Goal: Navigation & Orientation: Find specific page/section

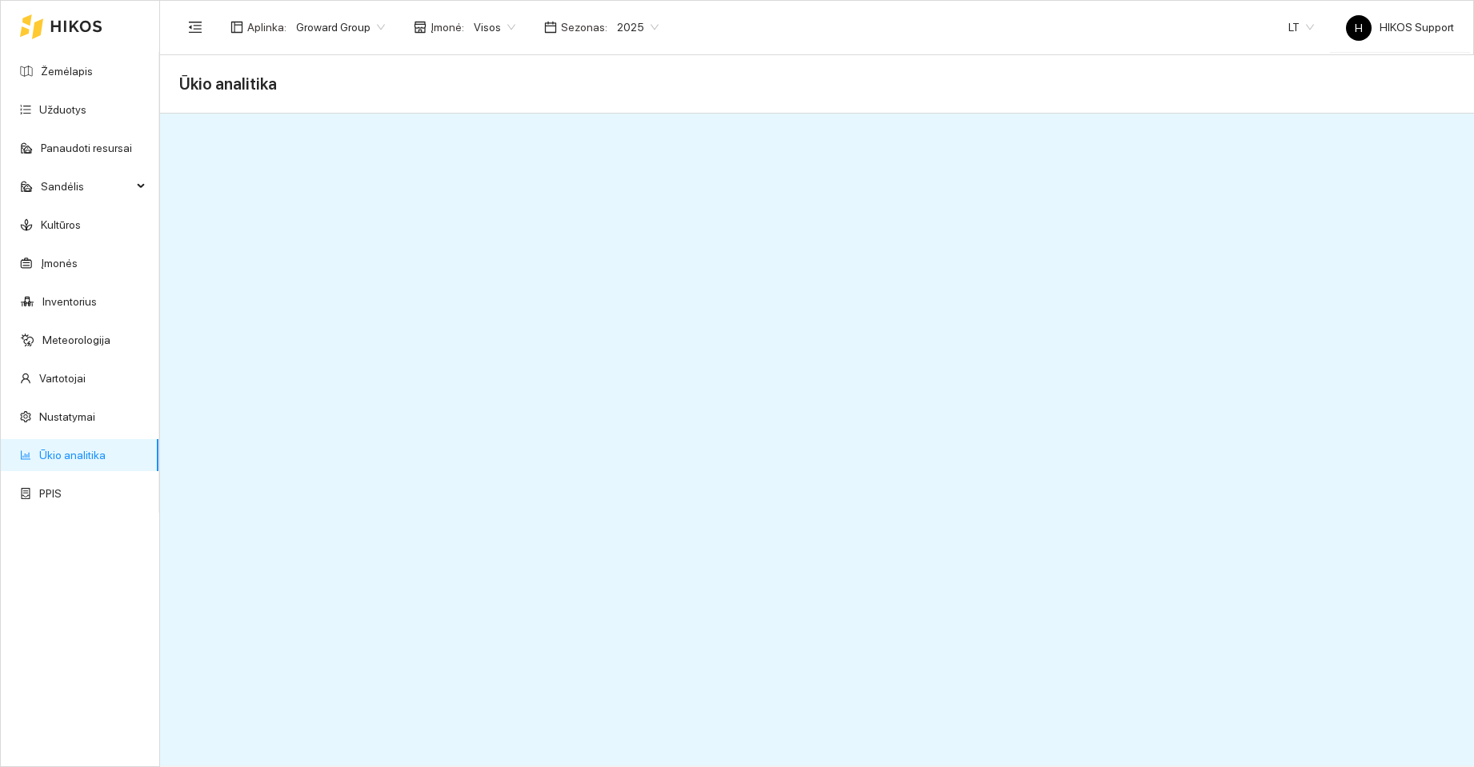
click at [343, 29] on span "Groward Group" at bounding box center [340, 27] width 89 height 24
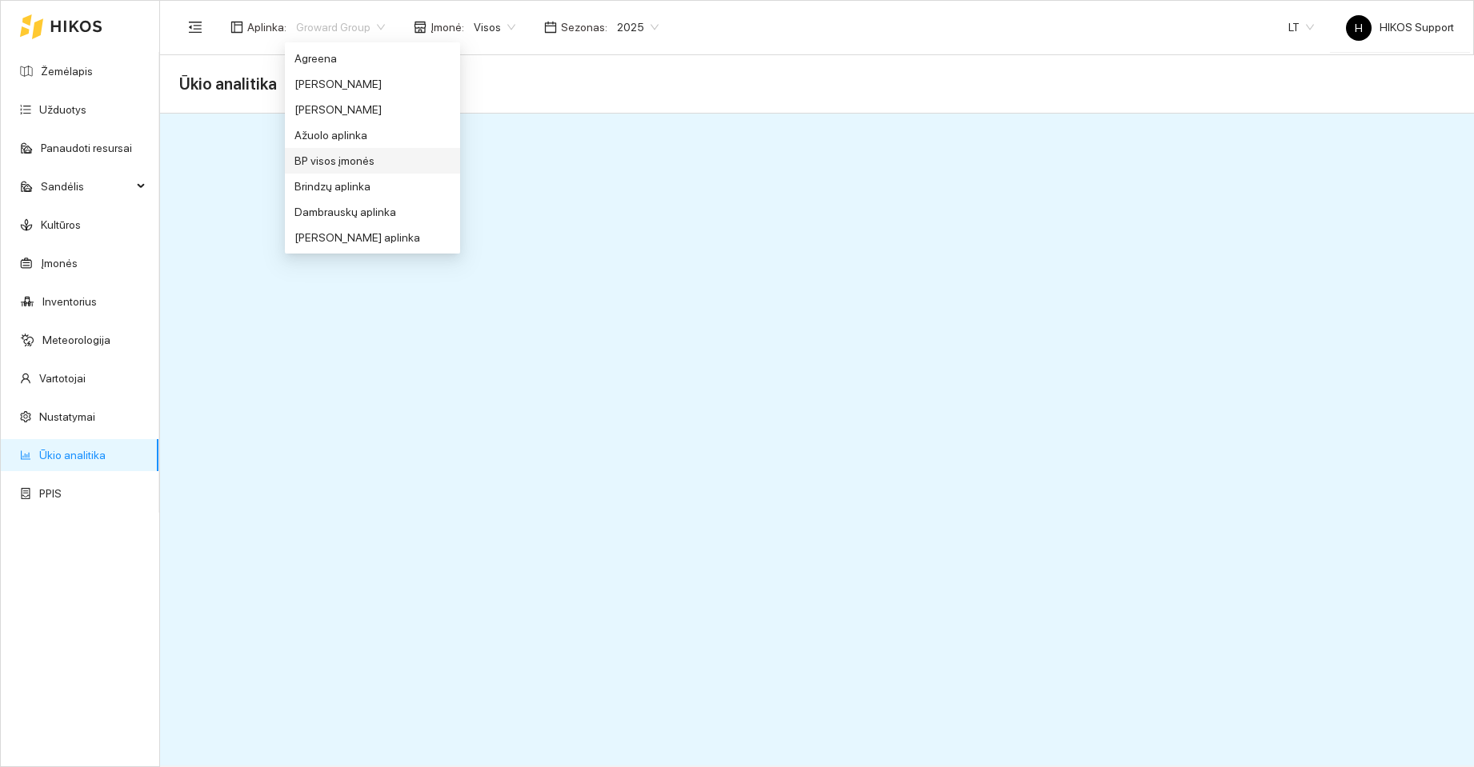
click at [361, 154] on div "BP visos įmonės" at bounding box center [372, 161] width 156 height 18
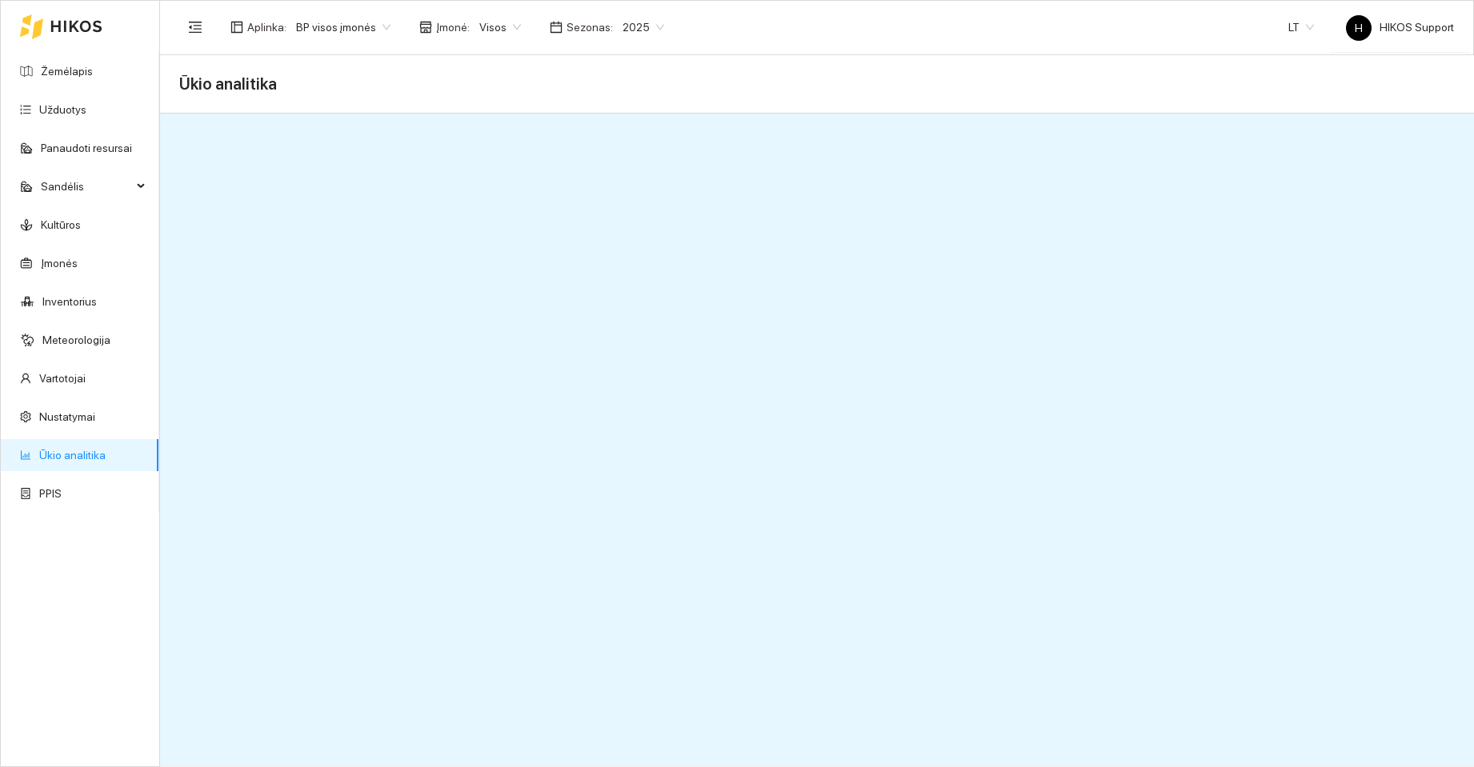
click at [501, 26] on span "Visos" at bounding box center [500, 27] width 42 height 24
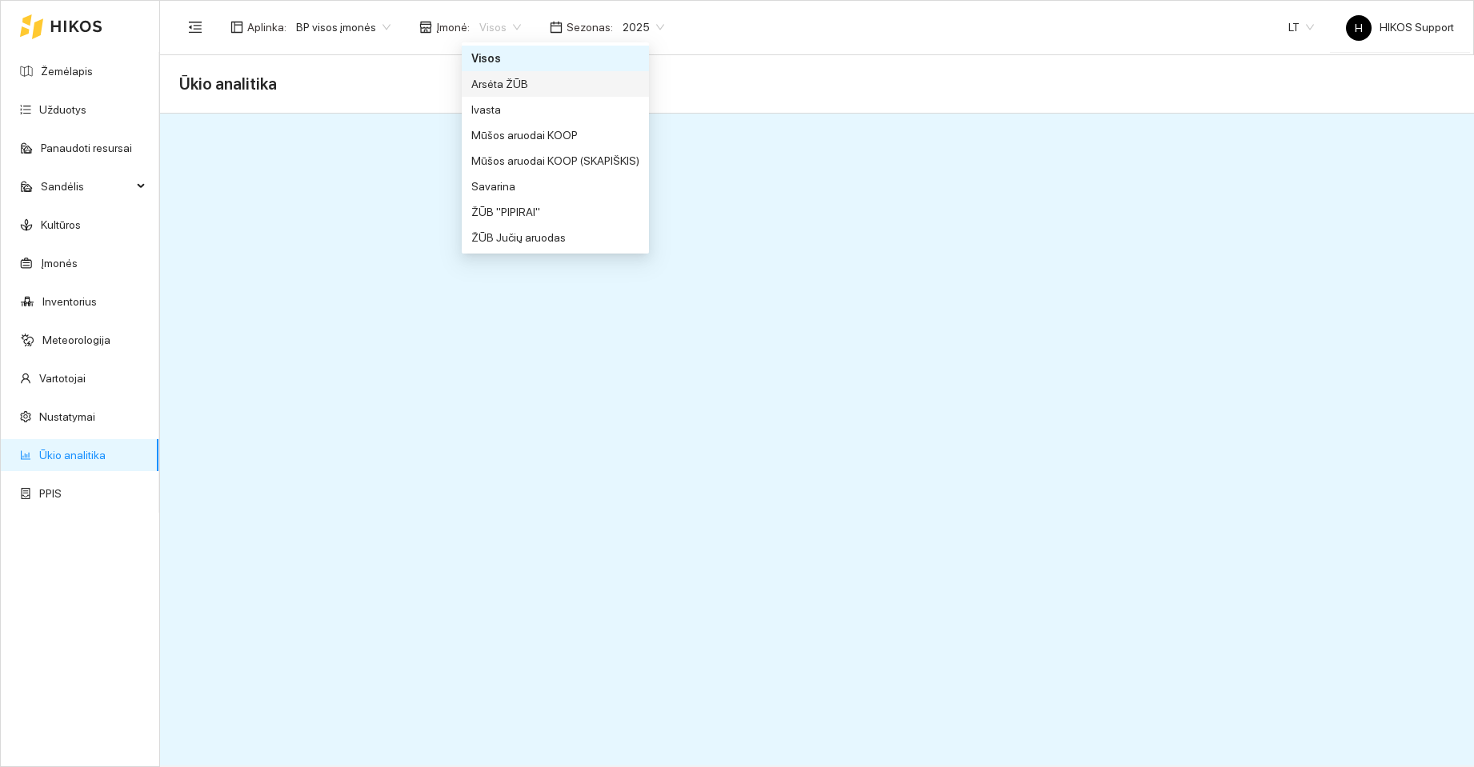
click at [505, 84] on div "Arsėta ŽŪB" at bounding box center [555, 84] width 168 height 18
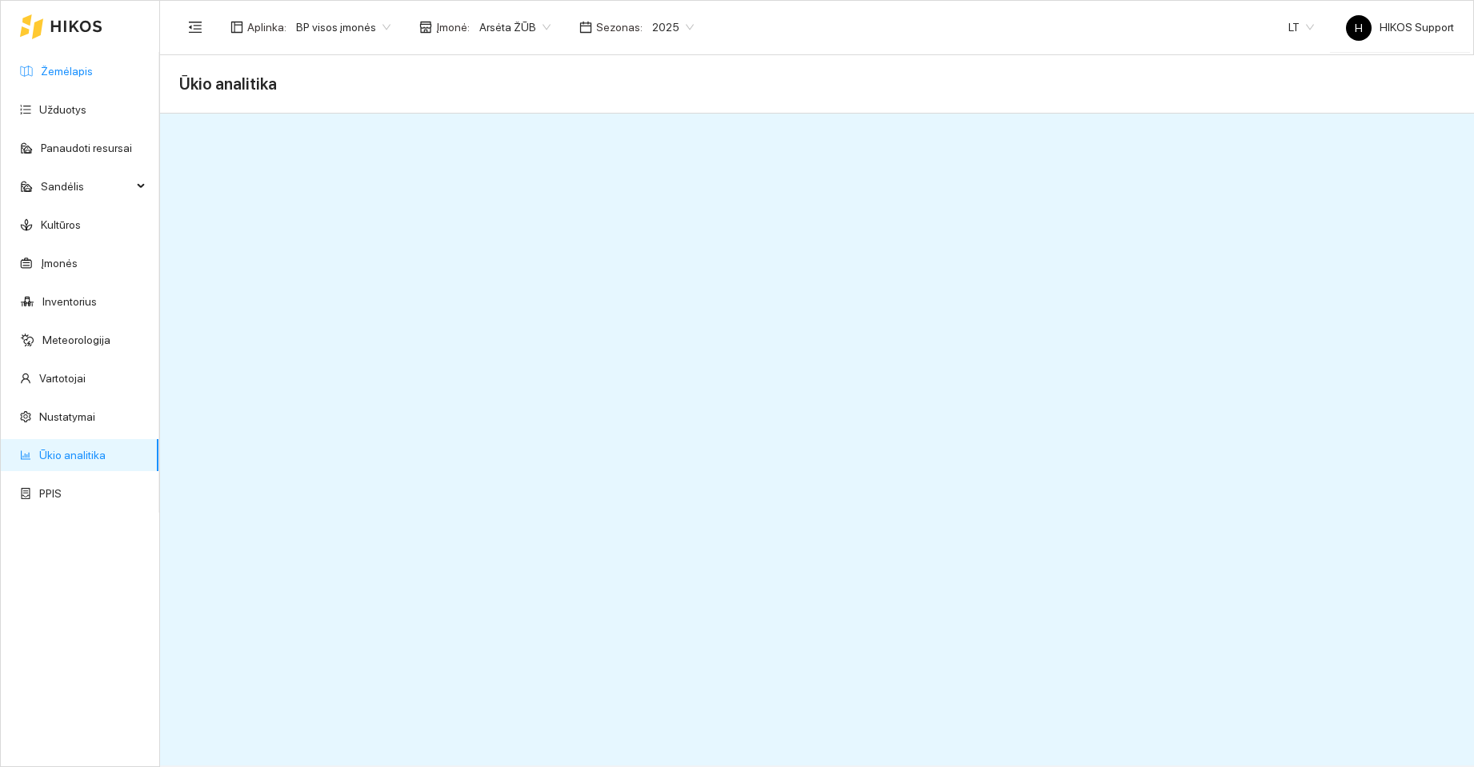
click at [70, 68] on link "Žemėlapis" at bounding box center [67, 71] width 52 height 13
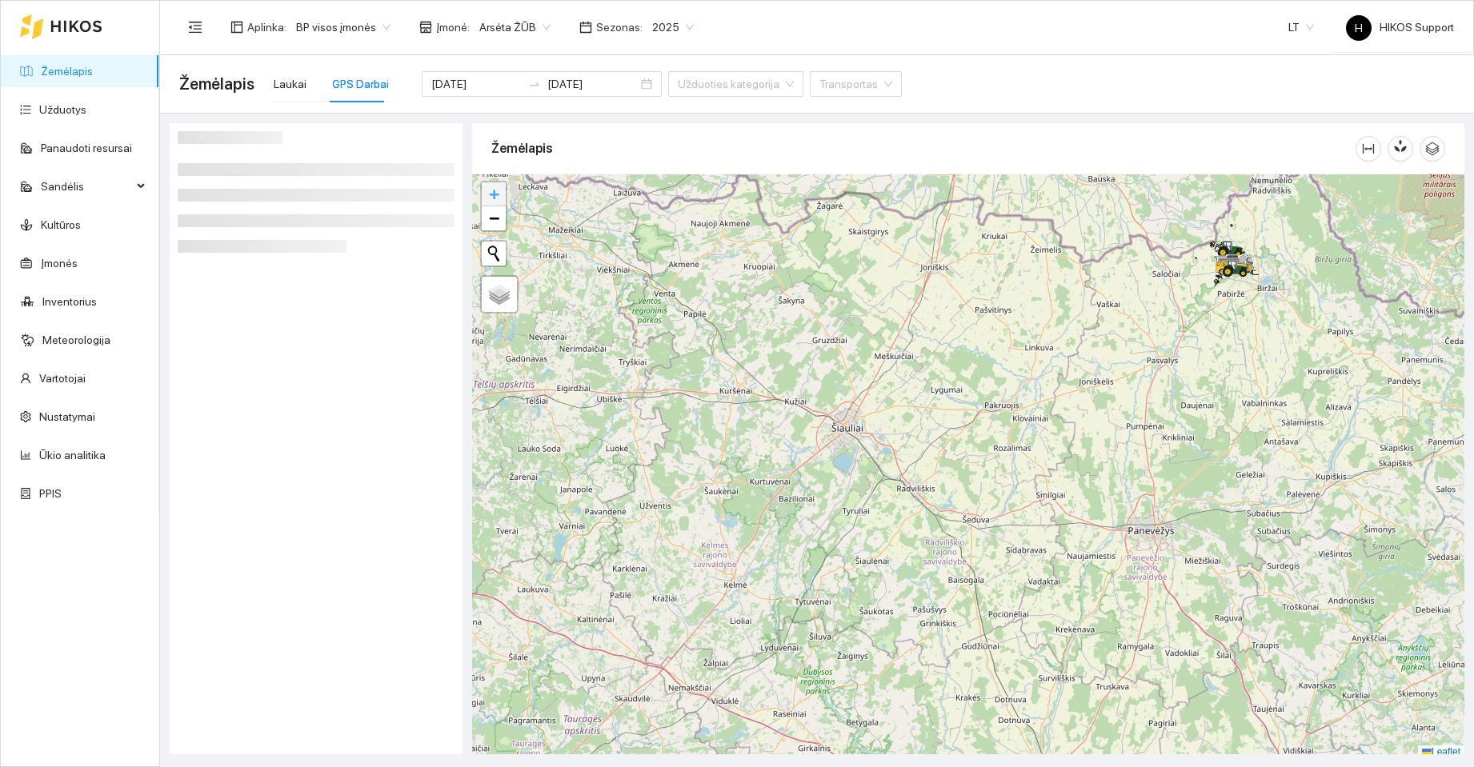
click at [493, 190] on span "+" at bounding box center [494, 194] width 10 height 20
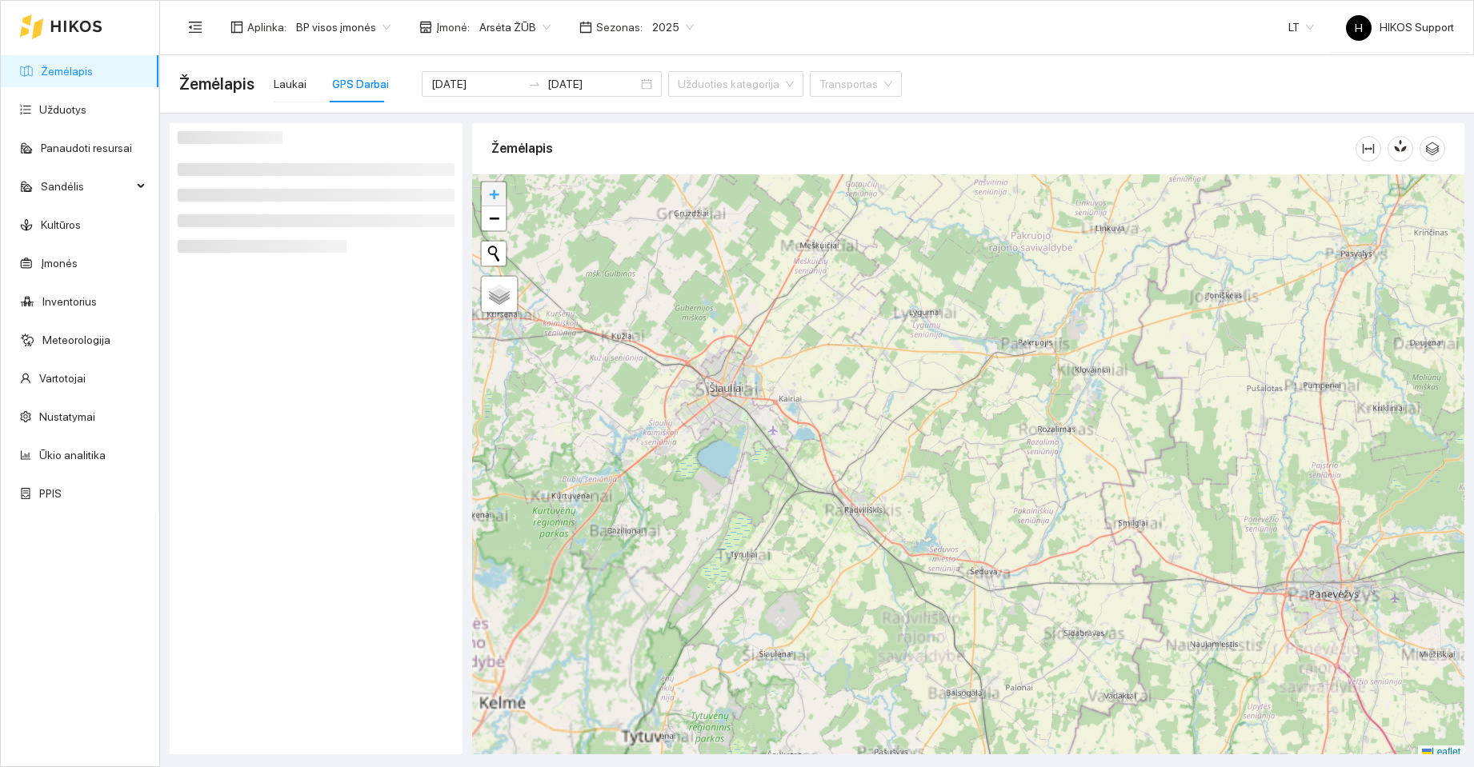
click at [493, 190] on span "+" at bounding box center [494, 194] width 10 height 20
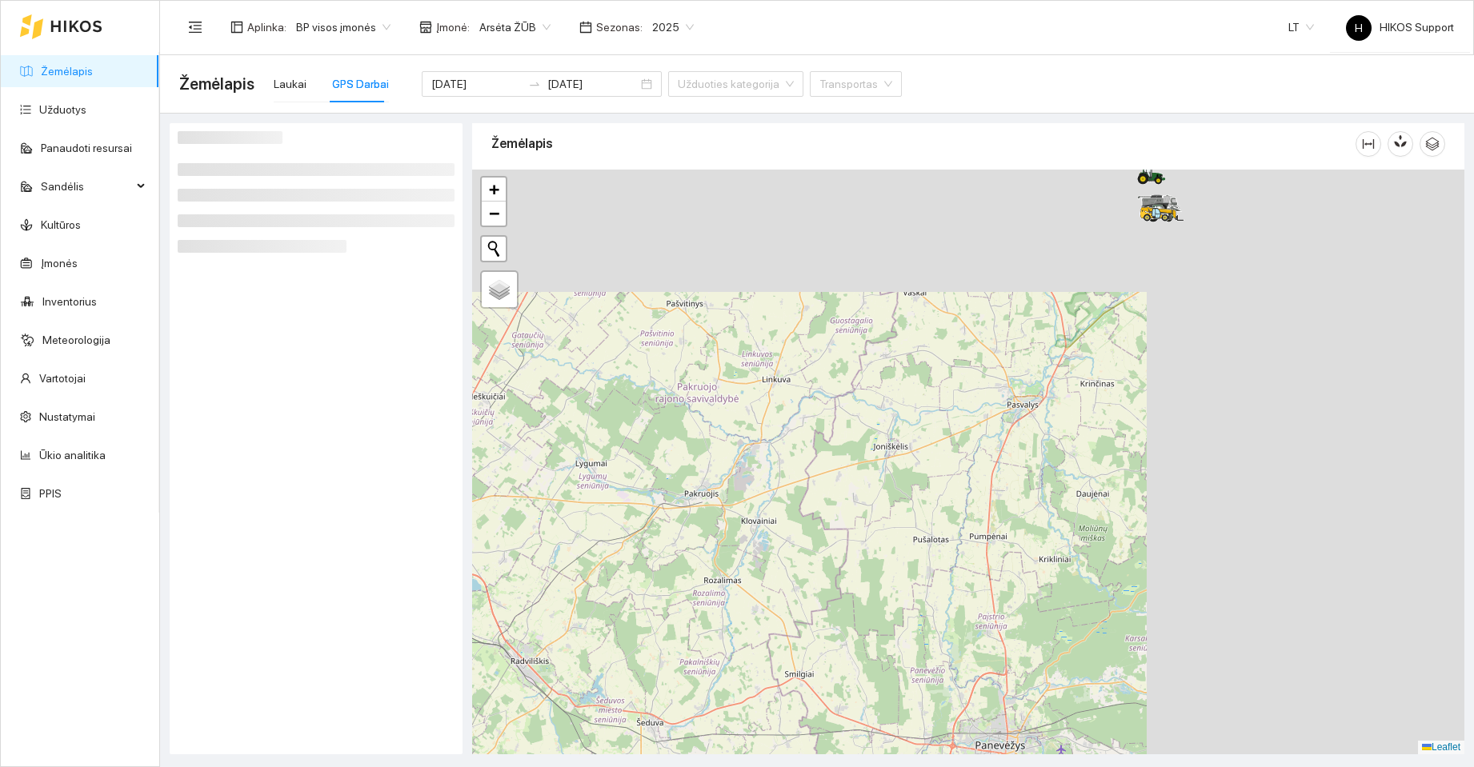
drag, startPoint x: 908, startPoint y: 307, endPoint x: 481, endPoint y: 483, distance: 462.0
click at [481, 483] on div at bounding box center [968, 462] width 992 height 585
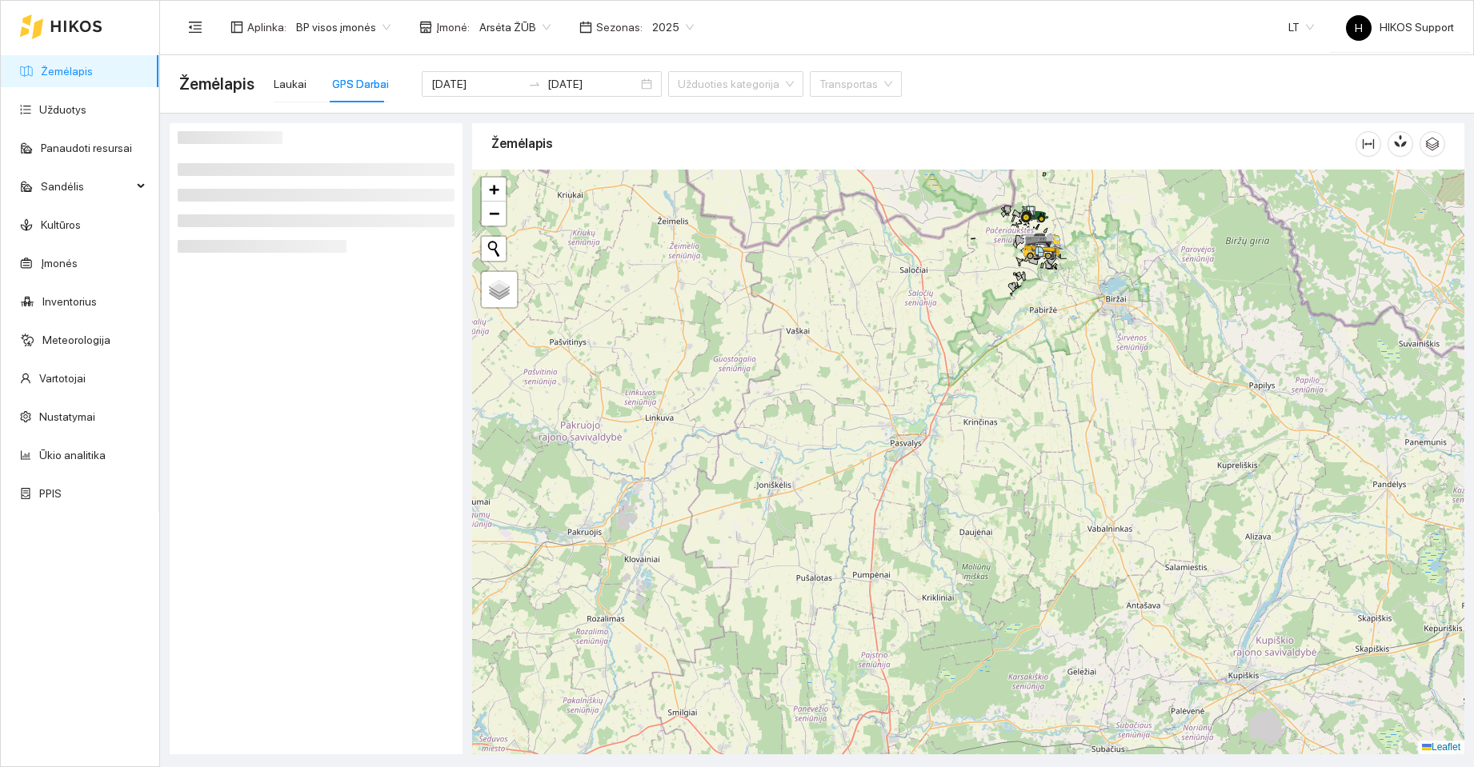
click at [530, 26] on span "Arsėta ŽŪB" at bounding box center [514, 27] width 71 height 24
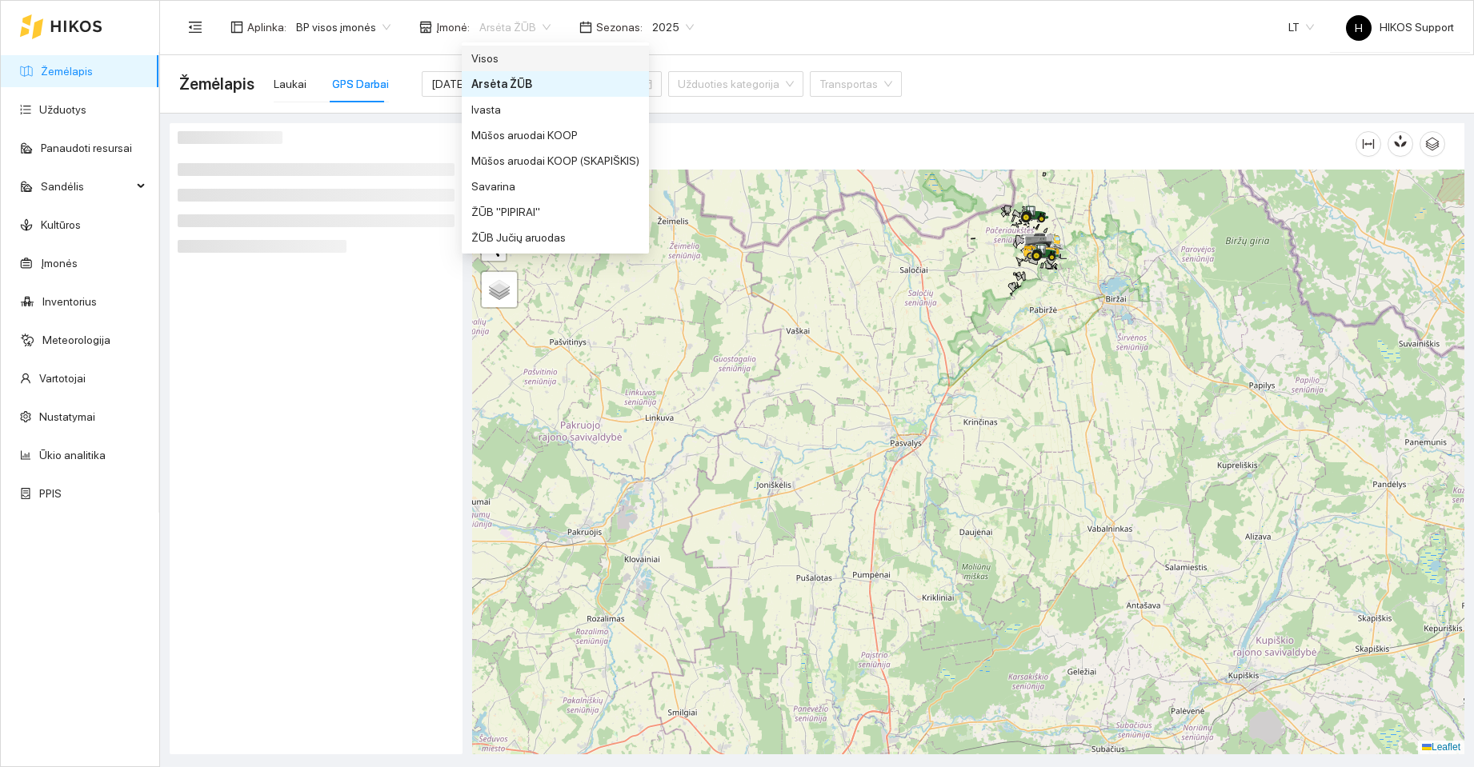
drag, startPoint x: 511, startPoint y: 59, endPoint x: 490, endPoint y: 62, distance: 21.0
click at [511, 58] on div "Visos" at bounding box center [555, 59] width 168 height 18
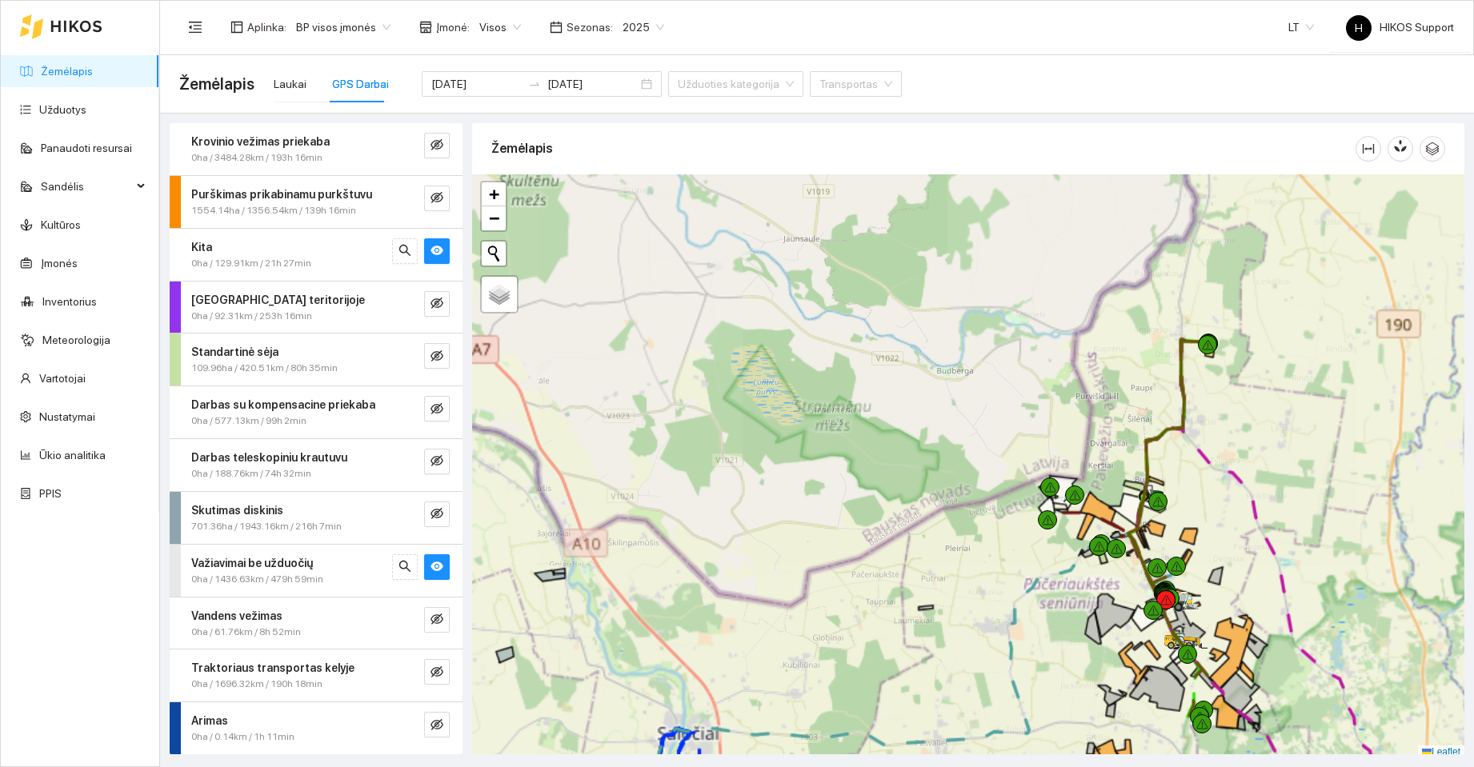
scroll to position [5, 0]
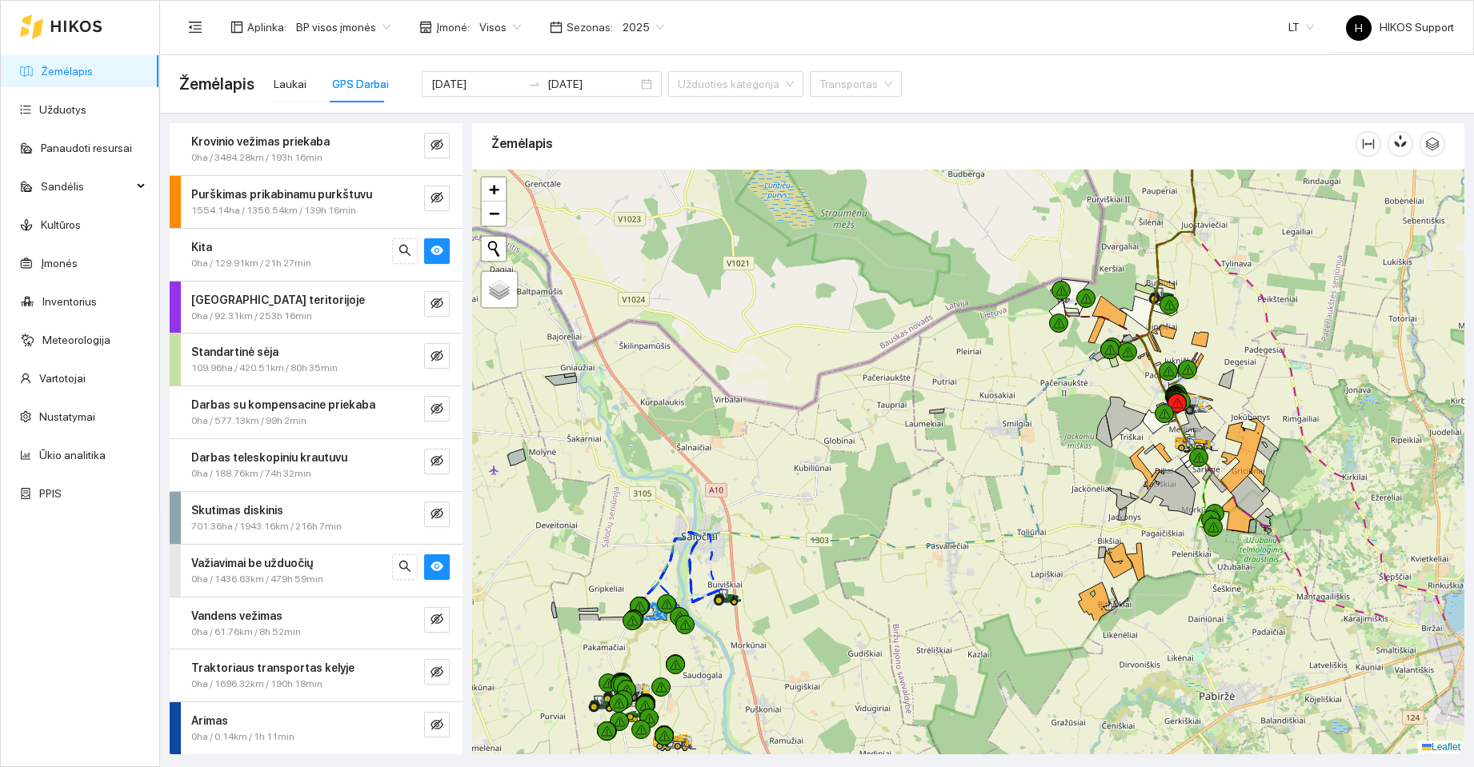
drag, startPoint x: 914, startPoint y: 670, endPoint x: 925, endPoint y: 478, distance: 192.3
click at [925, 478] on div at bounding box center [968, 462] width 992 height 585
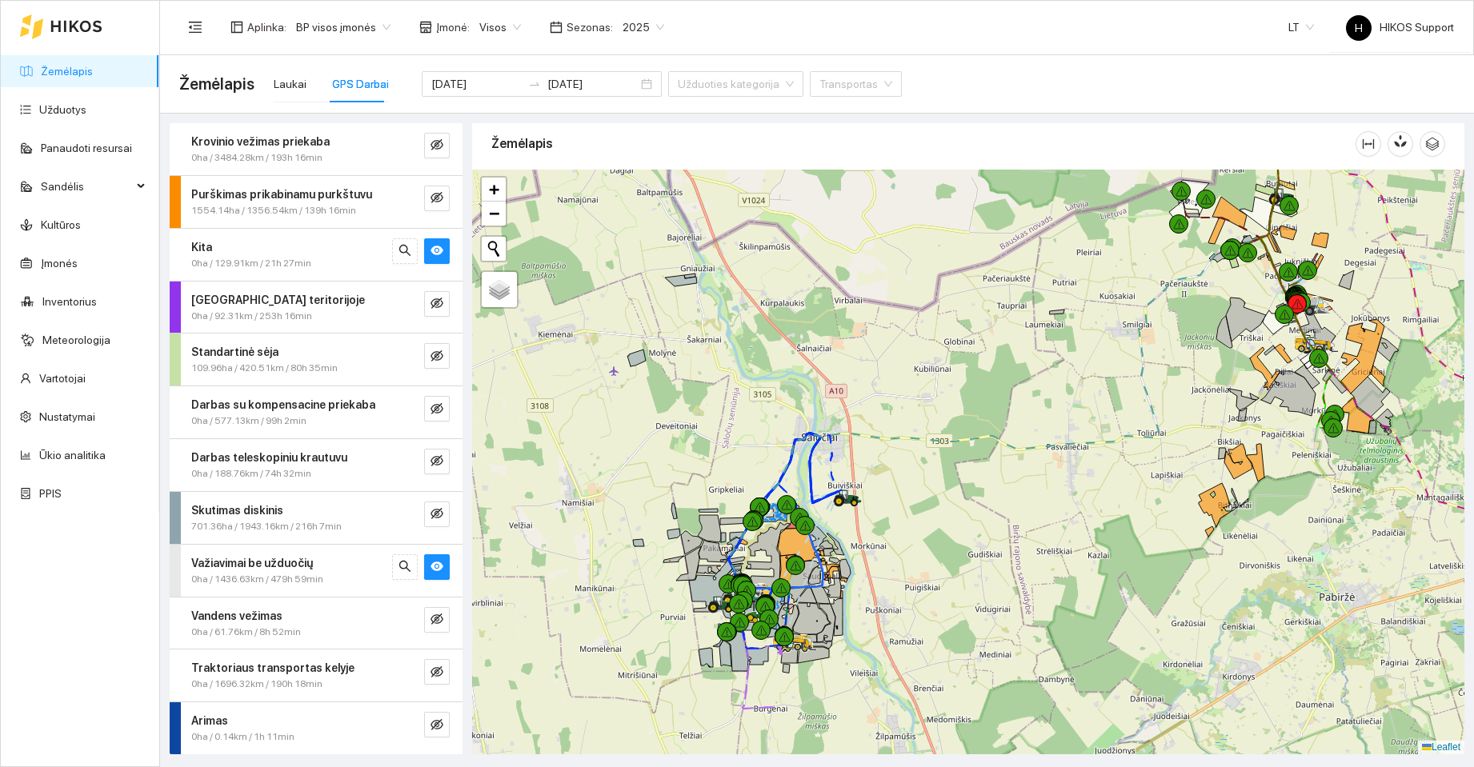
drag, startPoint x: 988, startPoint y: 574, endPoint x: 1043, endPoint y: 513, distance: 82.1
click at [1043, 517] on div at bounding box center [968, 462] width 992 height 585
click at [492, 182] on span "+" at bounding box center [494, 189] width 10 height 20
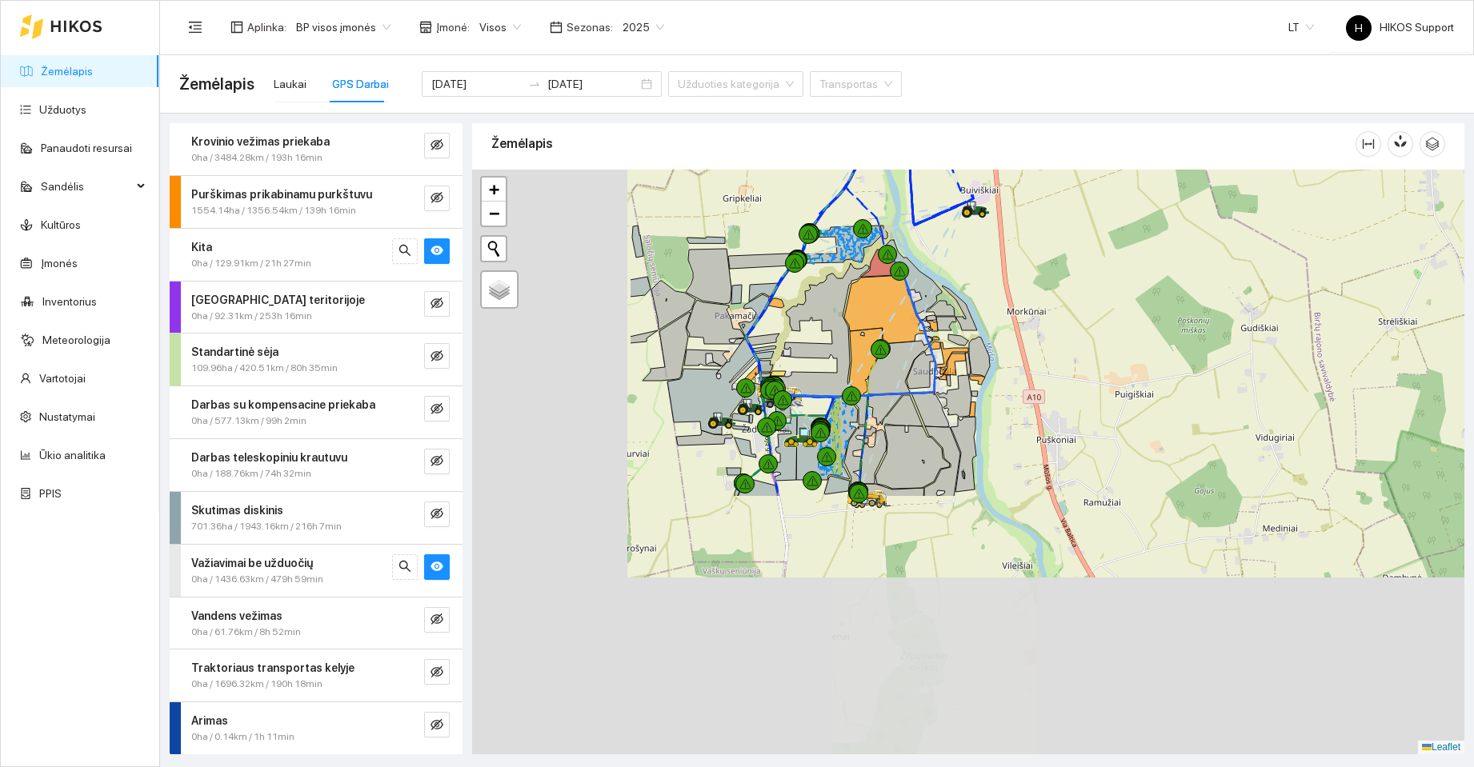
drag, startPoint x: 1042, startPoint y: 486, endPoint x: 1216, endPoint y: 280, distance: 269.1
click at [1216, 280] on div at bounding box center [968, 462] width 992 height 585
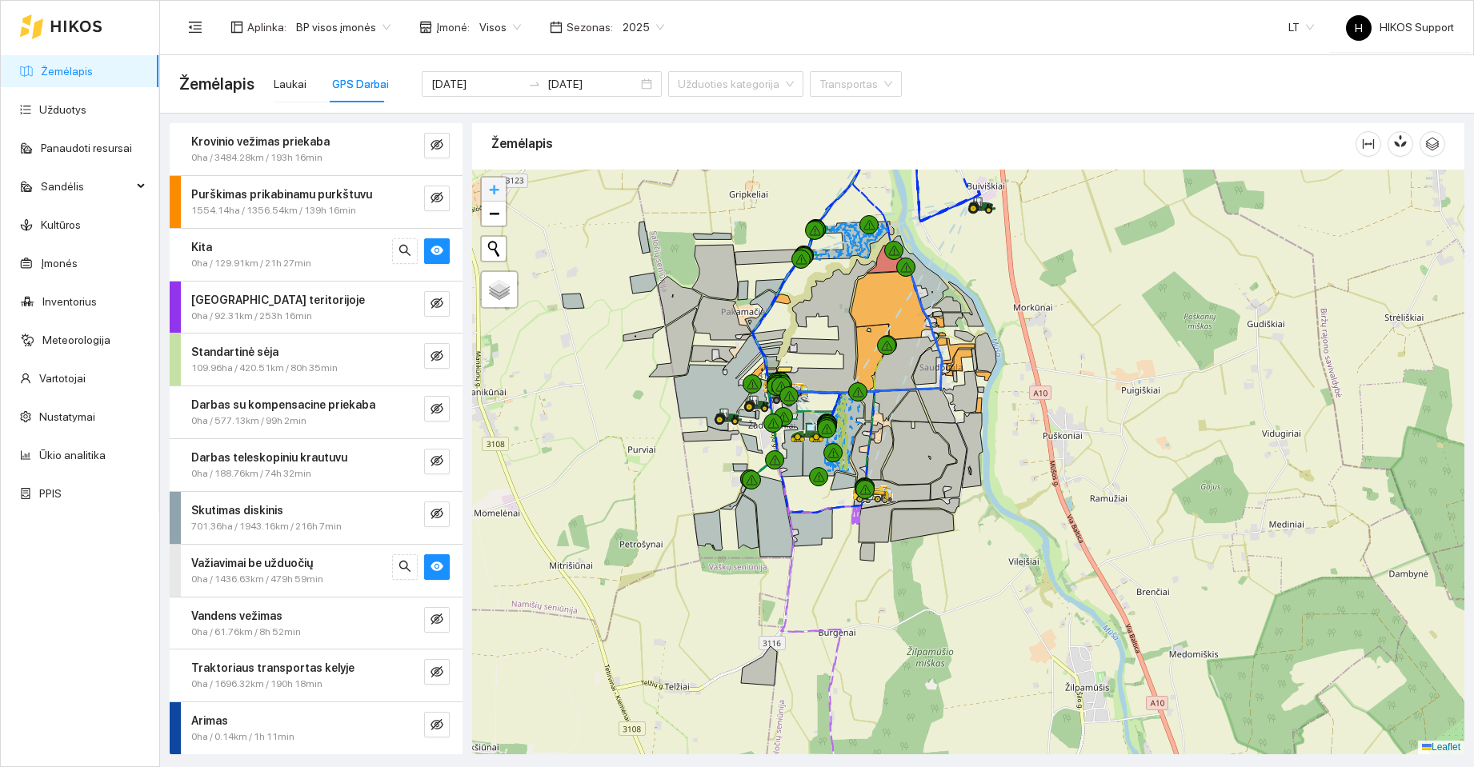
click at [494, 190] on span "+" at bounding box center [494, 189] width 10 height 20
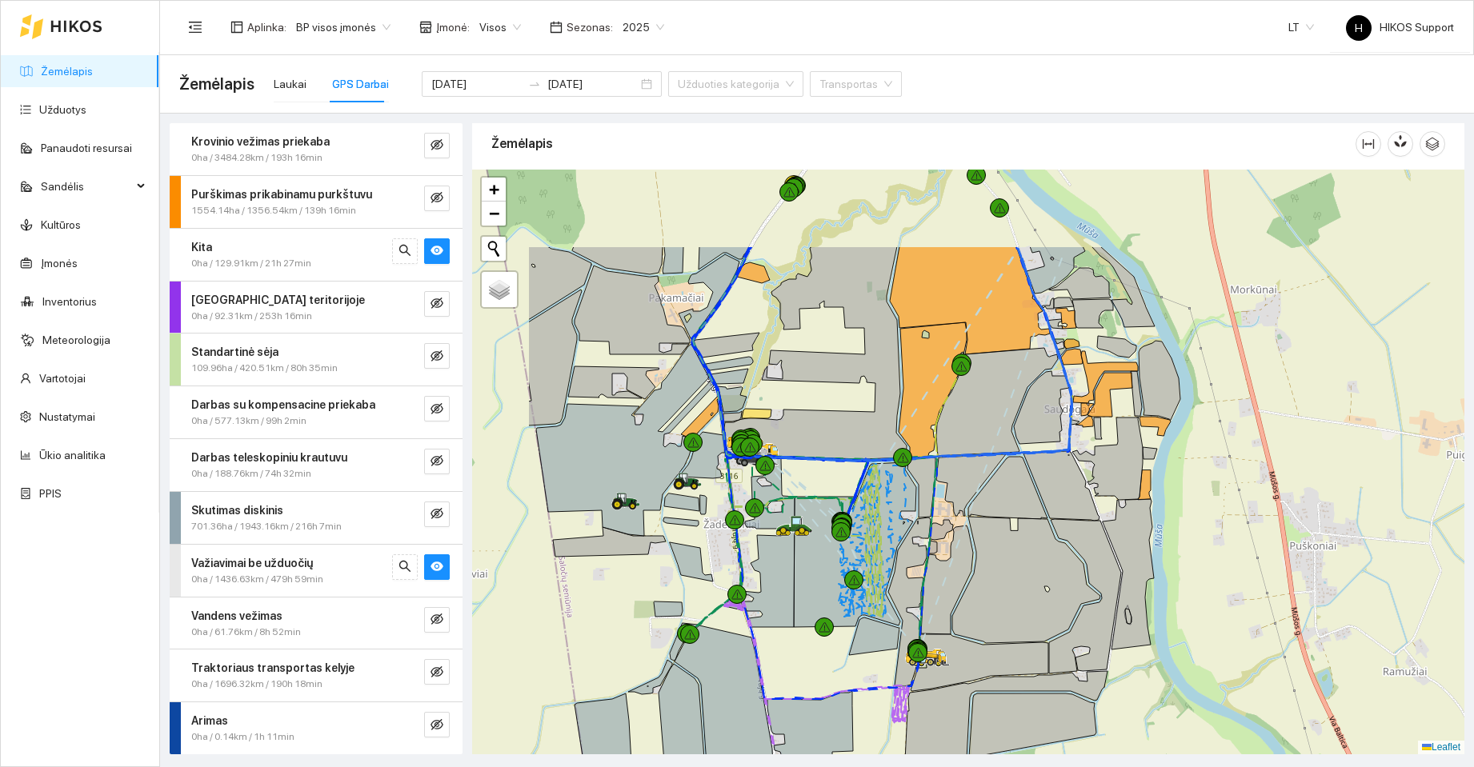
drag, startPoint x: 1310, startPoint y: 603, endPoint x: 1286, endPoint y: 722, distance: 120.7
click at [1286, 722] on div at bounding box center [968, 462] width 992 height 585
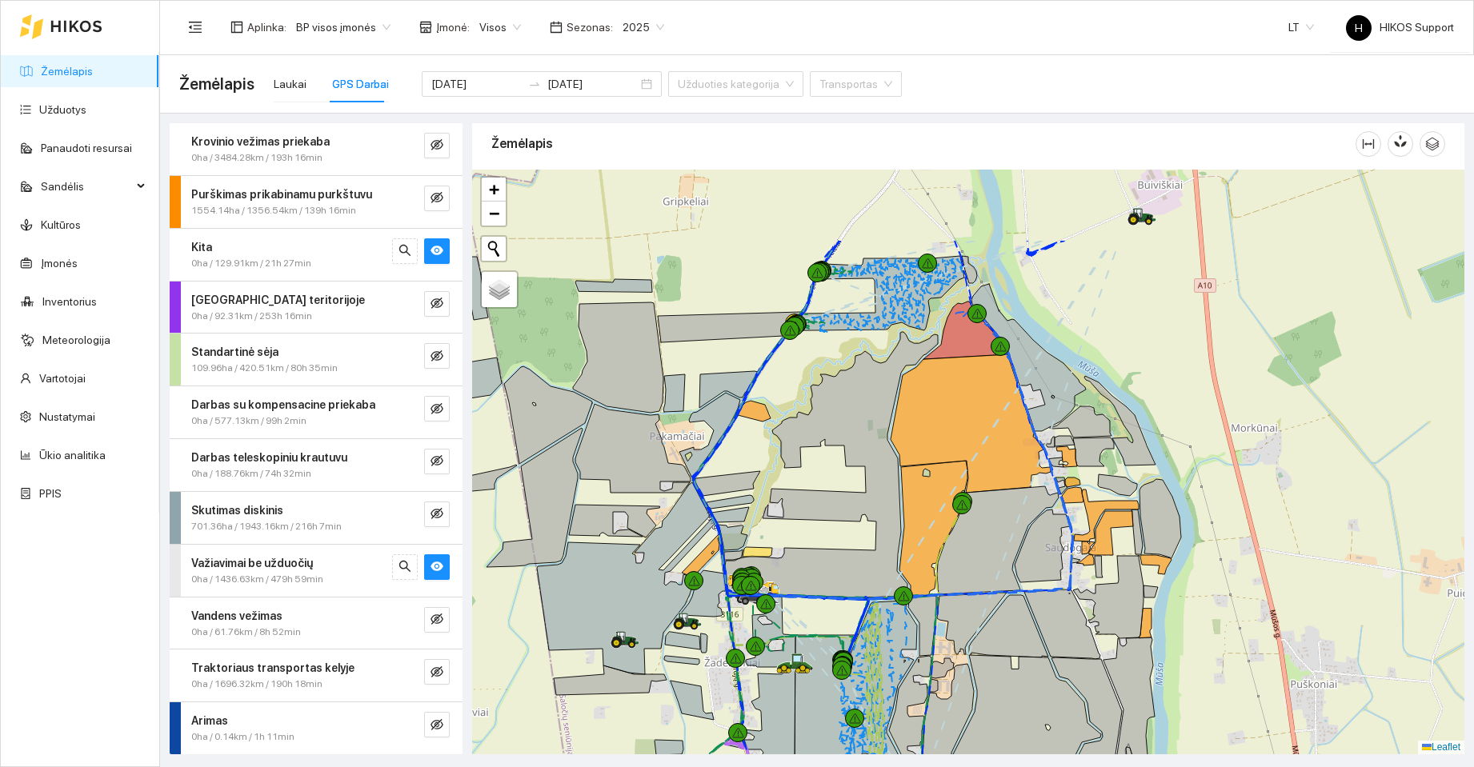
drag, startPoint x: 1200, startPoint y: 469, endPoint x: 1283, endPoint y: 377, distance: 124.0
click at [1281, 382] on div at bounding box center [968, 462] width 992 height 585
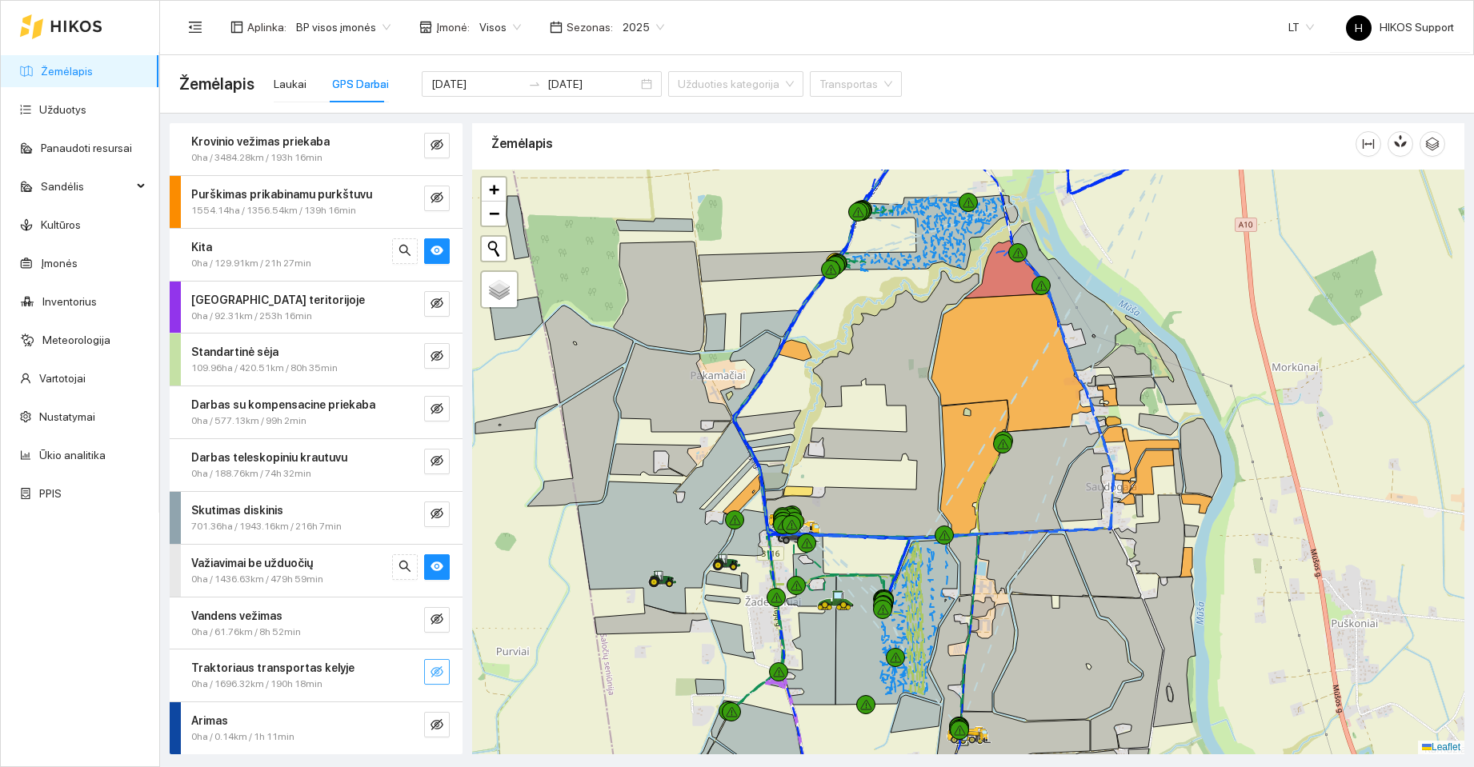
click at [430, 667] on icon "eye-invisible" at bounding box center [436, 672] width 13 height 13
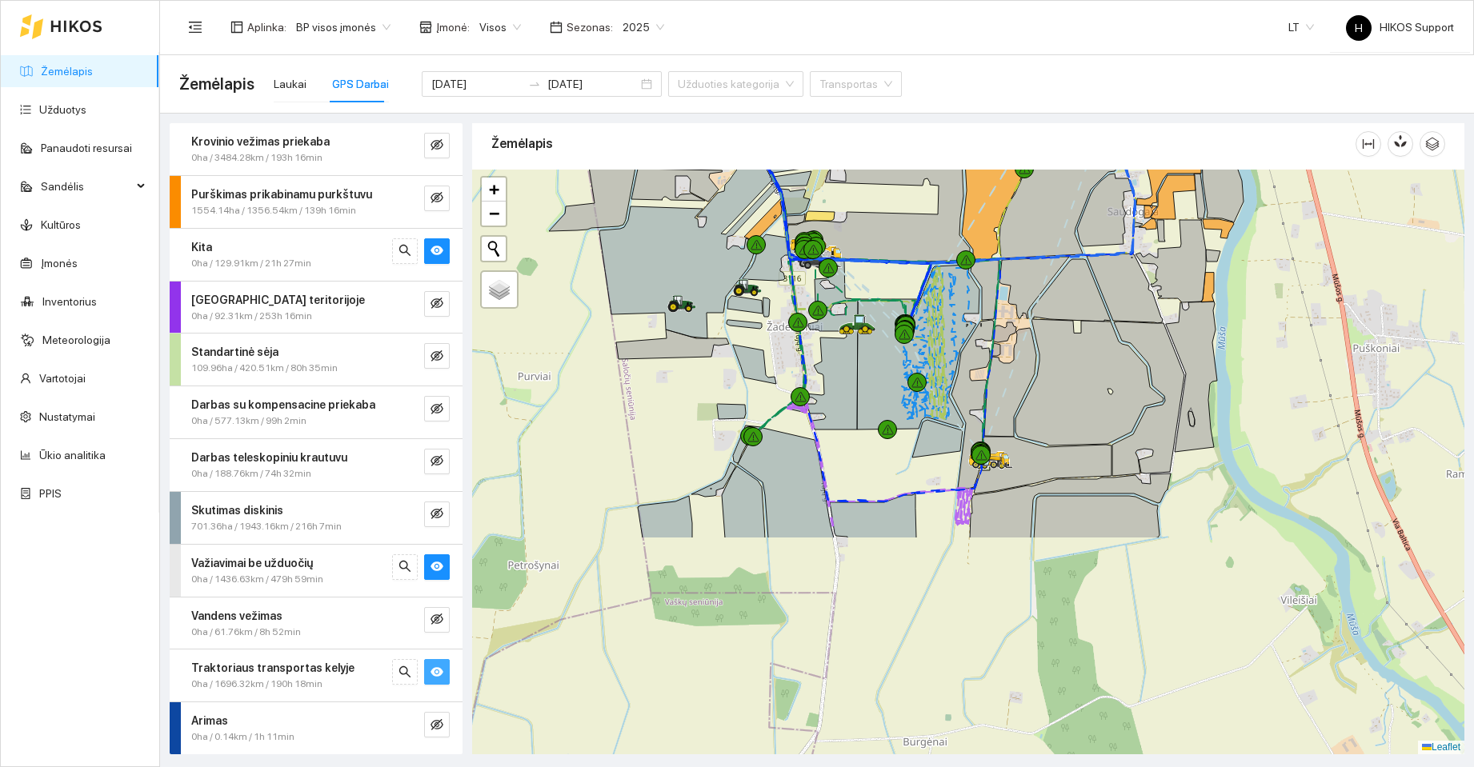
drag, startPoint x: 1325, startPoint y: 561, endPoint x: 1350, endPoint y: 266, distance: 296.2
click at [1350, 266] on div at bounding box center [968, 462] width 992 height 585
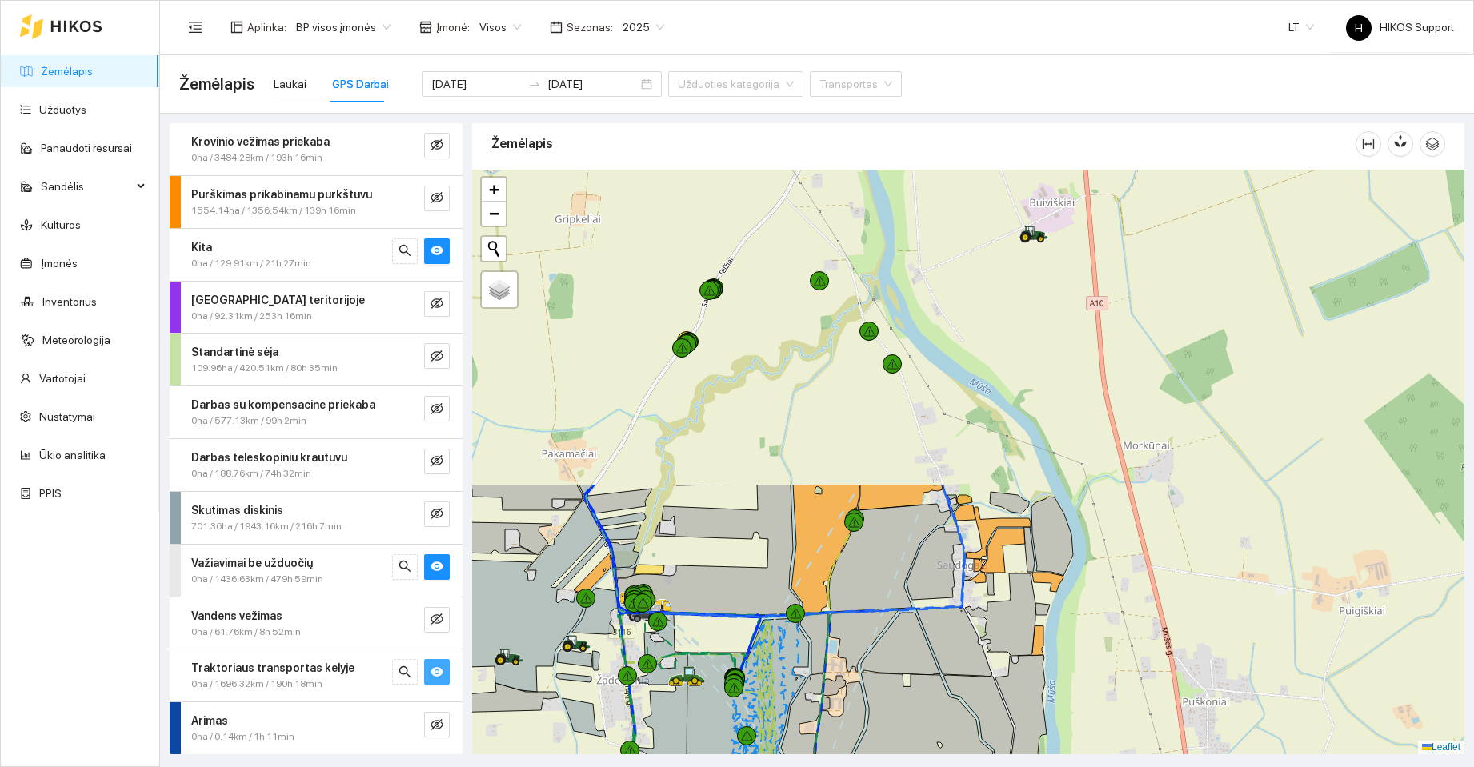
drag, startPoint x: 1391, startPoint y: 249, endPoint x: 1134, endPoint y: 613, distance: 445.9
click at [1122, 646] on div at bounding box center [968, 462] width 992 height 585
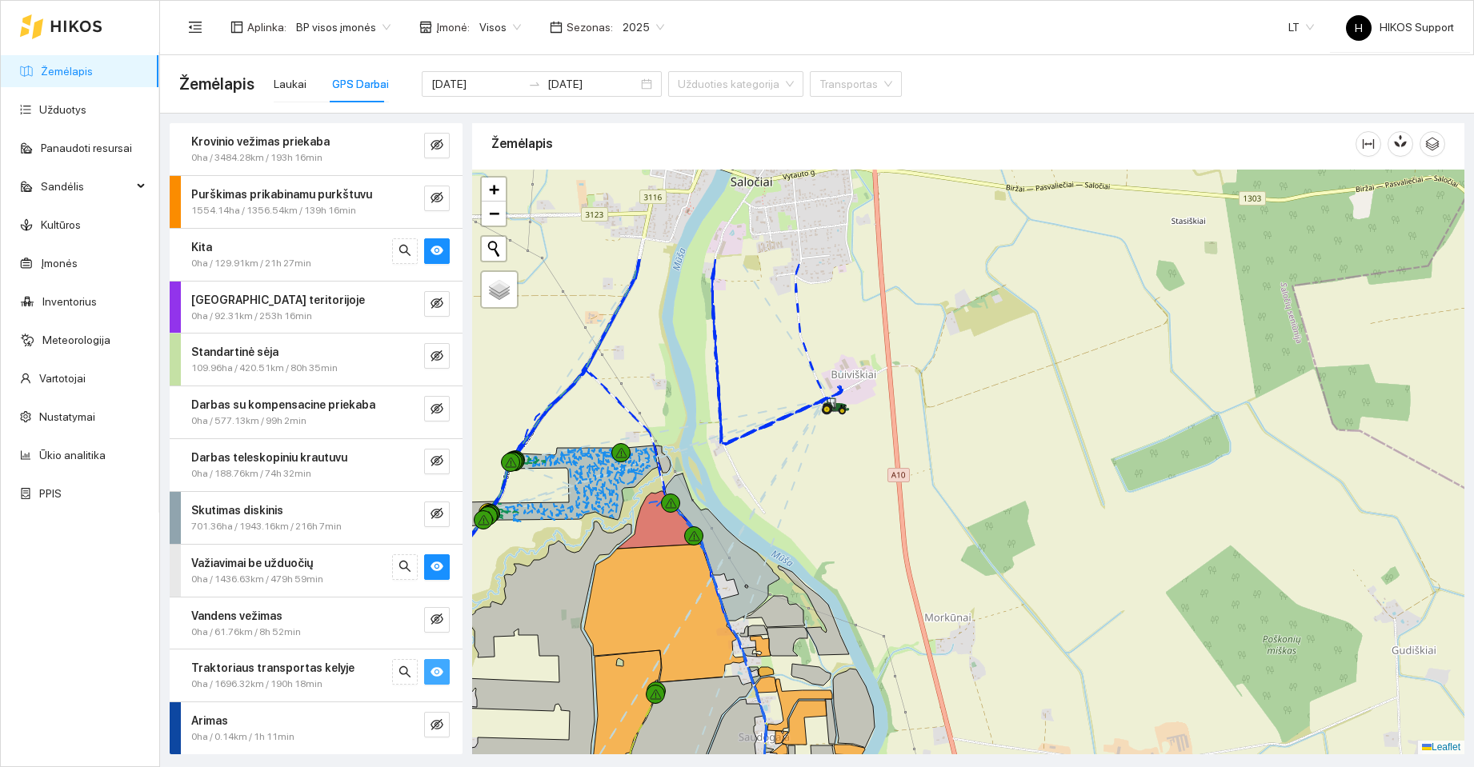
drag, startPoint x: 1287, startPoint y: 366, endPoint x: 1223, endPoint y: 502, distance: 151.0
click at [1223, 502] on div at bounding box center [968, 462] width 992 height 585
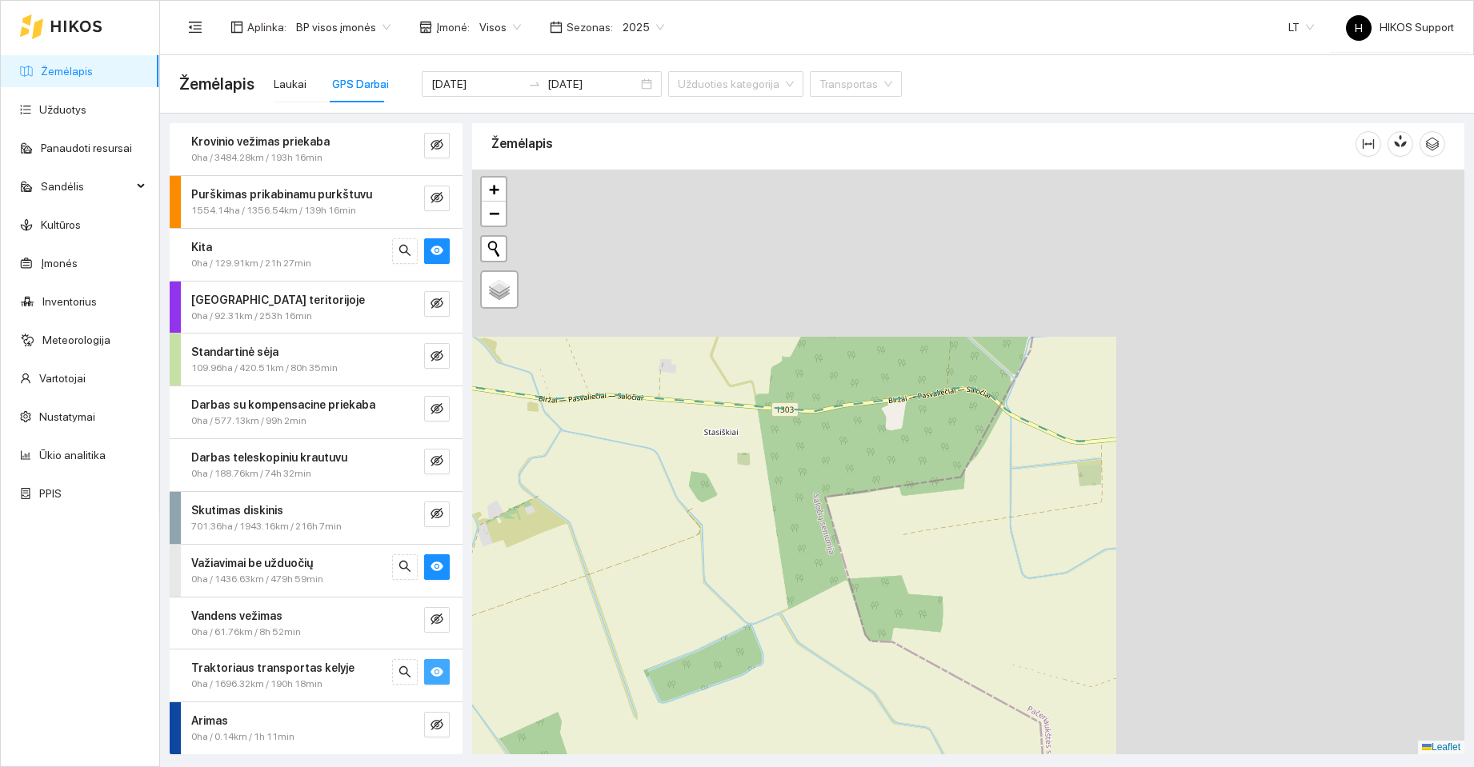
drag, startPoint x: 1313, startPoint y: 326, endPoint x: 784, endPoint y: 554, distance: 575.9
click at [745, 584] on div at bounding box center [968, 462] width 992 height 585
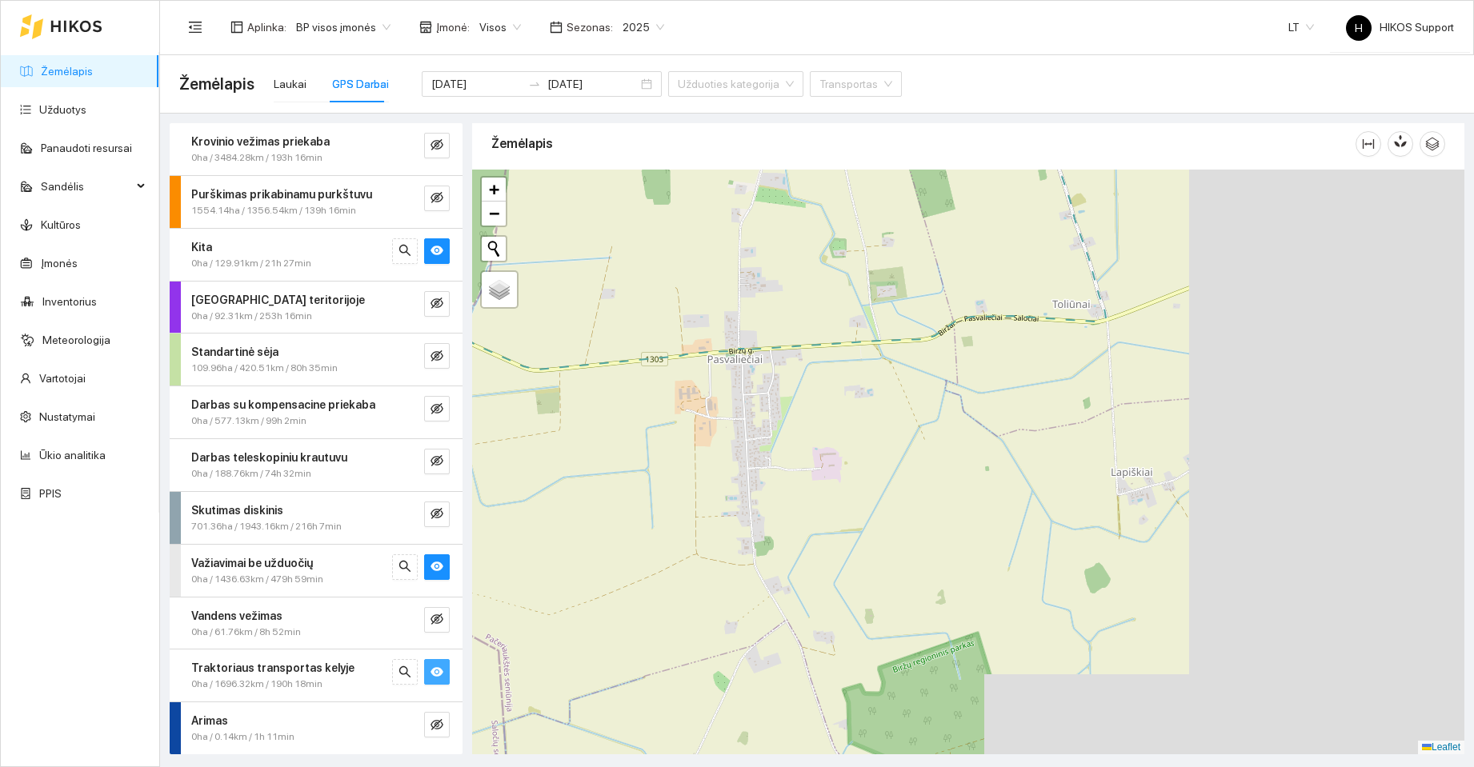
drag, startPoint x: 1190, startPoint y: 561, endPoint x: 726, endPoint y: 409, distance: 488.3
click at [726, 429] on div at bounding box center [968, 462] width 992 height 585
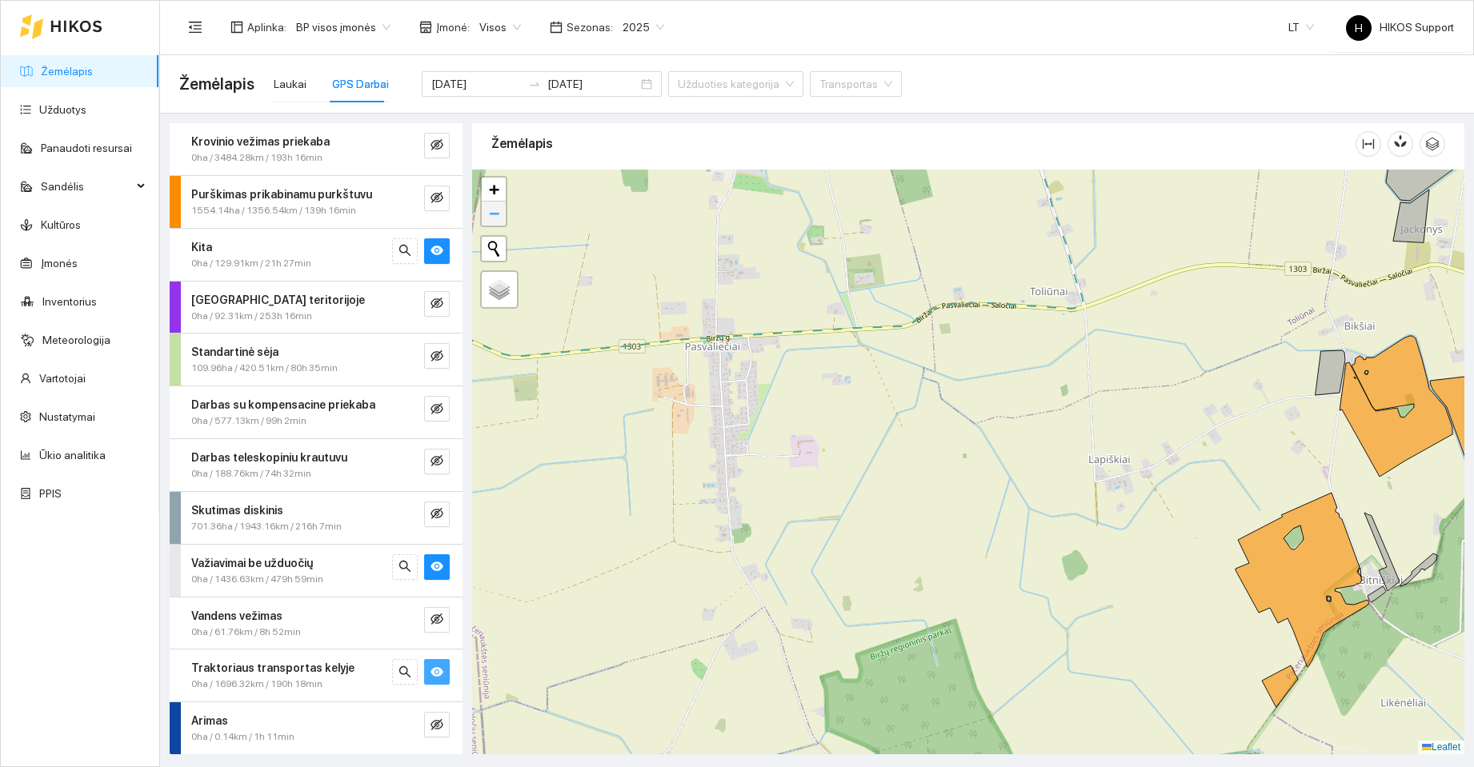
click at [494, 220] on span "−" at bounding box center [494, 213] width 10 height 20
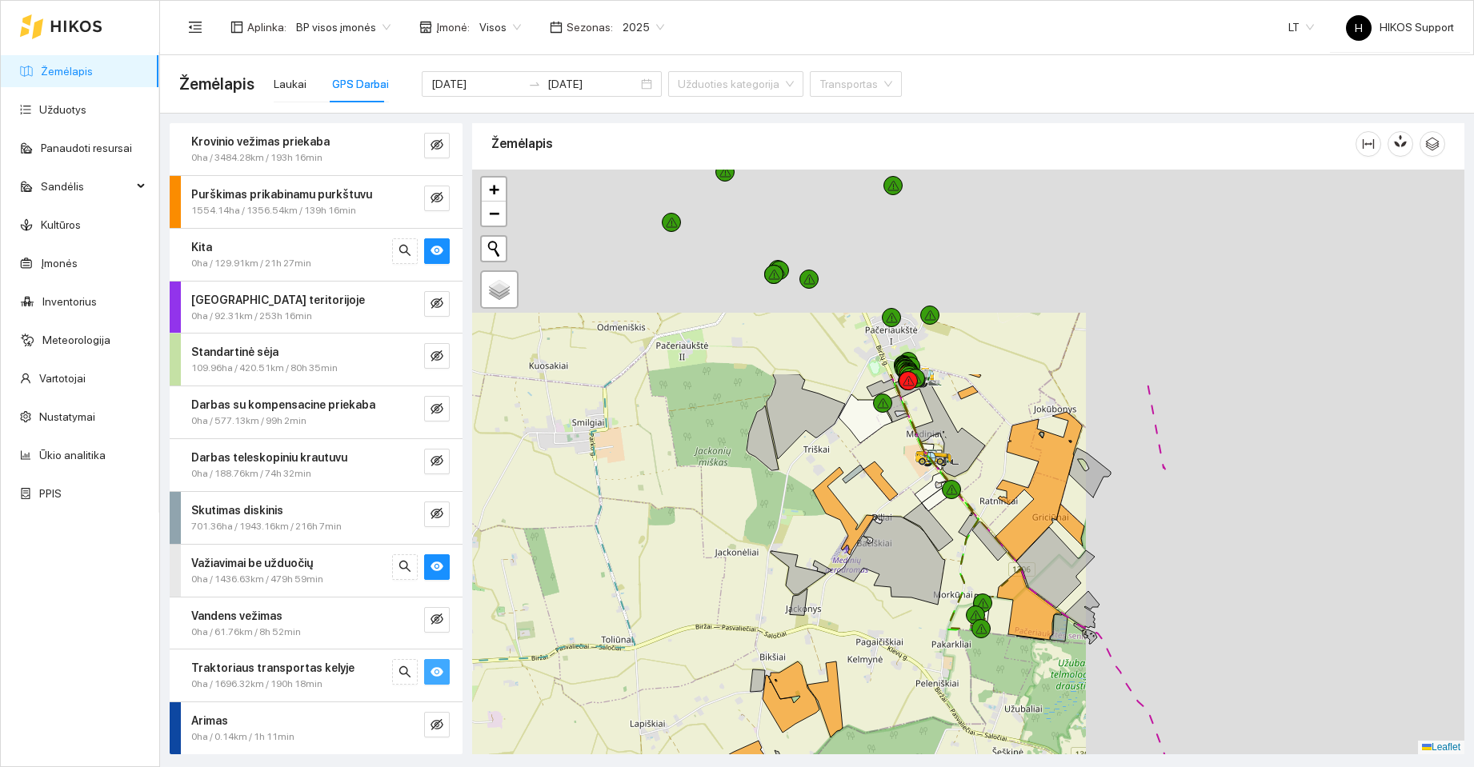
drag, startPoint x: 940, startPoint y: 532, endPoint x: 741, endPoint y: 652, distance: 232.6
click at [741, 652] on div at bounding box center [968, 462] width 992 height 585
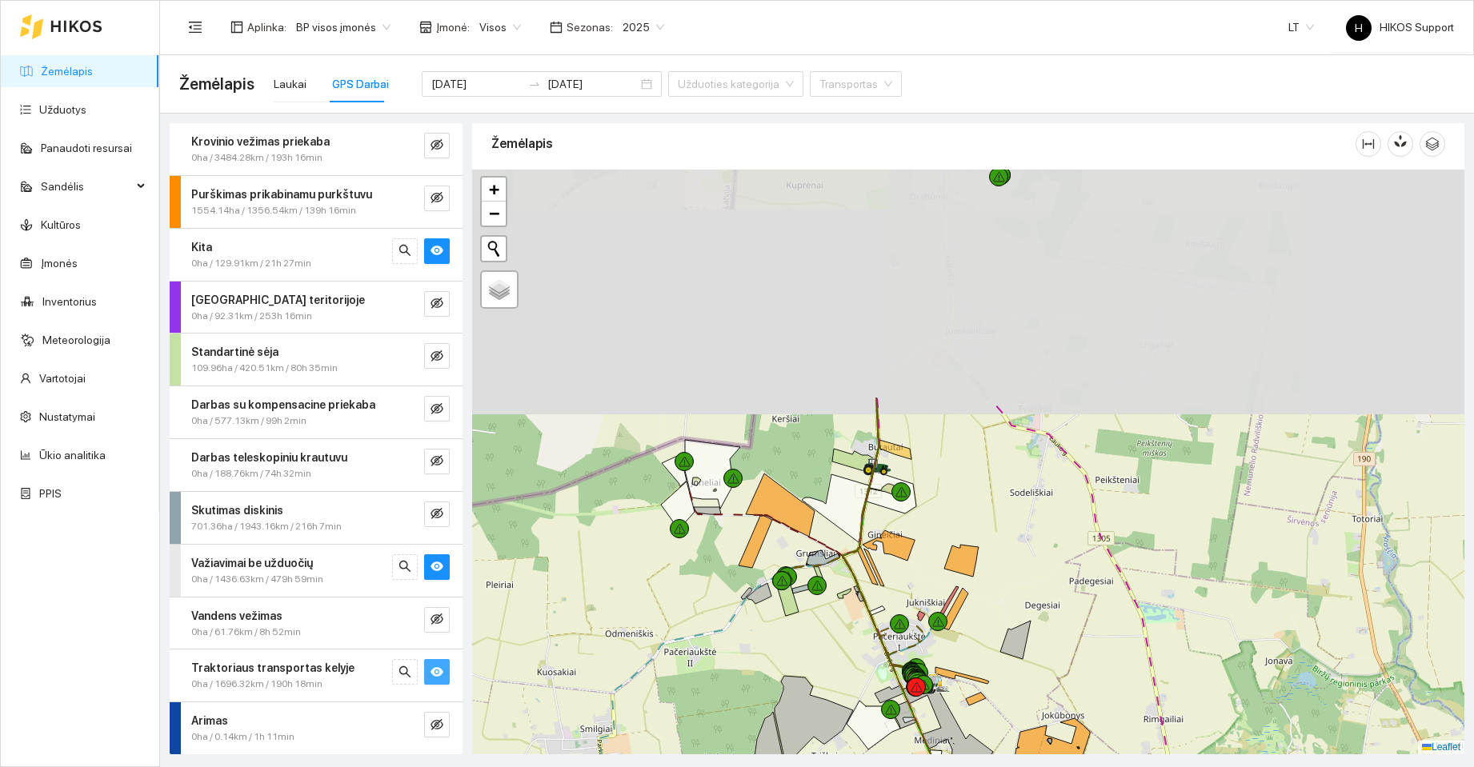
drag, startPoint x: 1223, startPoint y: 396, endPoint x: 1274, endPoint y: 679, distance: 287.8
click at [1274, 679] on div at bounding box center [968, 462] width 992 height 585
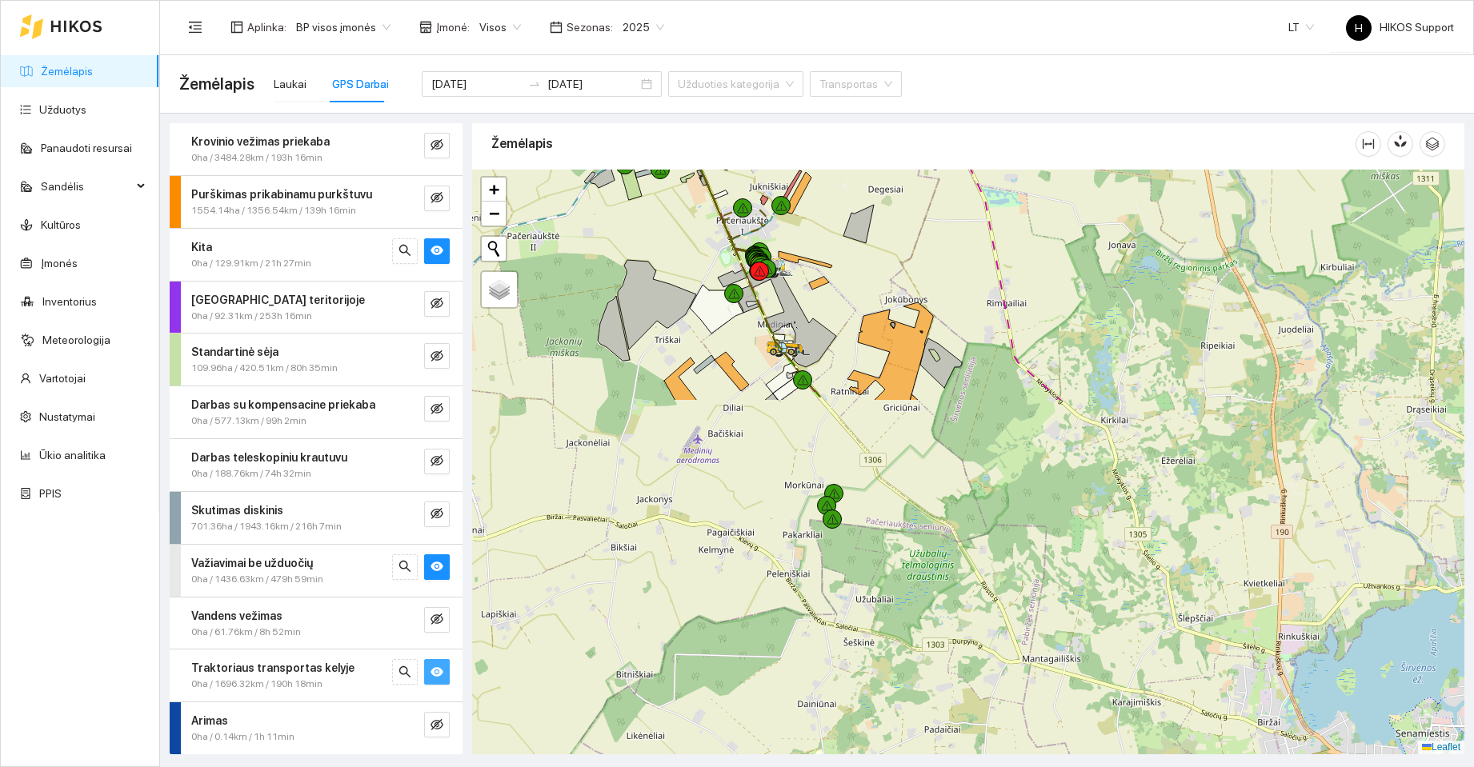
drag, startPoint x: 1122, startPoint y: 227, endPoint x: 1103, endPoint y: 165, distance: 65.3
click at [1106, 173] on div at bounding box center [968, 462] width 992 height 585
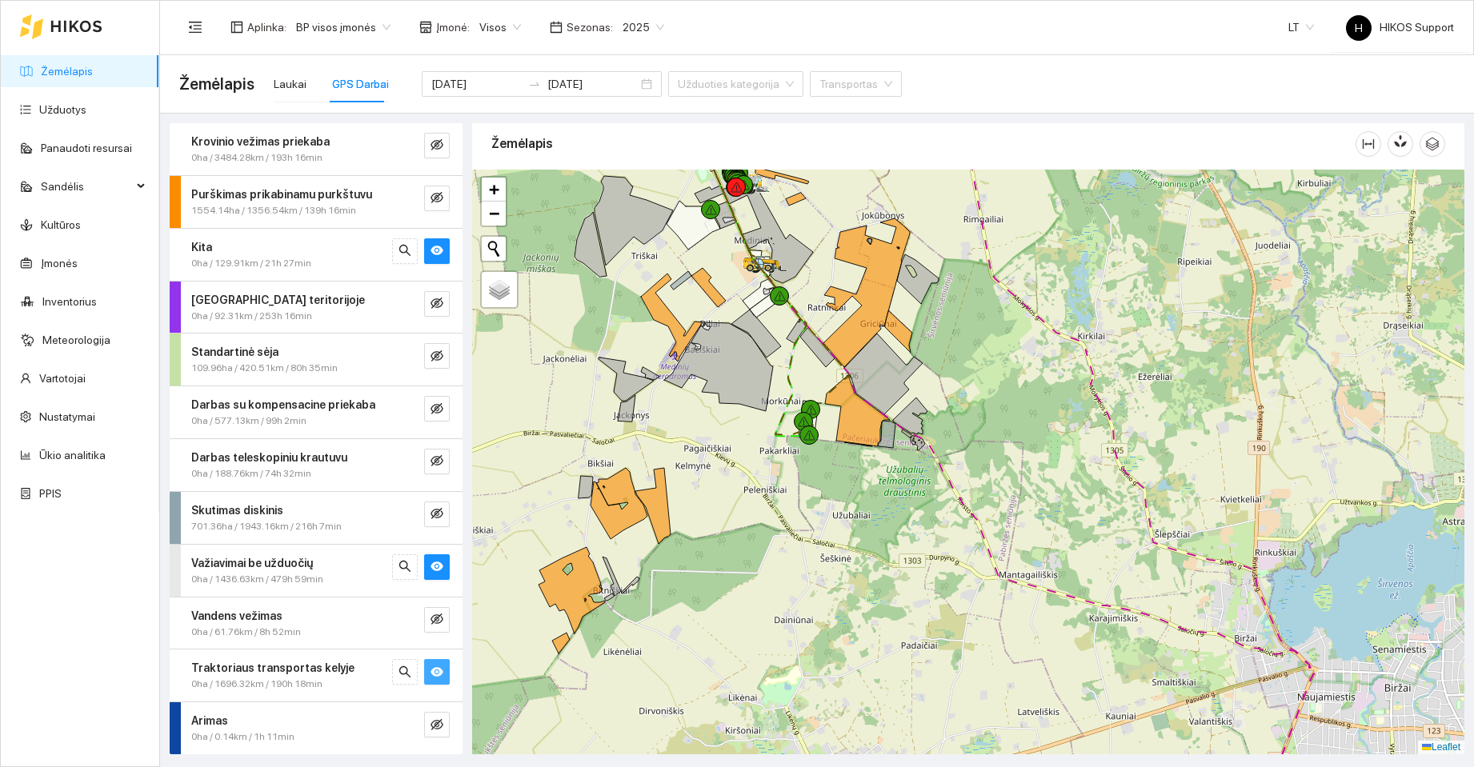
click at [1042, 662] on div at bounding box center [968, 462] width 992 height 585
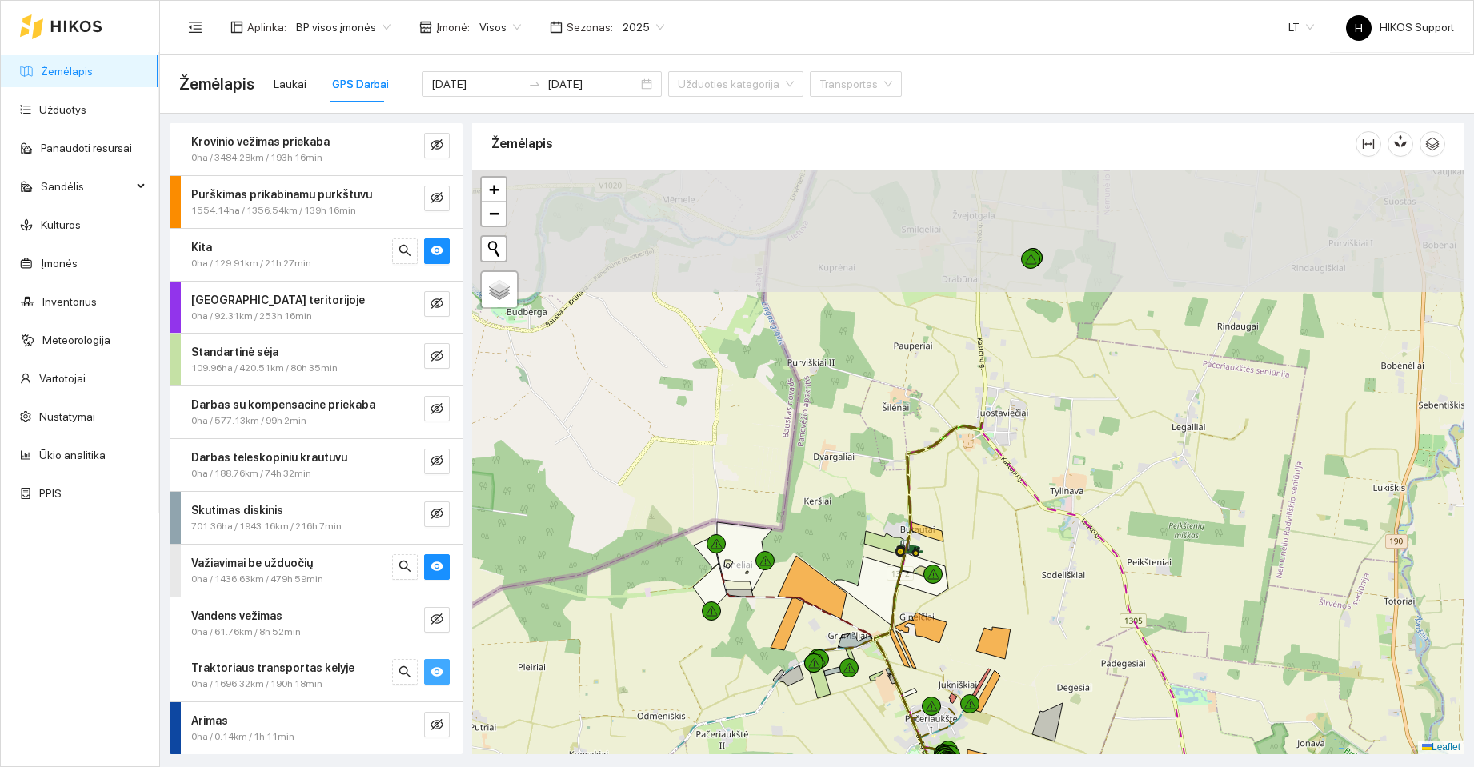
drag, startPoint x: 946, startPoint y: 291, endPoint x: 1221, endPoint y: 602, distance: 415.4
click at [1221, 602] on div at bounding box center [968, 462] width 992 height 585
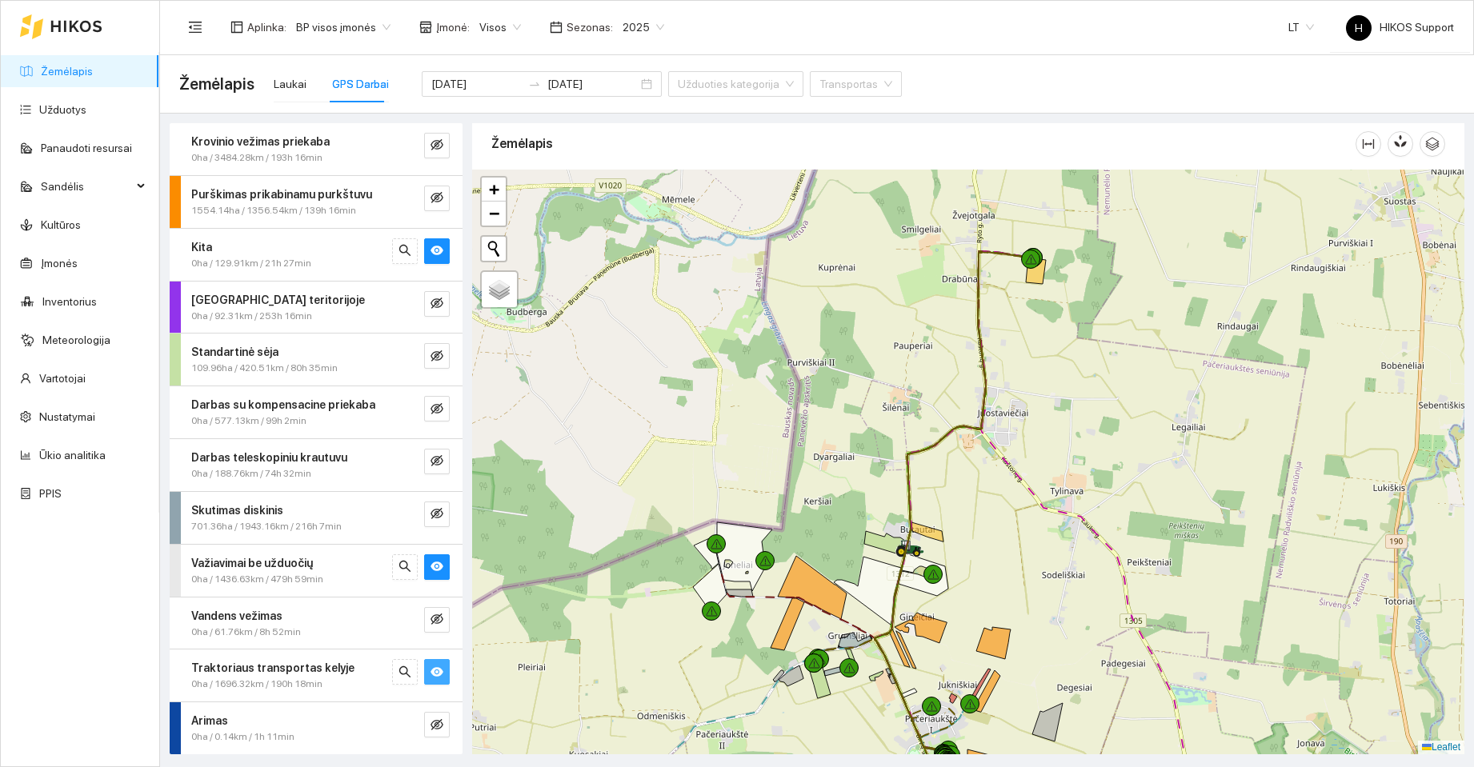
drag, startPoint x: 664, startPoint y: 528, endPoint x: 1495, endPoint y: 185, distance: 899.3
click at [1473, 185] on html "Žemėlapis Užduotys Panaudoti resursai Sandėlis Kultūros Įmonės Inventorius Mete…" at bounding box center [737, 383] width 1474 height 767
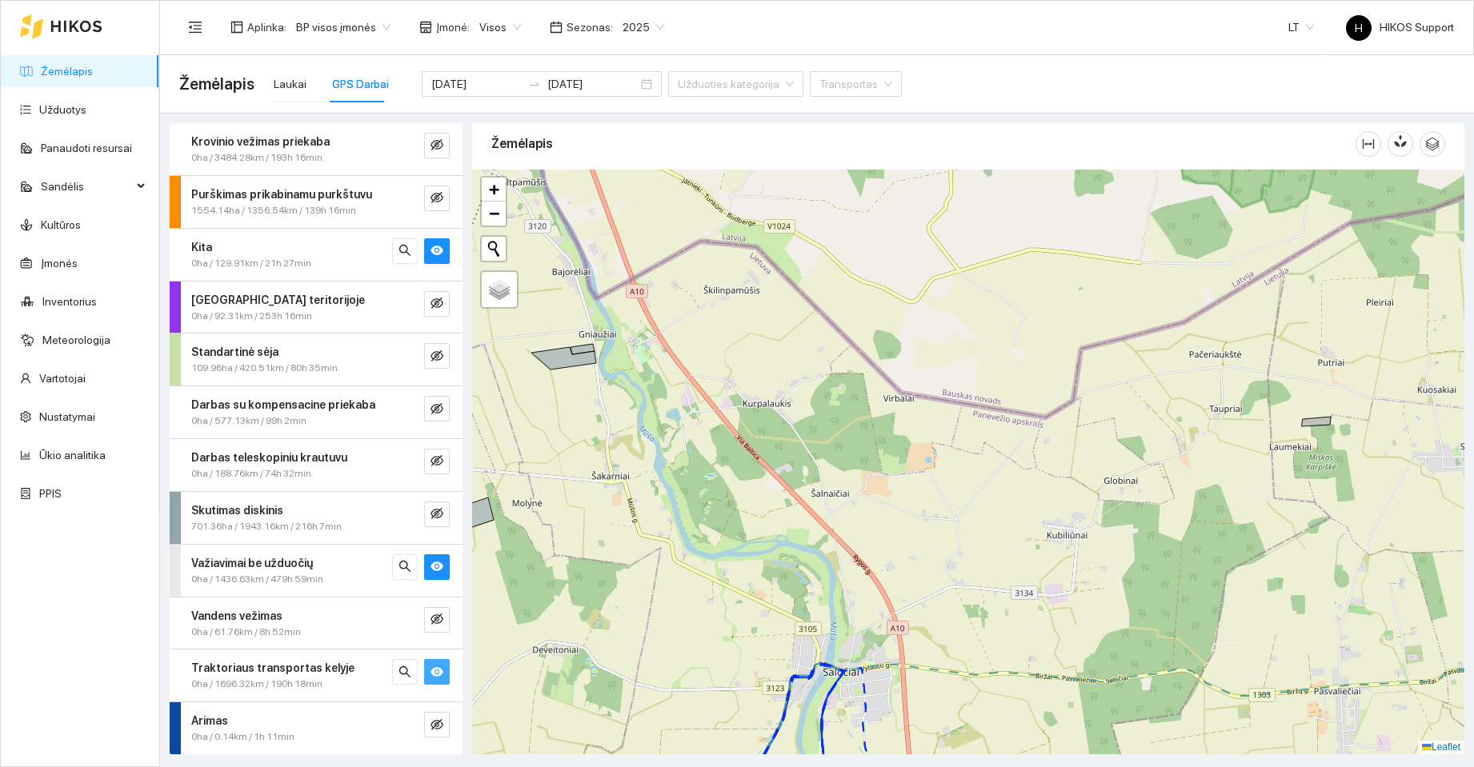
drag, startPoint x: 1203, startPoint y: 171, endPoint x: 1238, endPoint y: 139, distance: 47.6
click at [1220, 156] on div "Žemėlapis" at bounding box center [968, 433] width 992 height 631
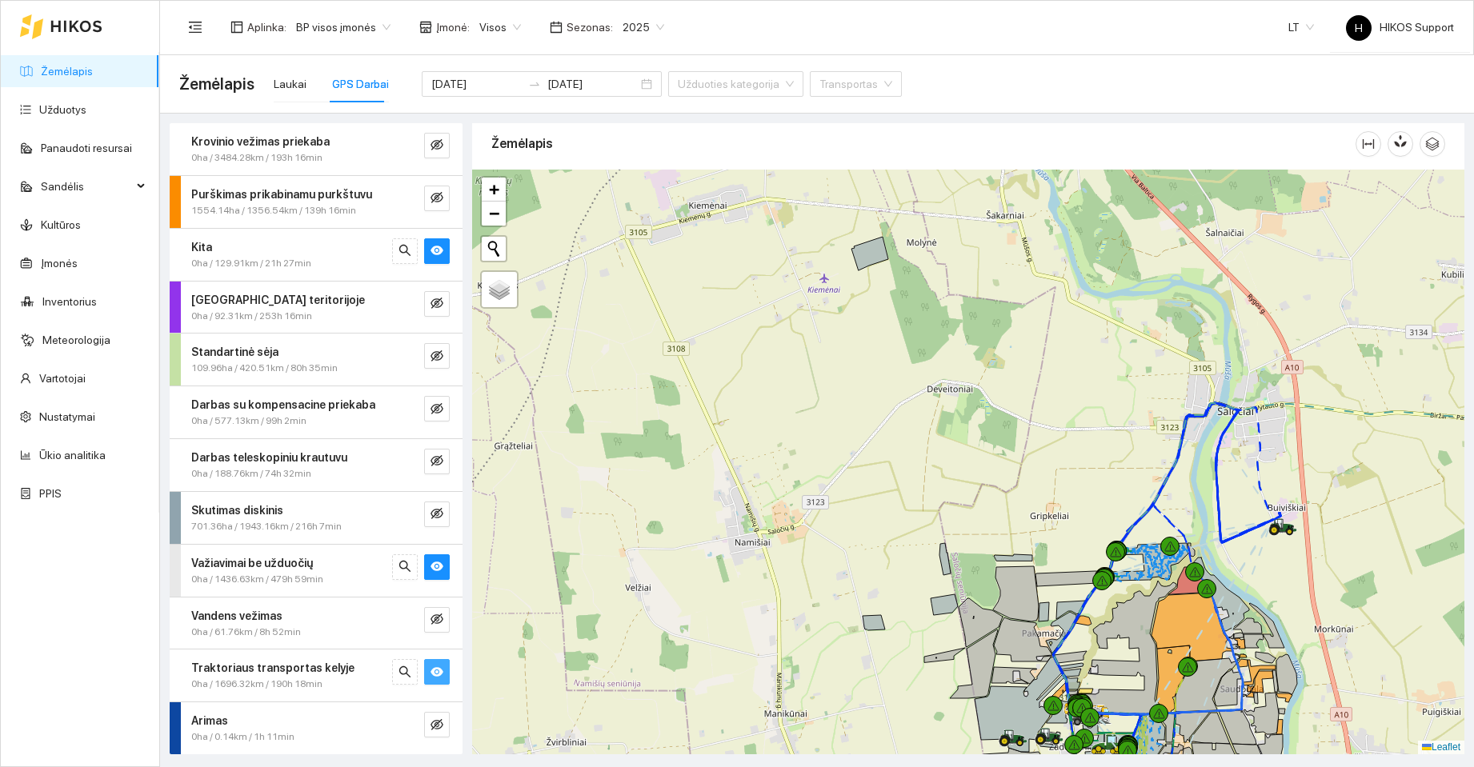
click at [986, 232] on div at bounding box center [968, 462] width 992 height 585
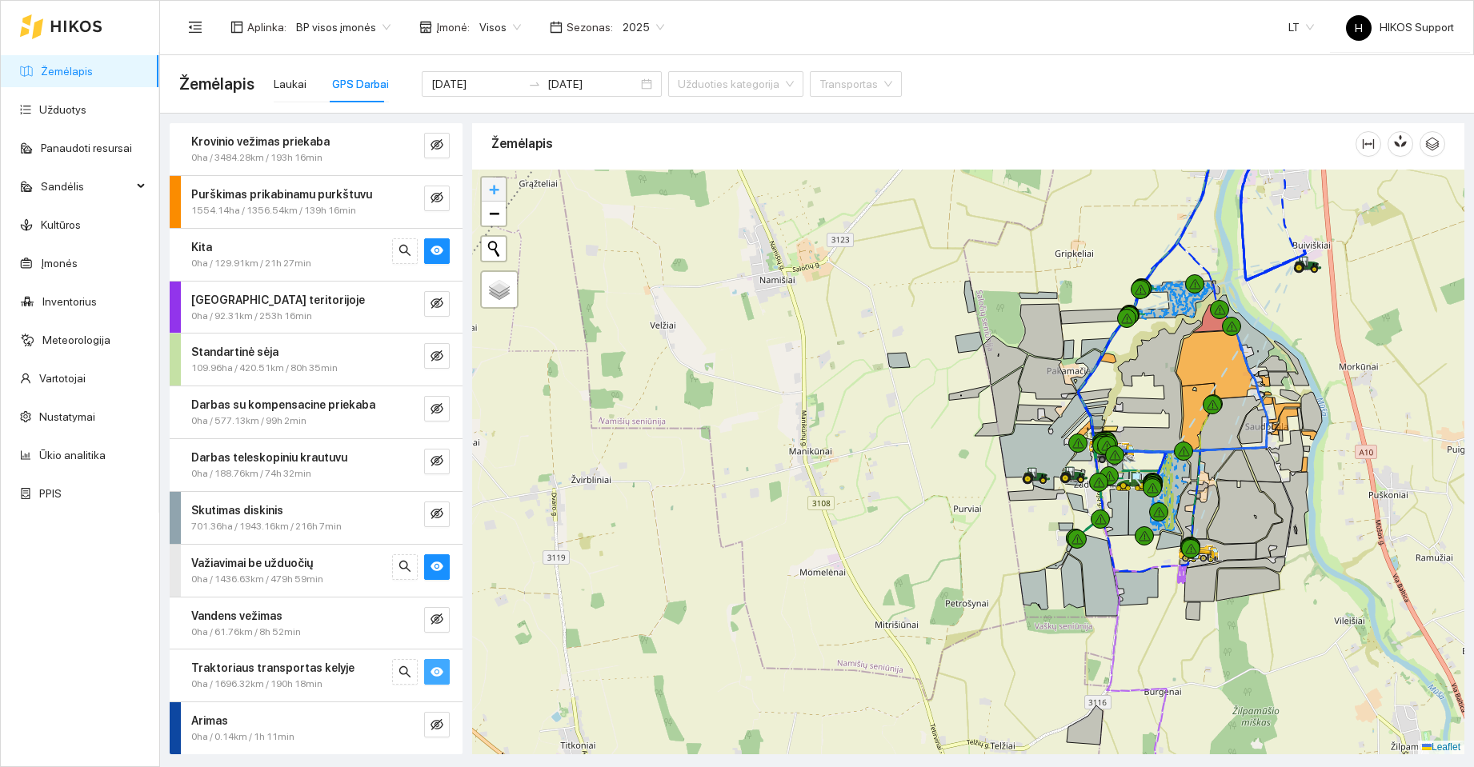
click at [498, 190] on span "+" at bounding box center [494, 189] width 10 height 20
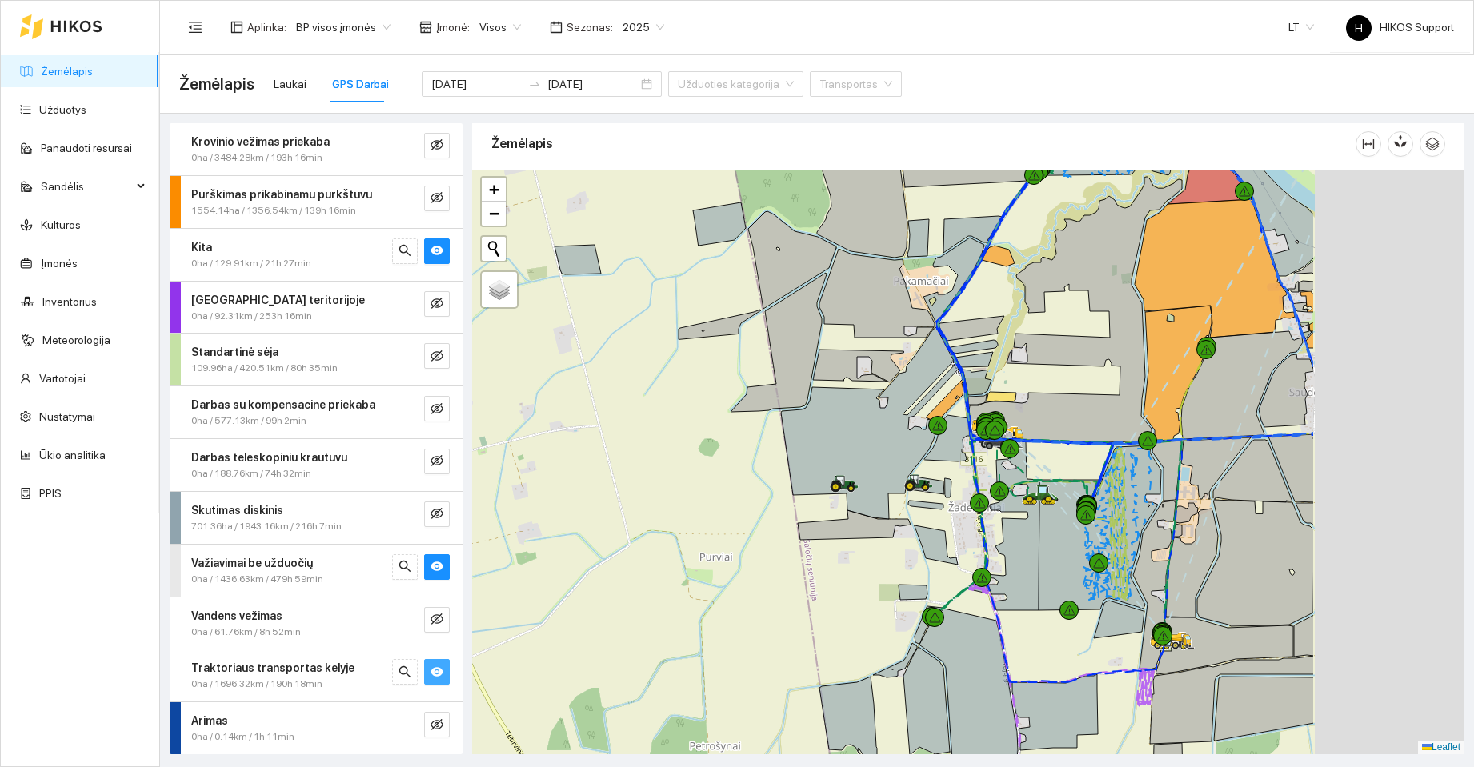
drag, startPoint x: 760, startPoint y: 416, endPoint x: 705, endPoint y: 406, distance: 56.2
click at [709, 410] on div at bounding box center [968, 462] width 992 height 585
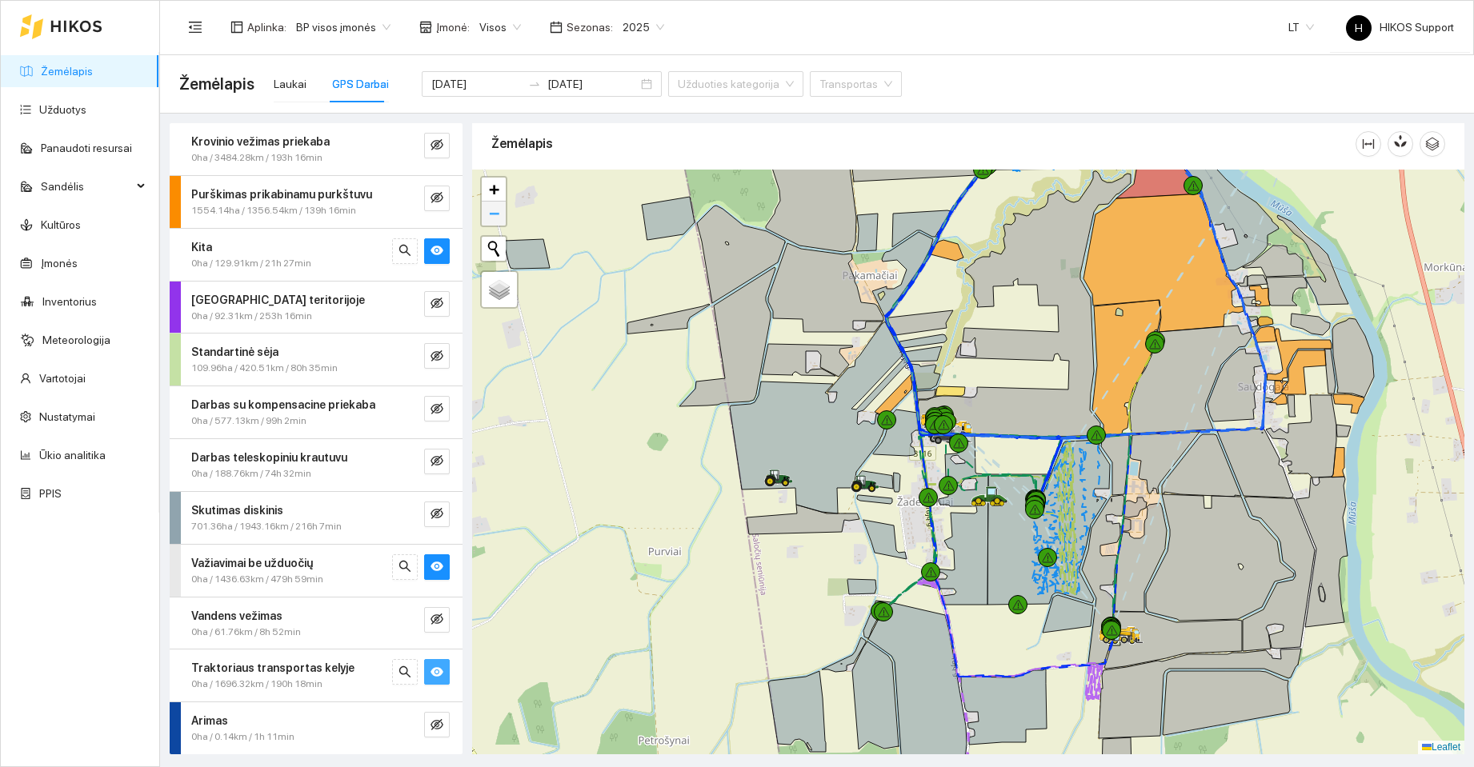
click at [495, 217] on span "−" at bounding box center [494, 213] width 10 height 20
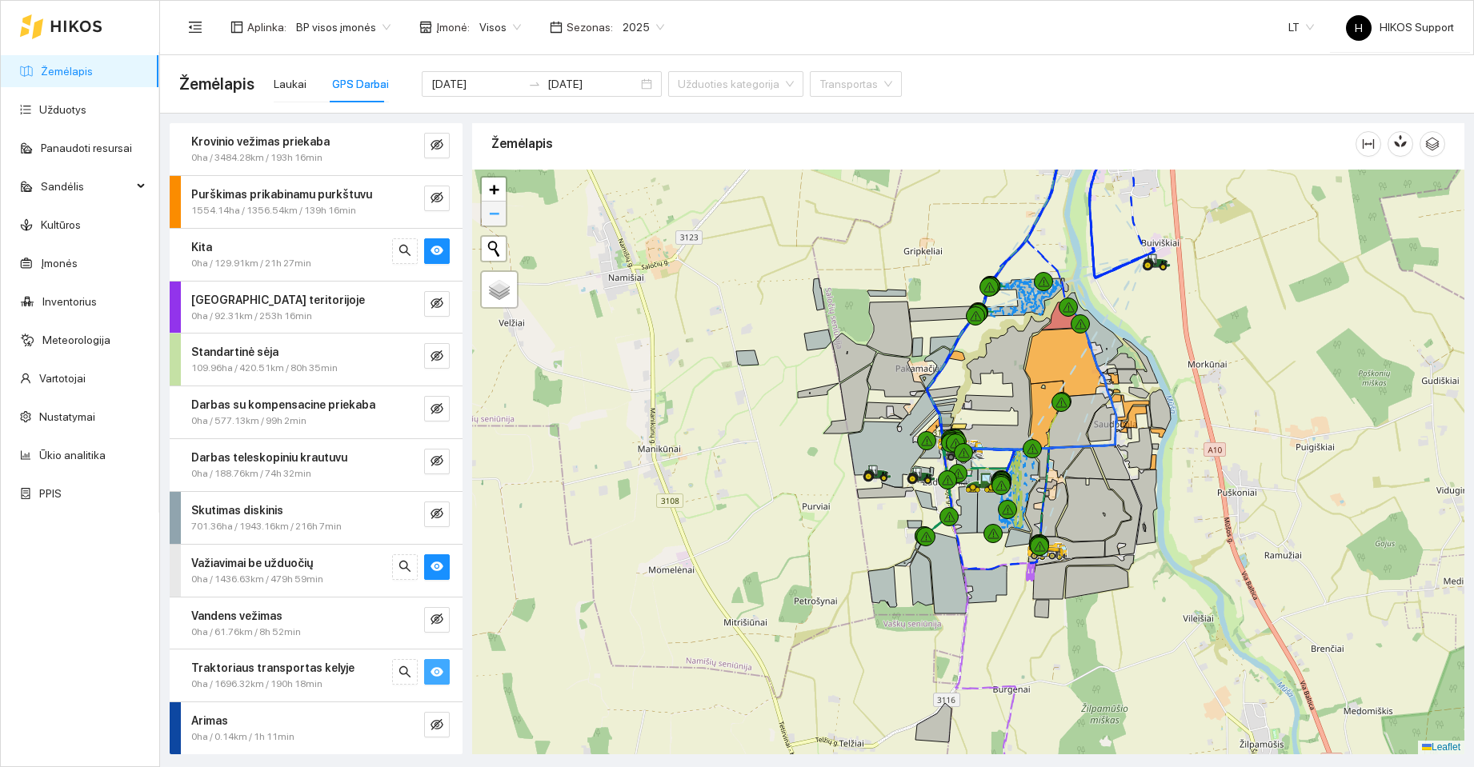
click at [494, 214] on span "−" at bounding box center [494, 213] width 10 height 20
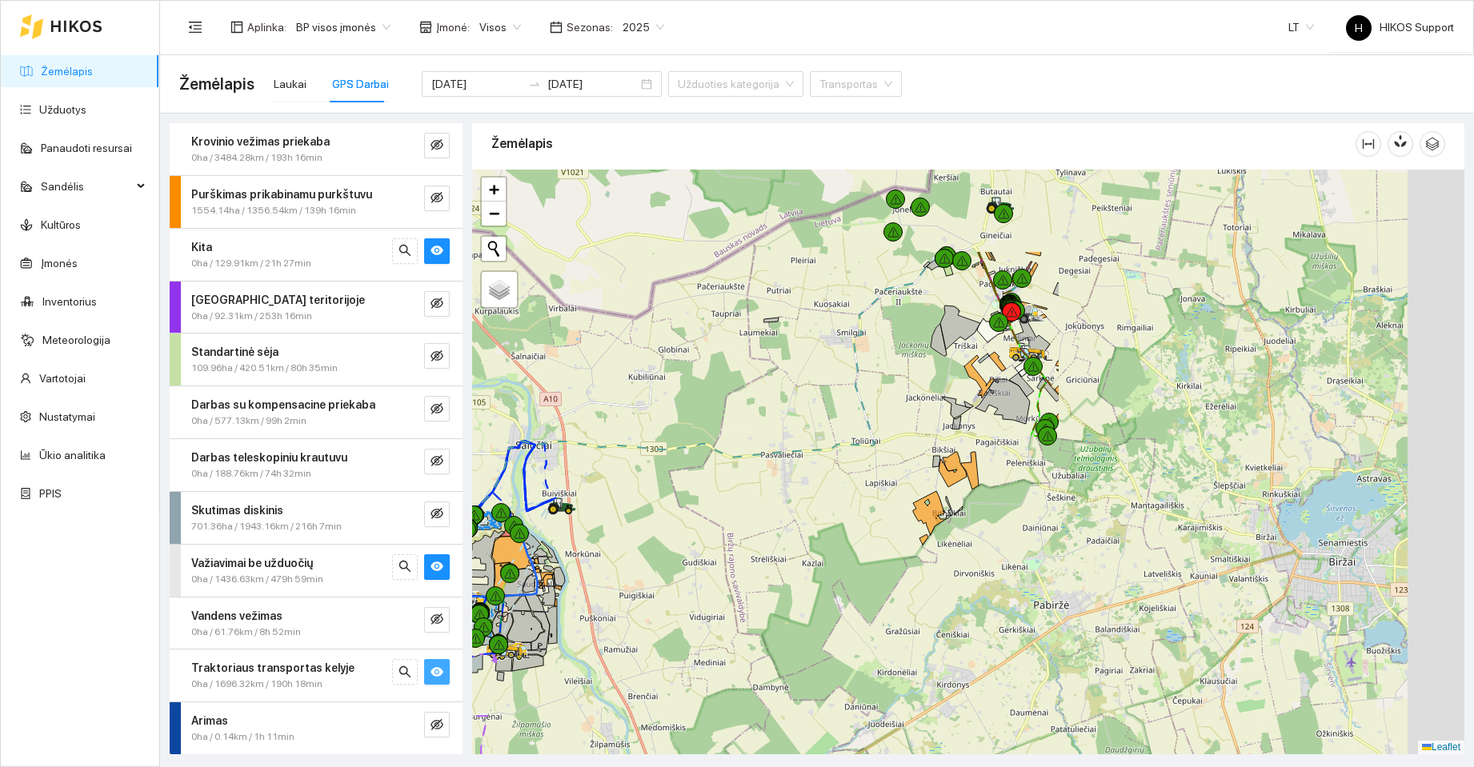
drag, startPoint x: 1219, startPoint y: 448, endPoint x: 705, endPoint y: 621, distance: 542.7
click at [705, 621] on div at bounding box center [968, 462] width 992 height 585
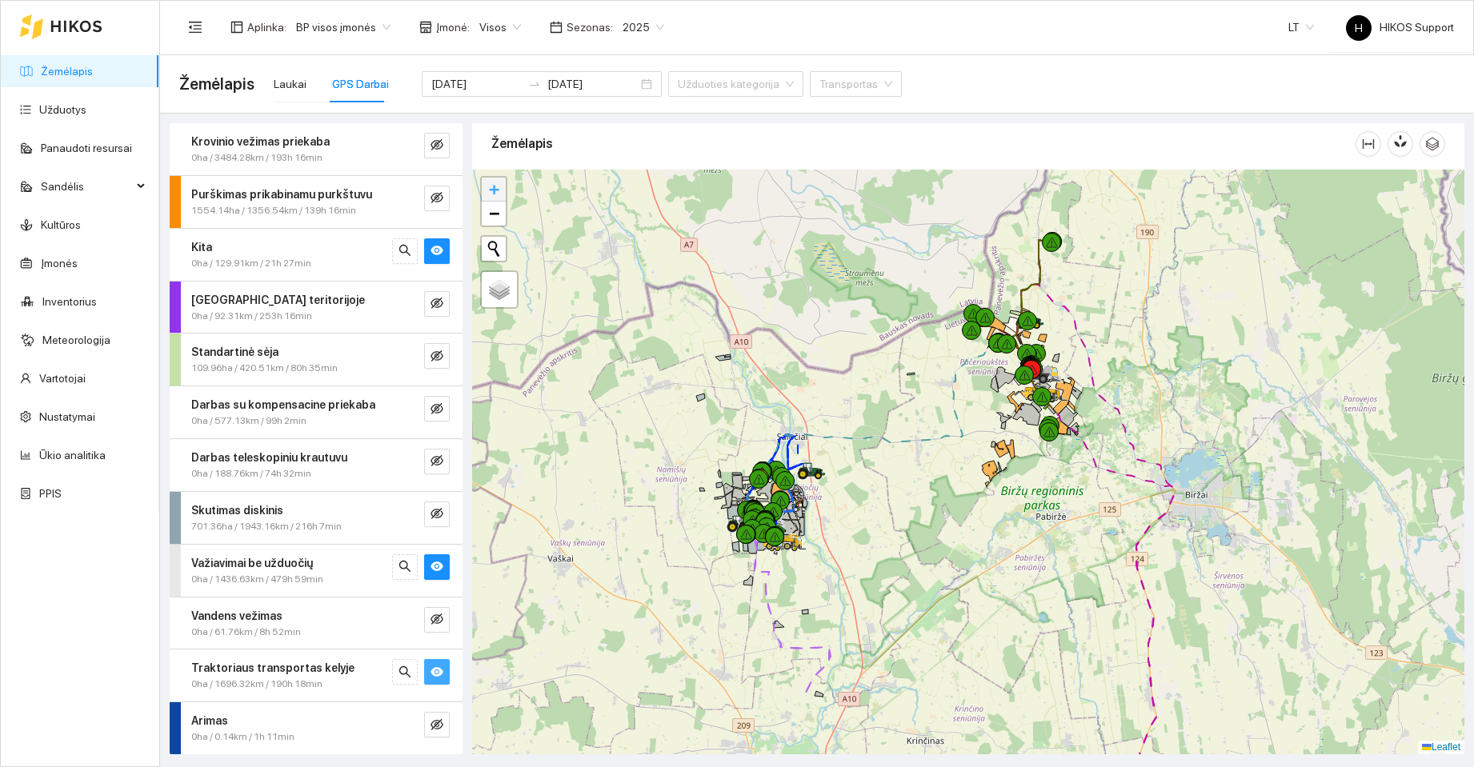
click at [494, 184] on span "+" at bounding box center [494, 189] width 10 height 20
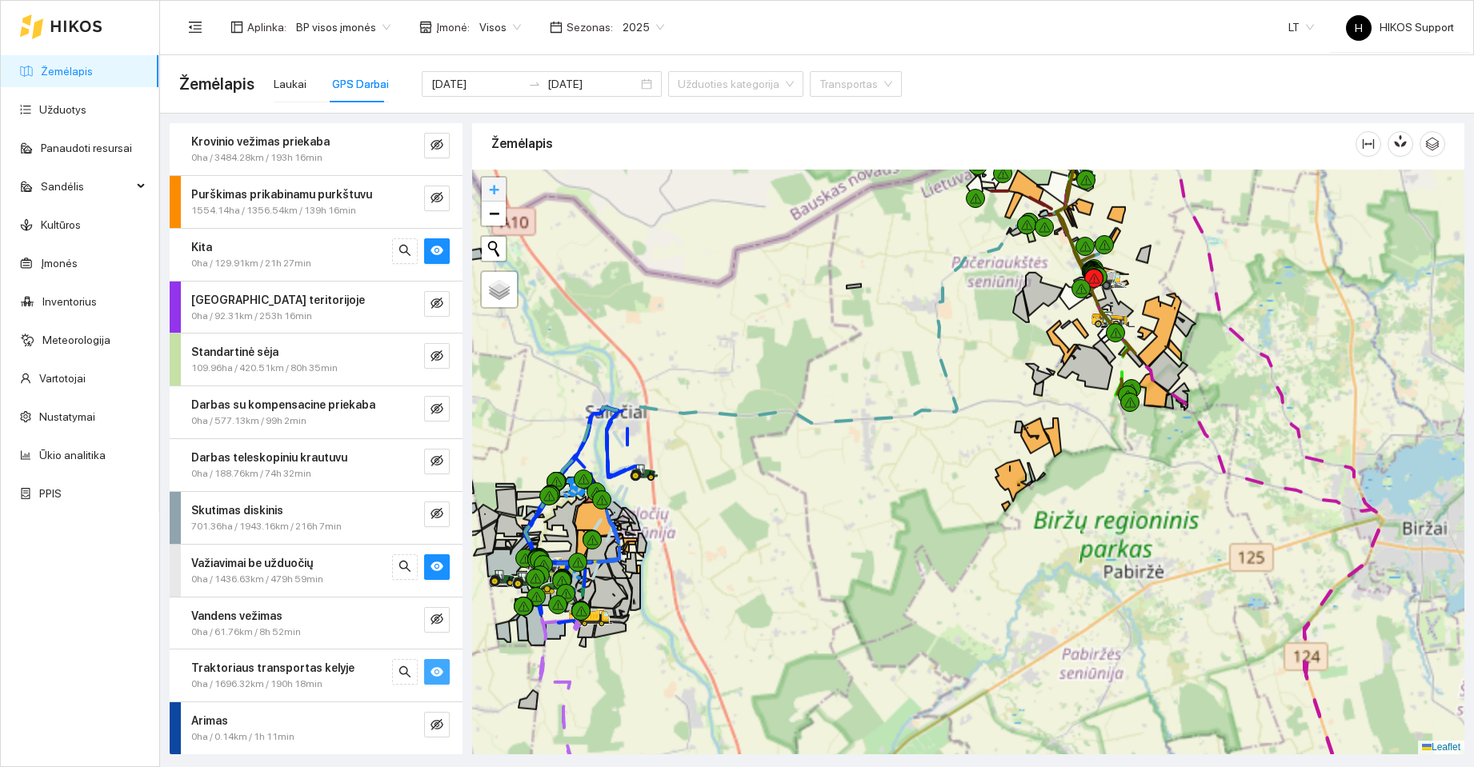
click at [494, 184] on span "+" at bounding box center [494, 189] width 10 height 20
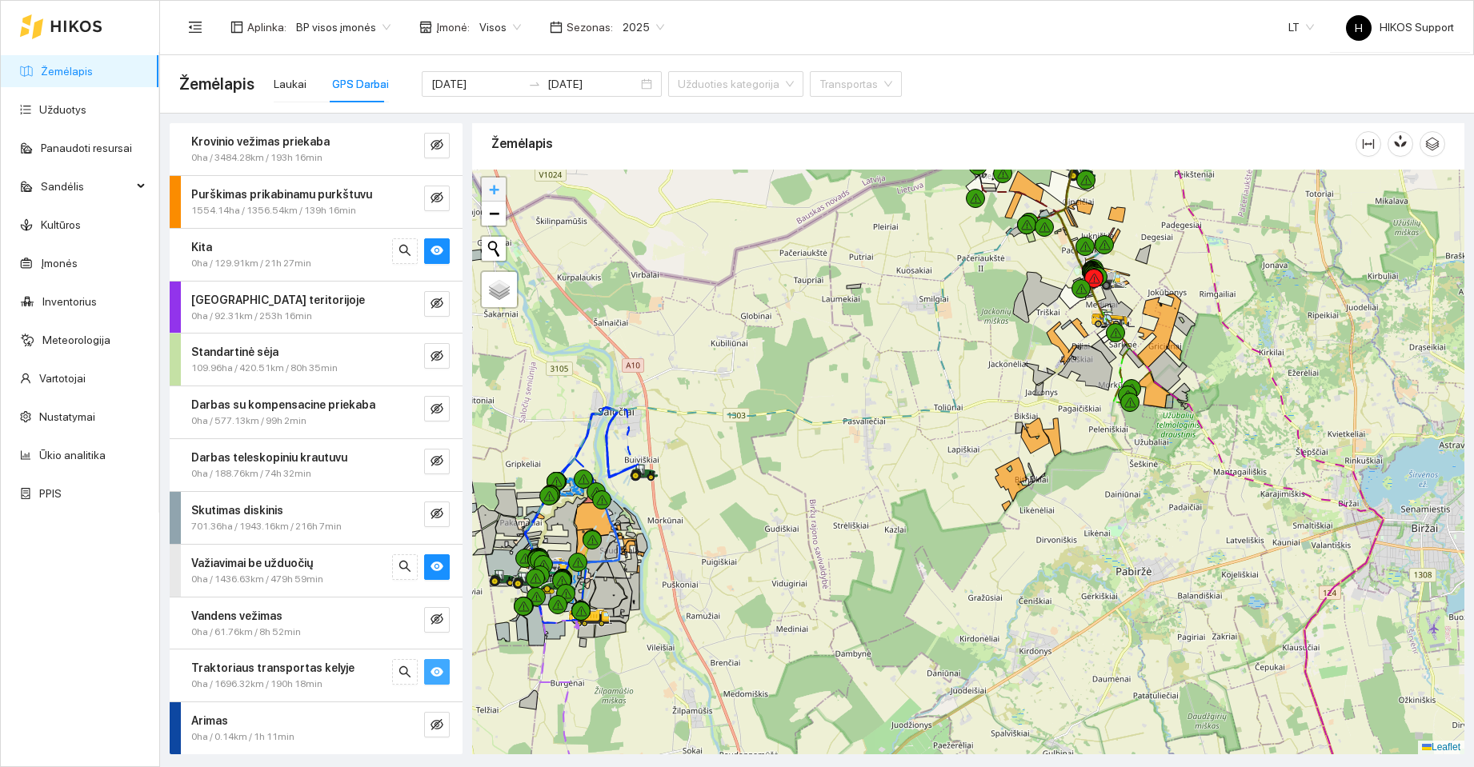
click at [494, 184] on span "+" at bounding box center [494, 189] width 10 height 20
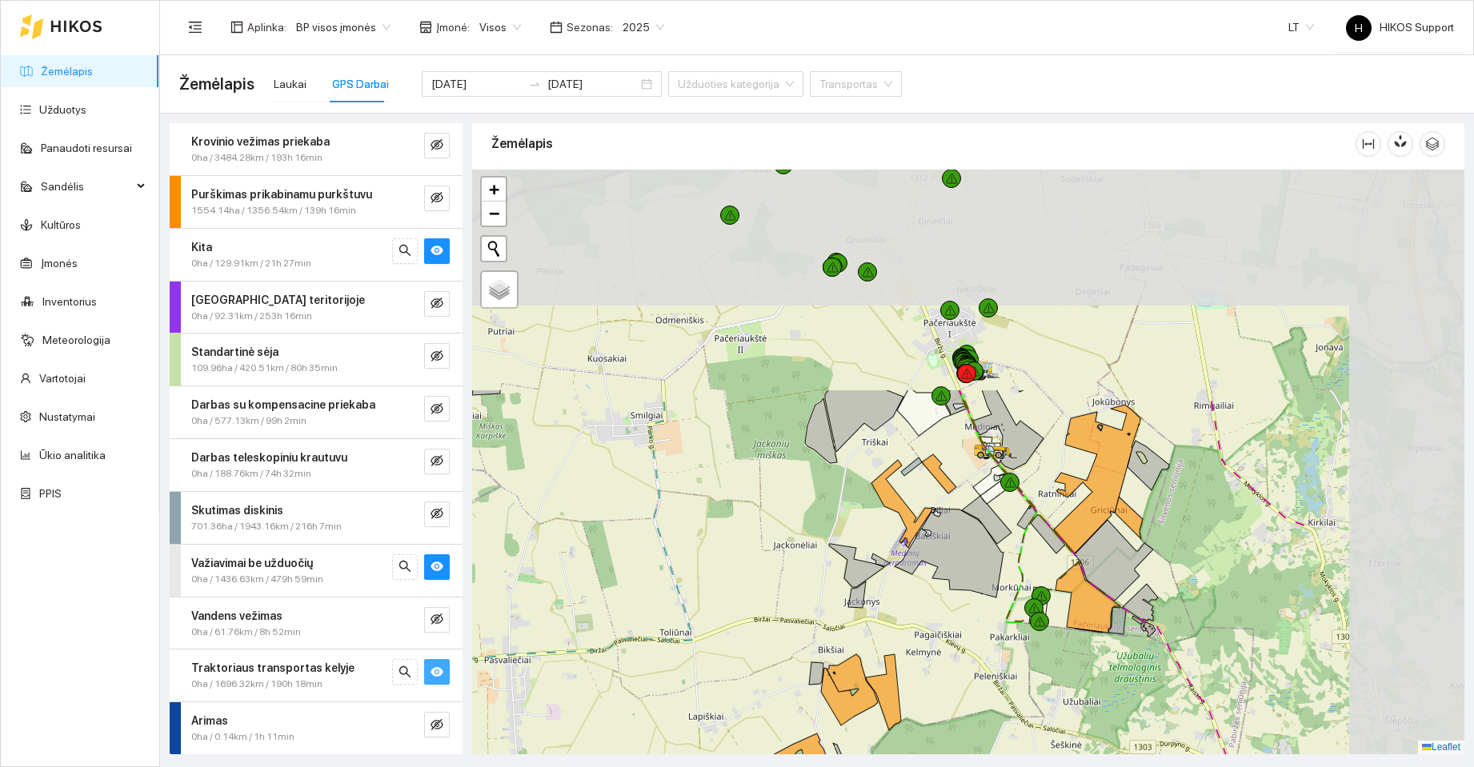
drag, startPoint x: 826, startPoint y: 473, endPoint x: 735, endPoint y: 580, distance: 140.7
click at [736, 580] on div at bounding box center [968, 462] width 992 height 585
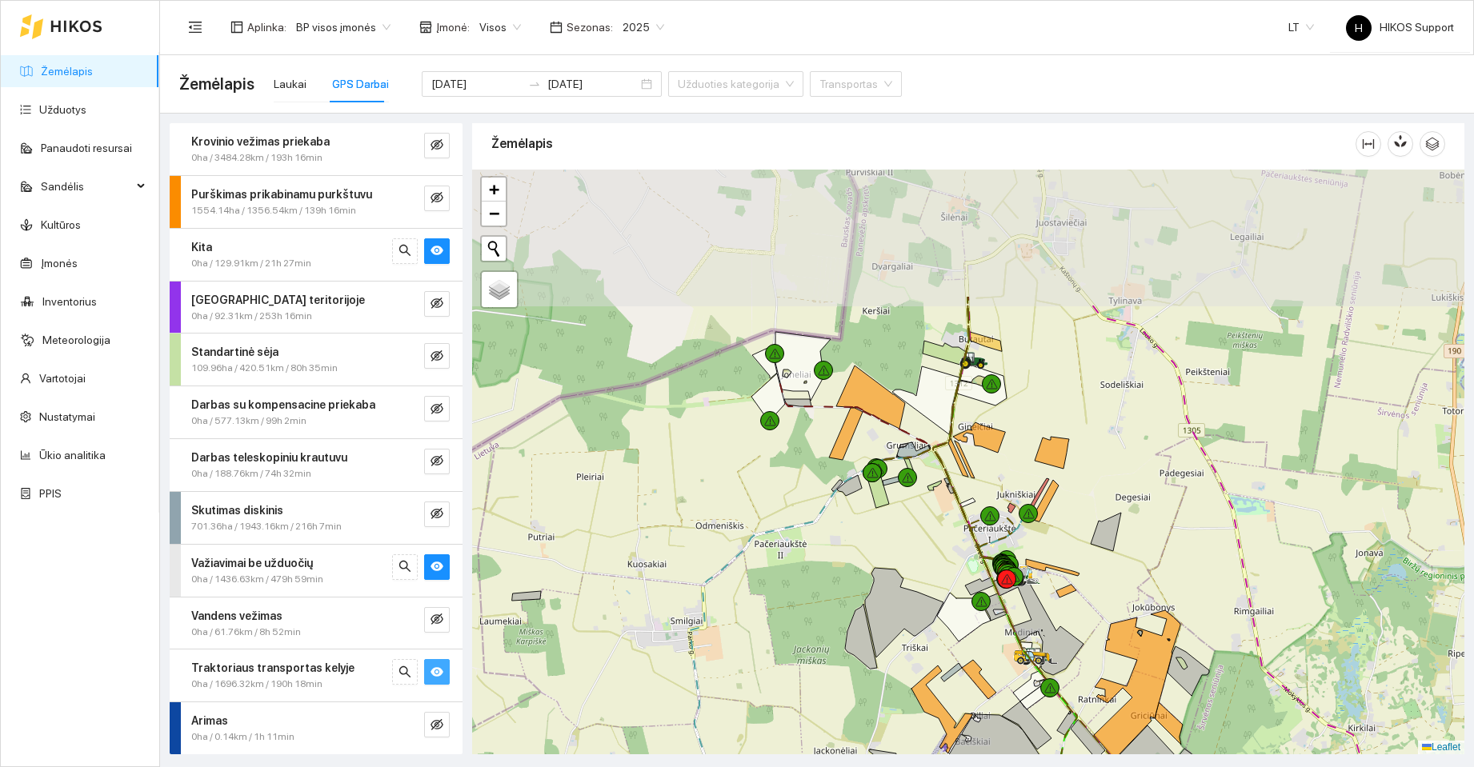
drag, startPoint x: 1110, startPoint y: 299, endPoint x: 1168, endPoint y: 485, distance: 194.3
click at [1168, 485] on div at bounding box center [968, 462] width 992 height 585
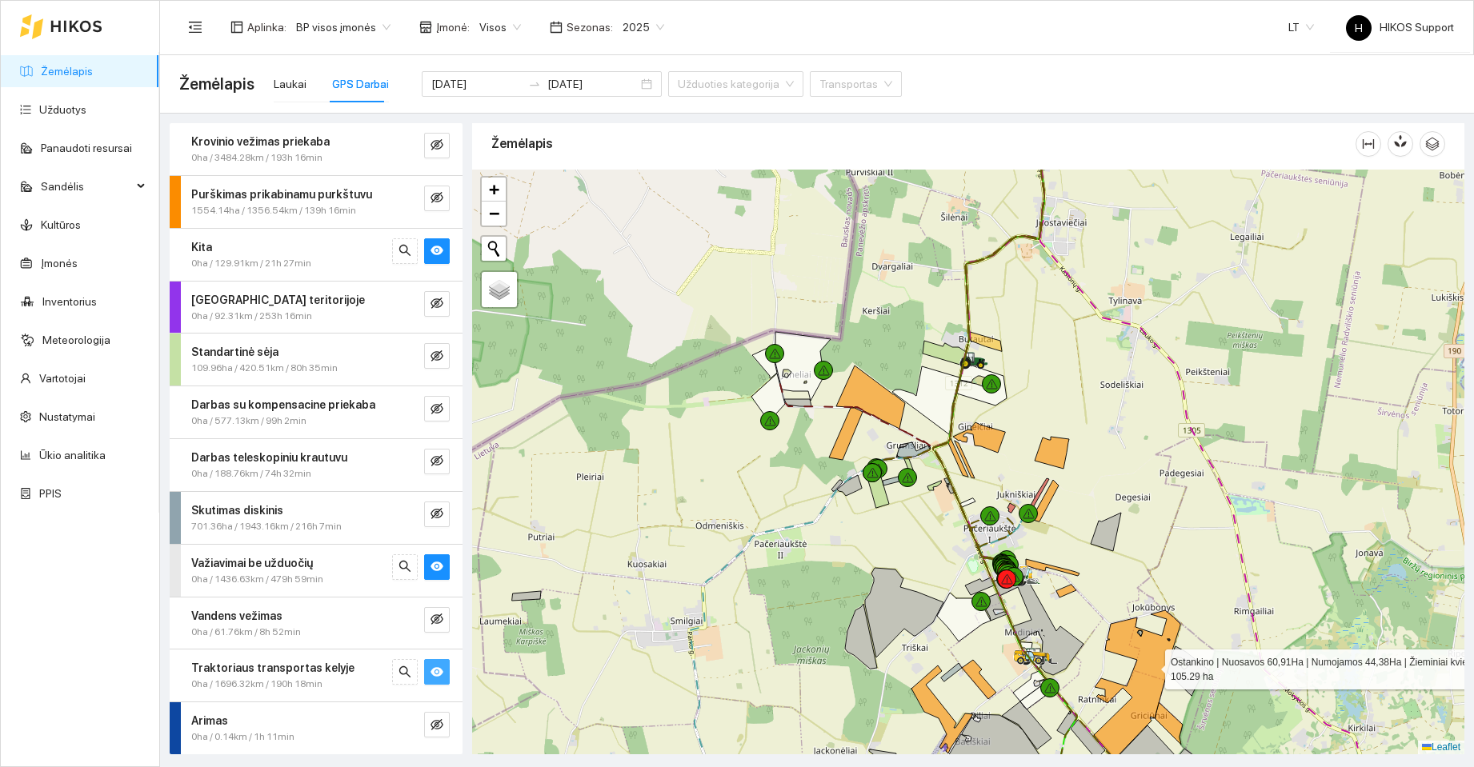
click at [1150, 666] on icon at bounding box center [1137, 684] width 86 height 149
click at [424, 196] on button "button" at bounding box center [437, 199] width 26 height 26
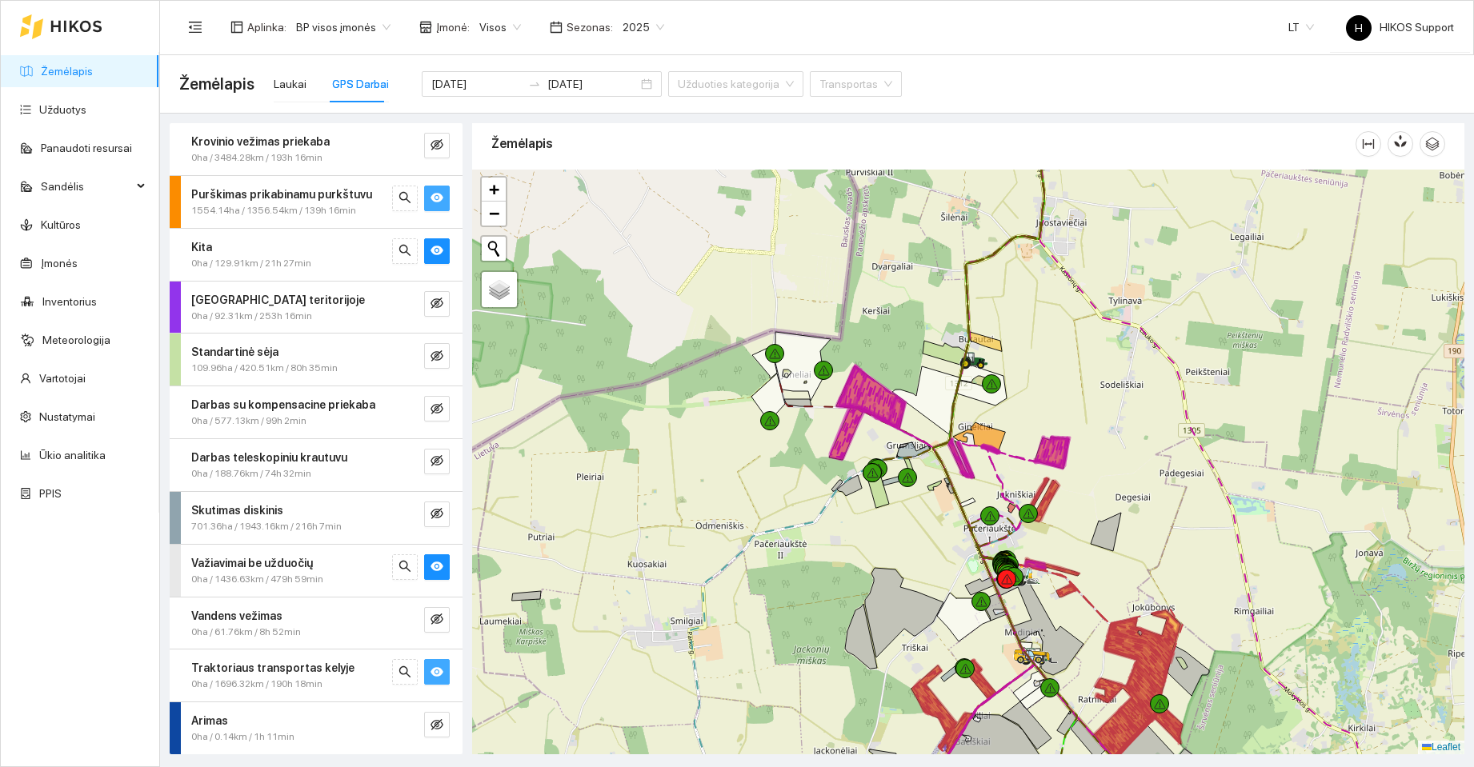
click at [424, 195] on button "button" at bounding box center [437, 199] width 26 height 26
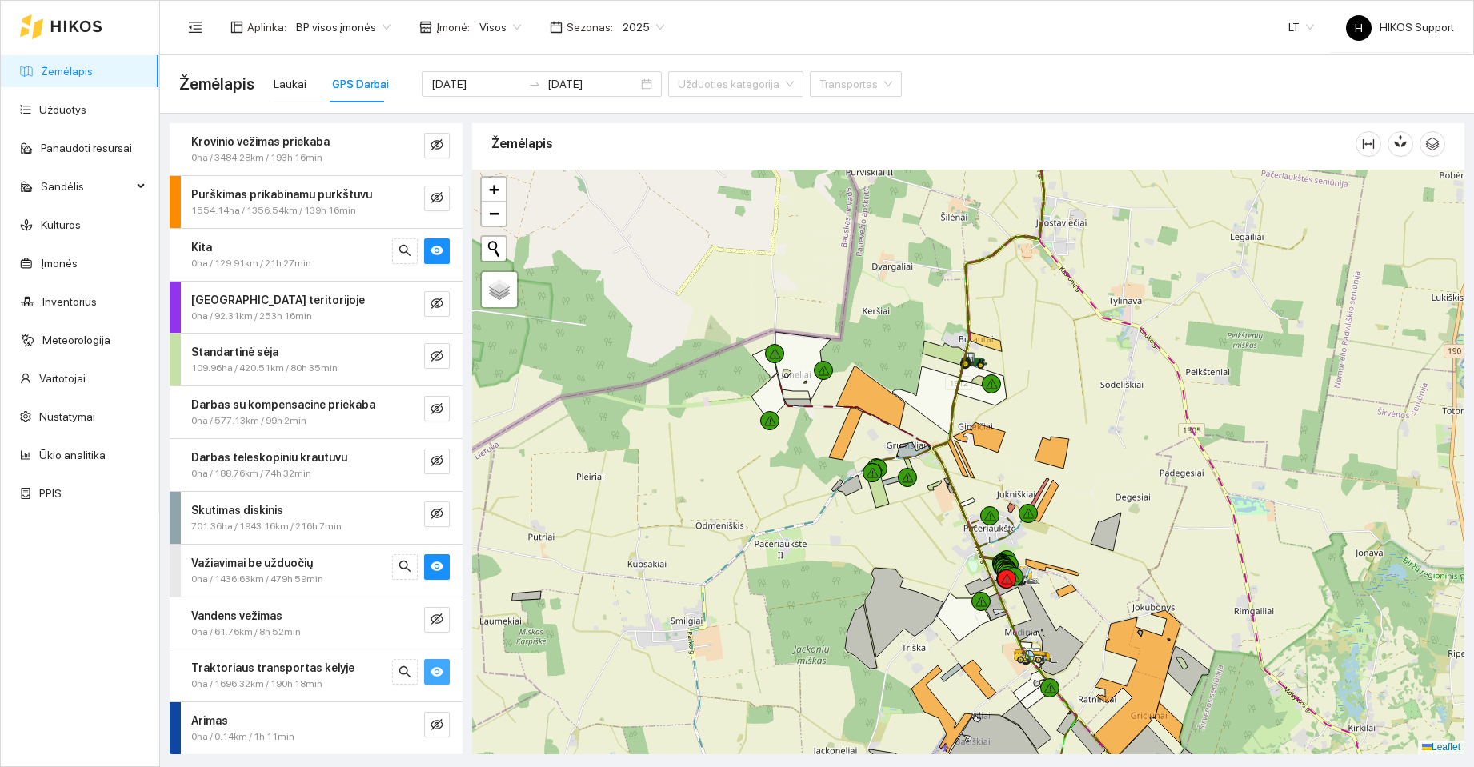
drag, startPoint x: 1255, startPoint y: 203, endPoint x: 1265, endPoint y: 154, distance: 49.7
click at [1262, 166] on div "Žemėlapis" at bounding box center [968, 433] width 992 height 631
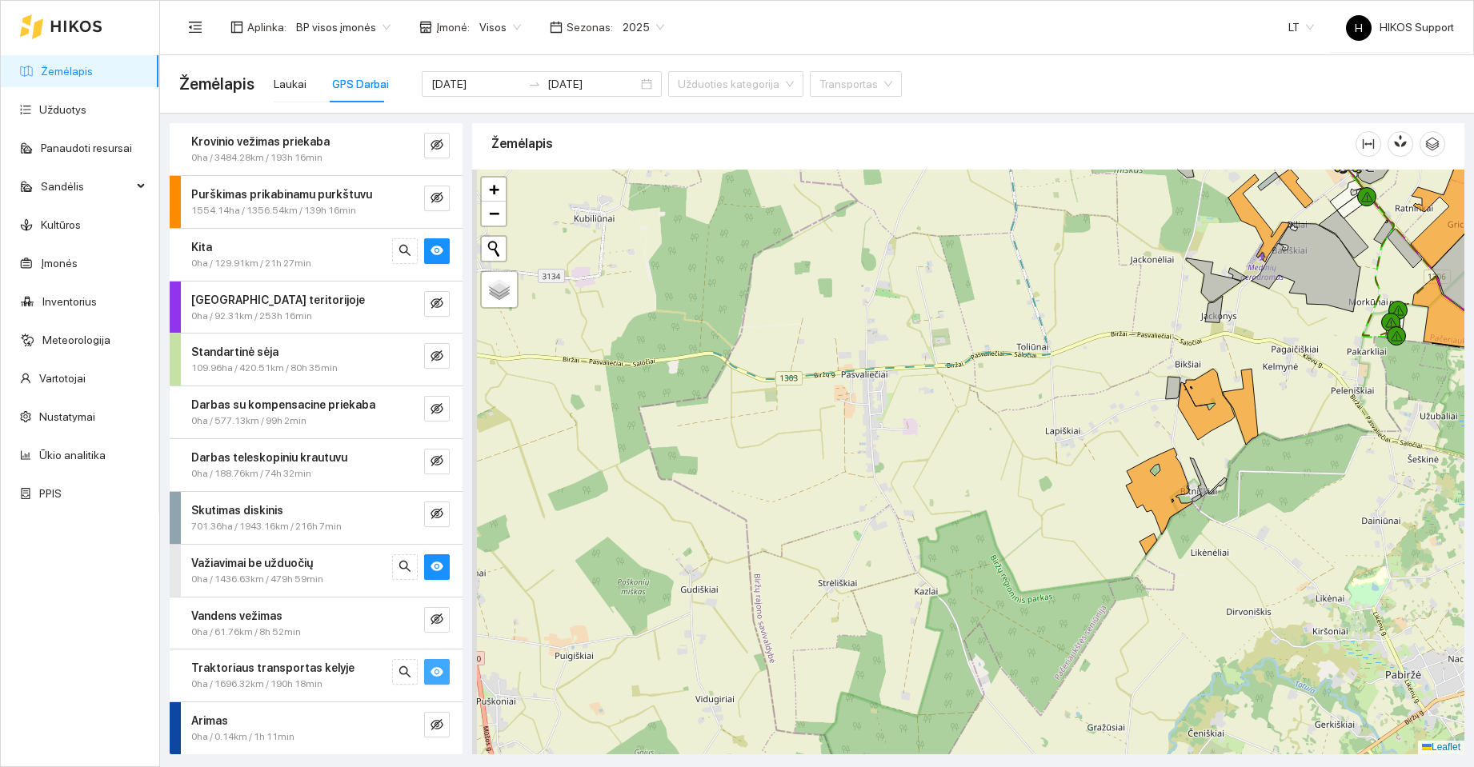
drag, startPoint x: 990, startPoint y: 347, endPoint x: 1282, endPoint y: 269, distance: 302.4
click at [1218, 294] on div at bounding box center [968, 462] width 992 height 585
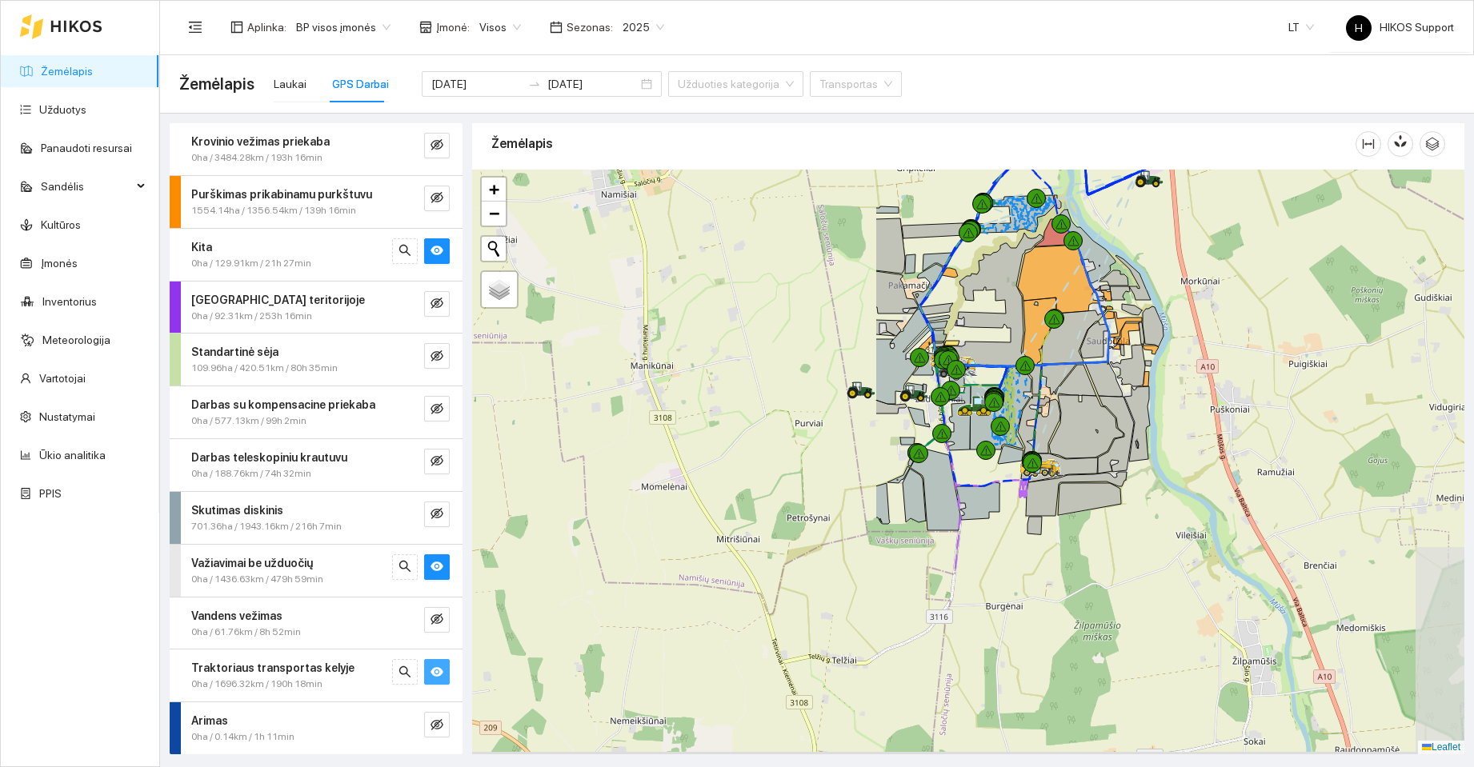
drag, startPoint x: 727, startPoint y: 575, endPoint x: 1211, endPoint y: 326, distance: 544.2
click at [1222, 337] on div at bounding box center [968, 462] width 992 height 585
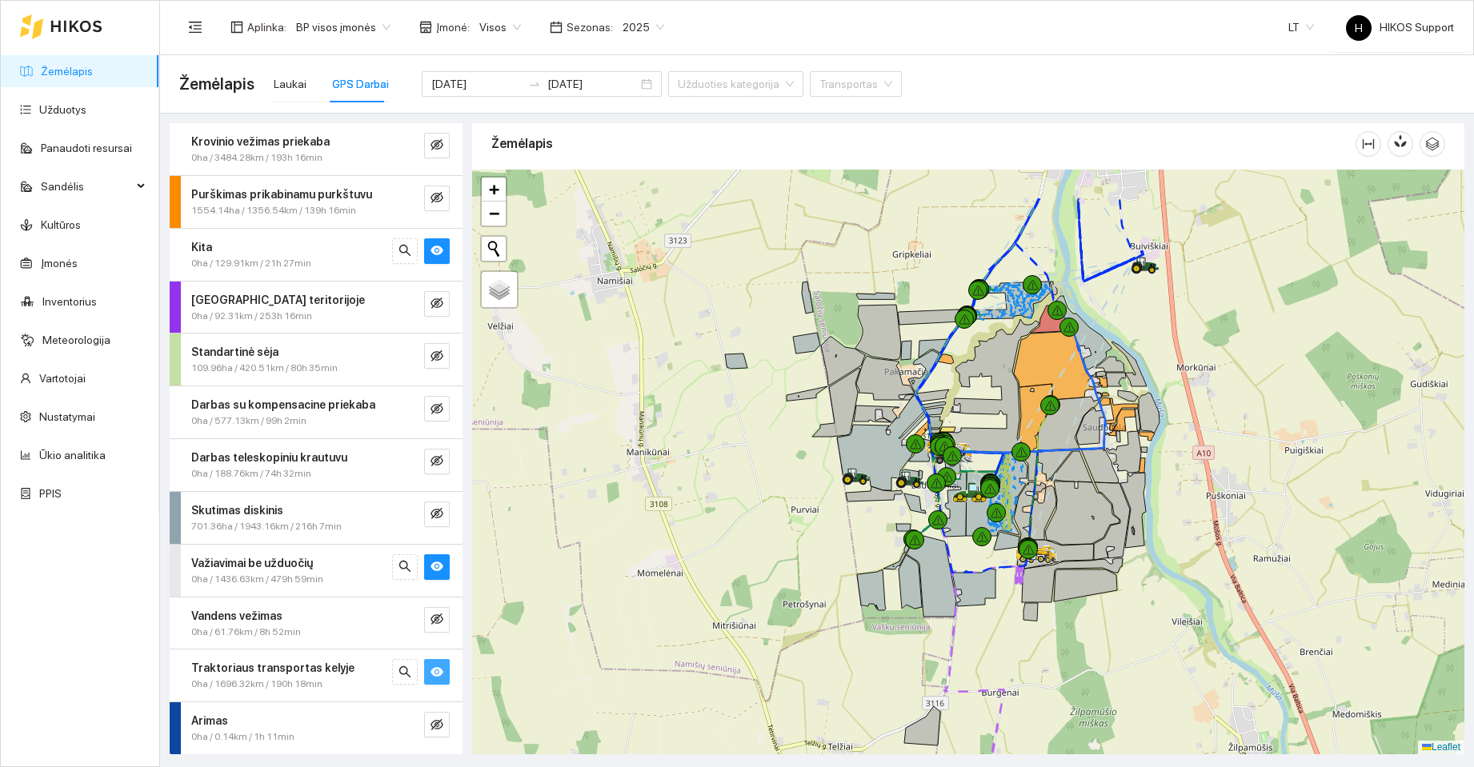
drag, startPoint x: 1171, startPoint y: 249, endPoint x: 1175, endPoint y: 336, distance: 87.3
click at [1175, 336] on div at bounding box center [968, 462] width 992 height 585
click at [492, 190] on span "+" at bounding box center [494, 189] width 10 height 20
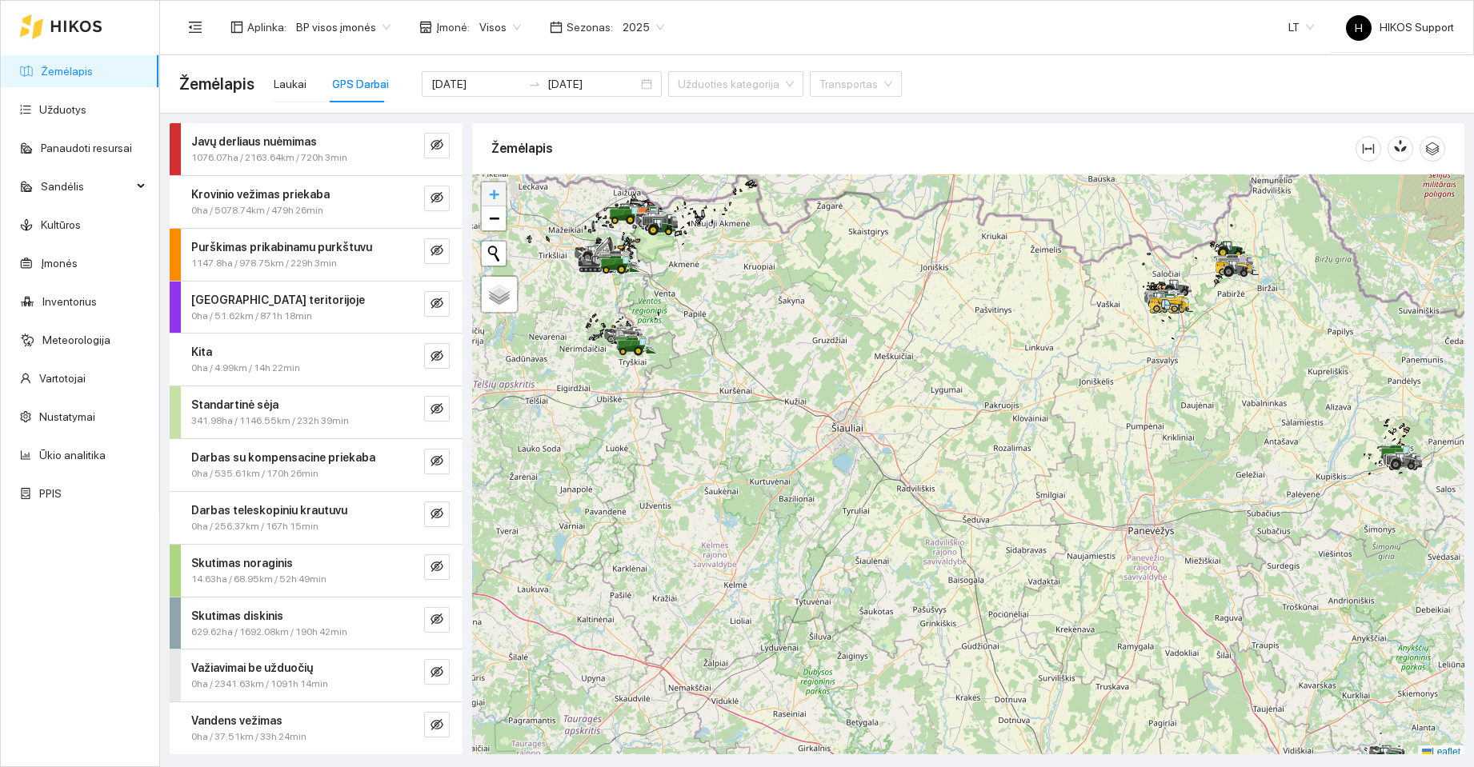
click at [489, 194] on span "+" at bounding box center [494, 194] width 10 height 20
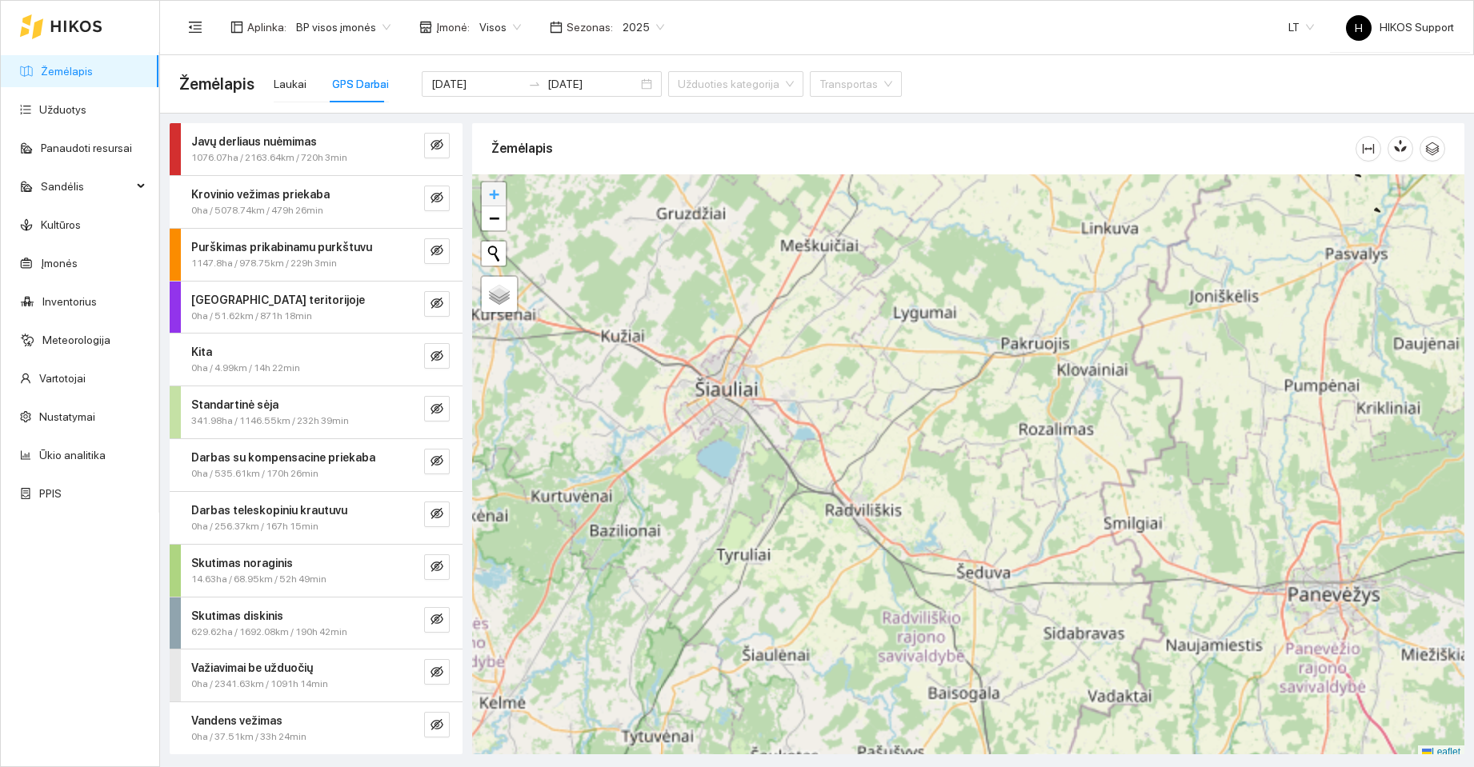
click at [489, 194] on span "+" at bounding box center [494, 194] width 10 height 20
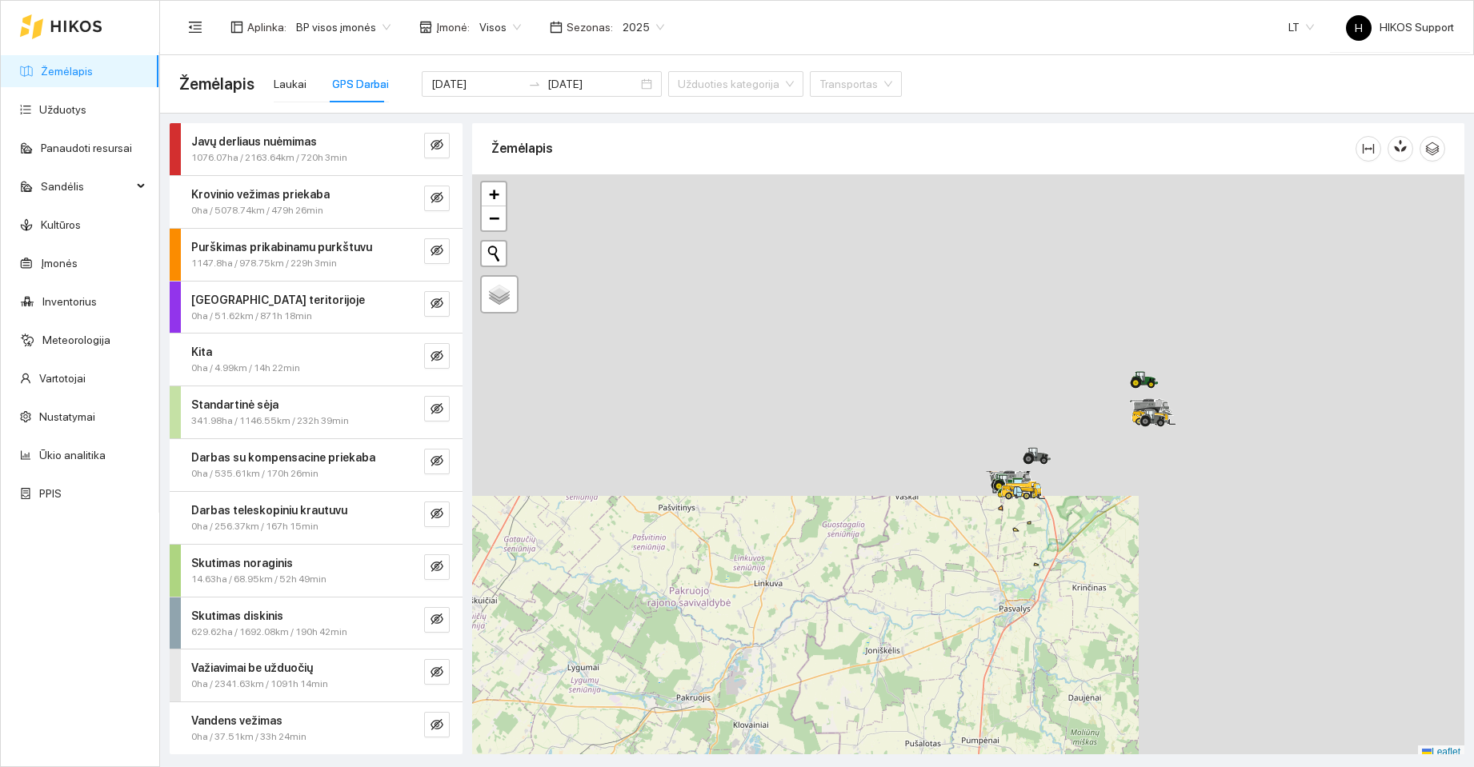
scroll to position [5, 0]
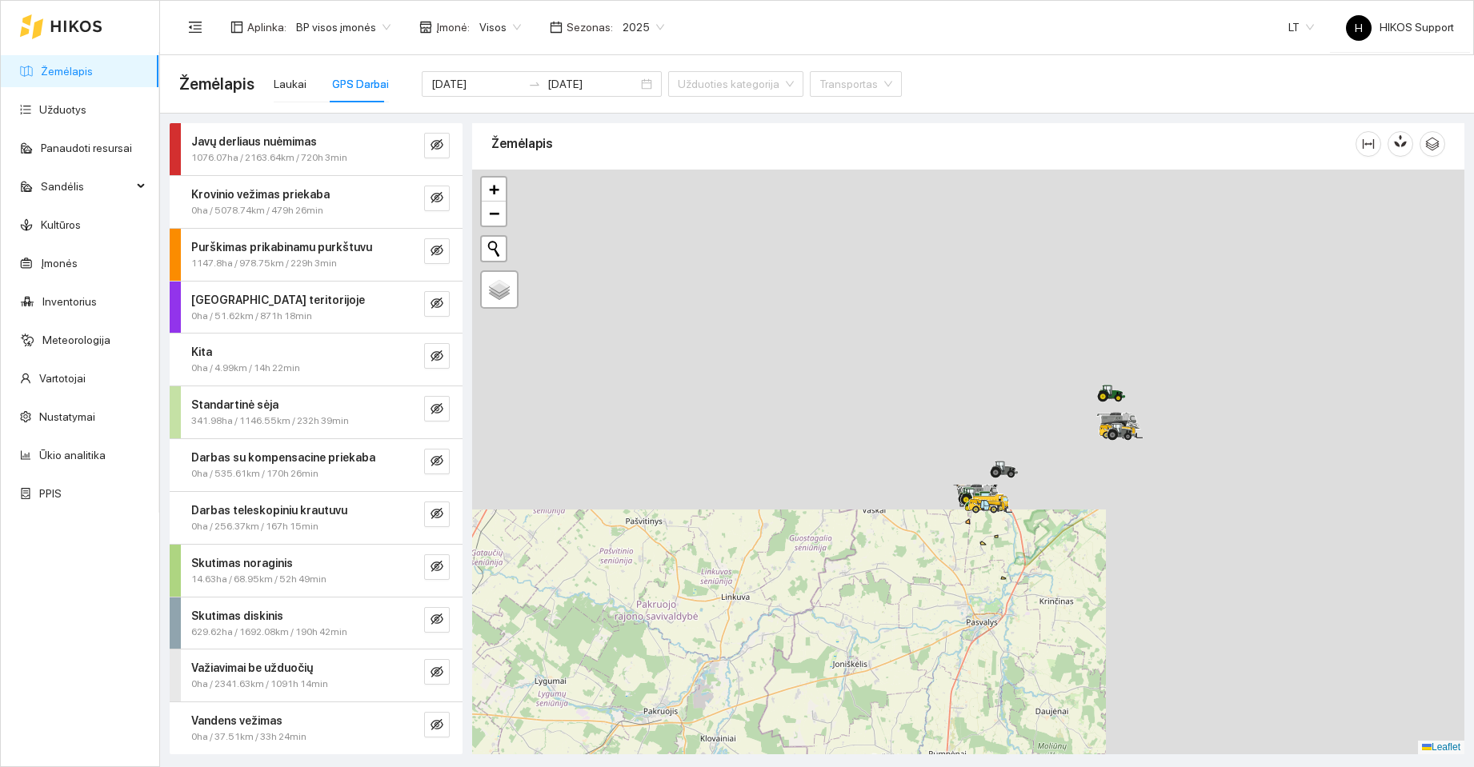
drag, startPoint x: 874, startPoint y: 642, endPoint x: 838, endPoint y: 630, distance: 37.9
click at [838, 661] on div at bounding box center [968, 462] width 992 height 585
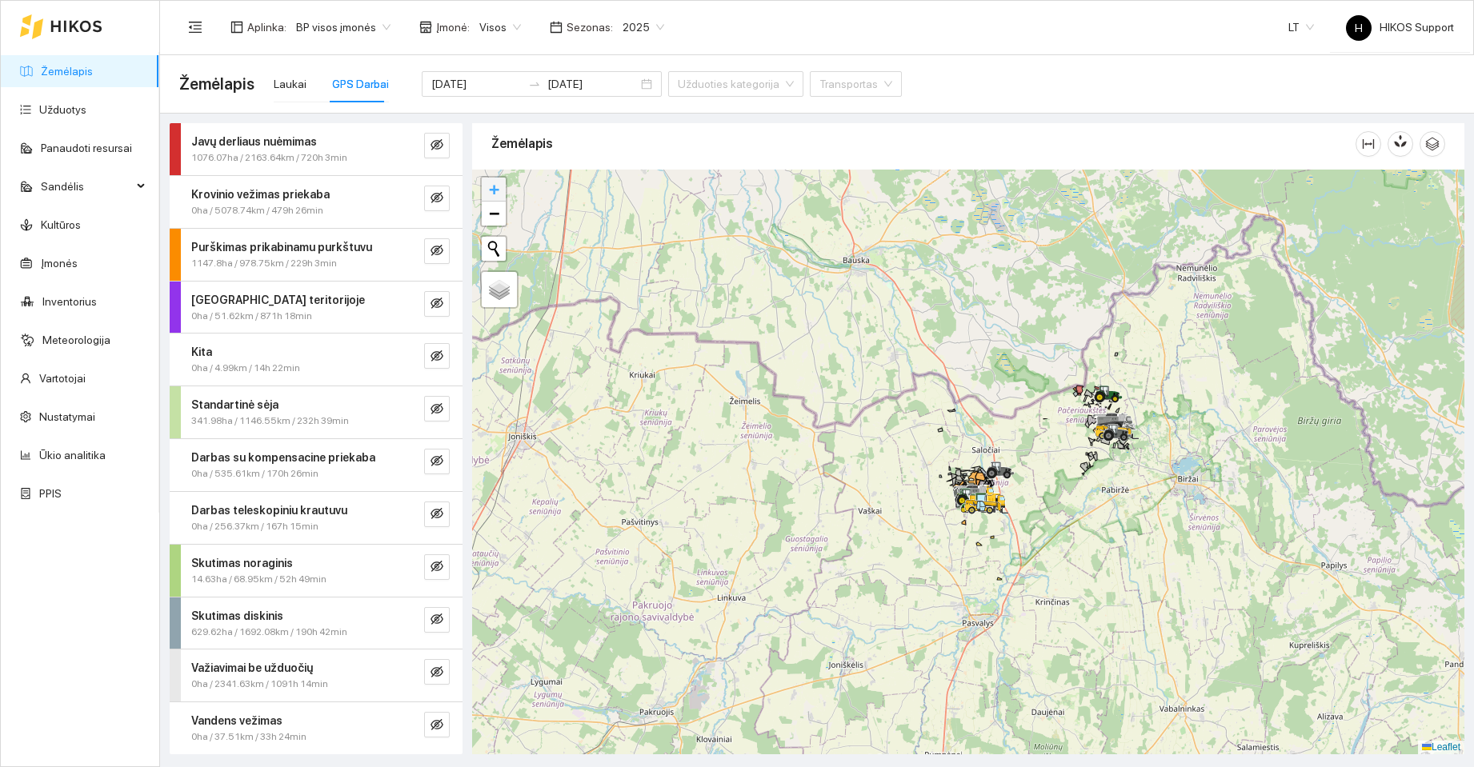
click at [494, 188] on span "+" at bounding box center [494, 189] width 10 height 20
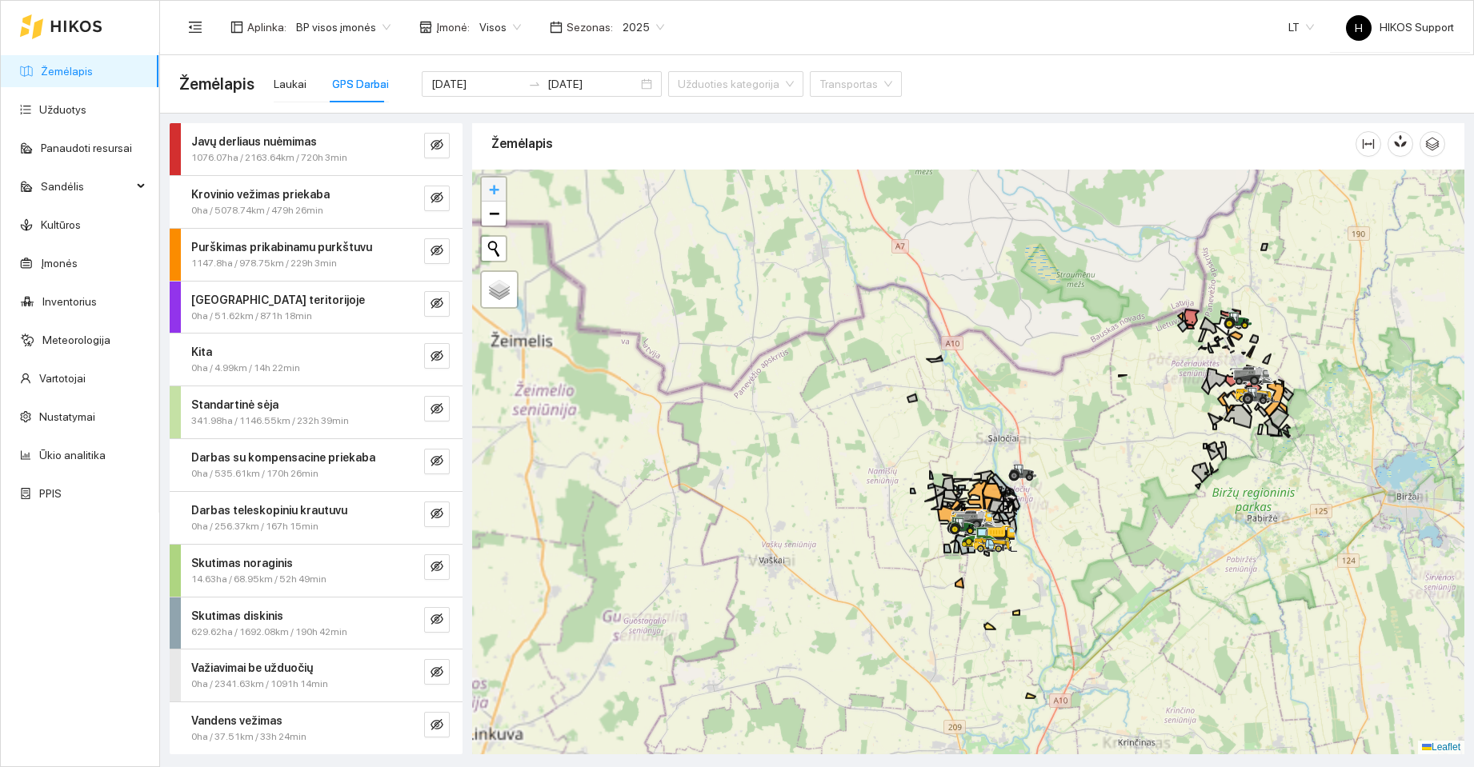
click at [494, 188] on span "+" at bounding box center [494, 189] width 10 height 20
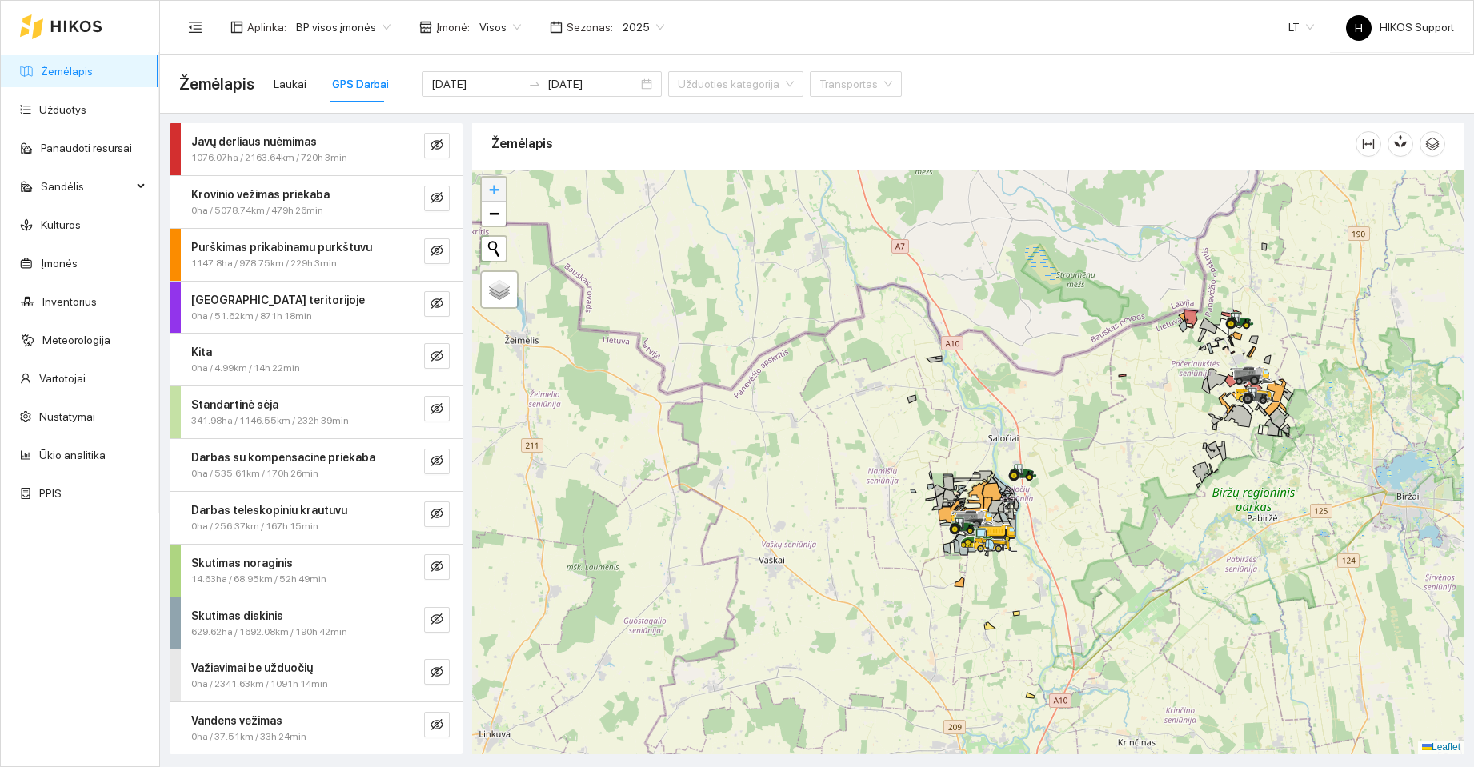
click at [500, 188] on link "+" at bounding box center [494, 190] width 24 height 24
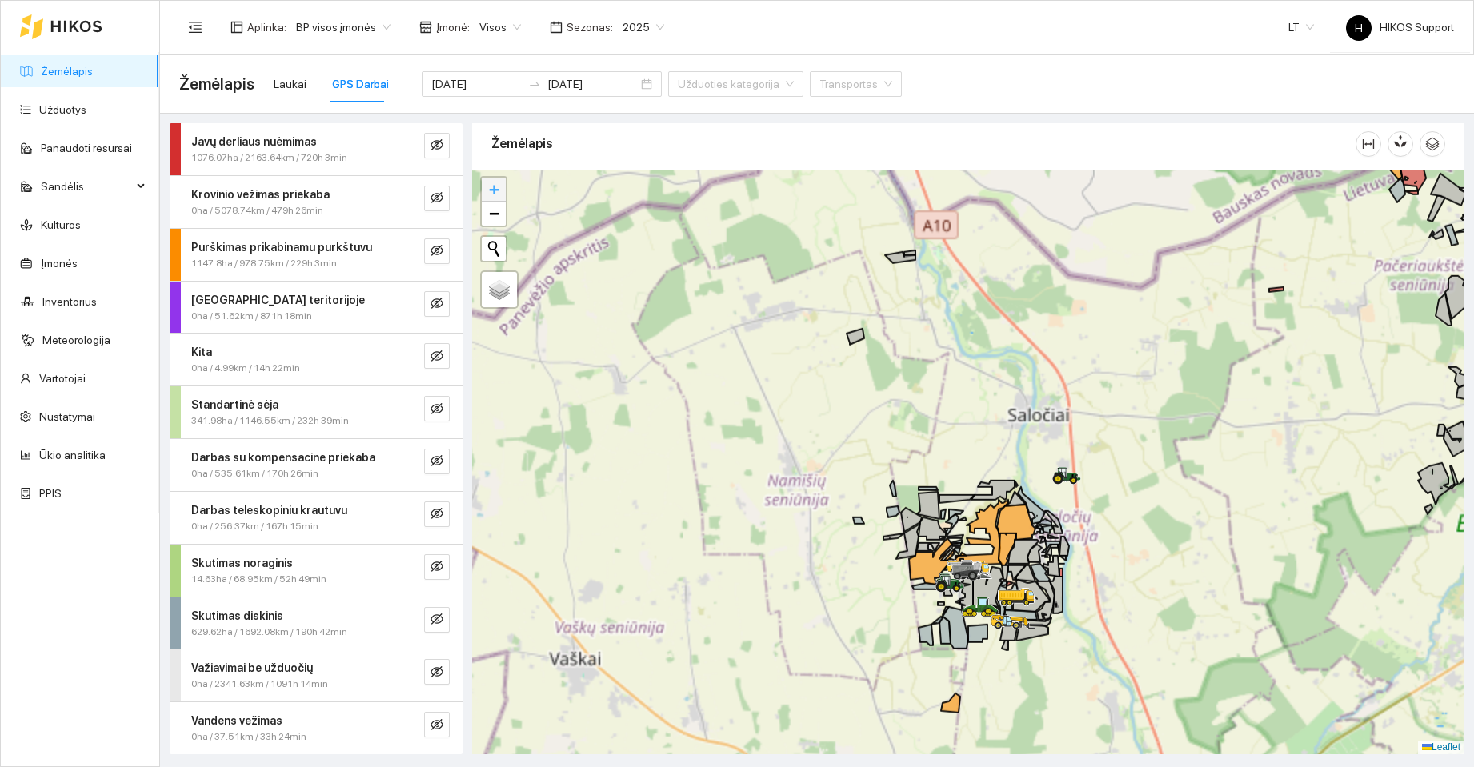
click at [500, 188] on link "+" at bounding box center [494, 190] width 24 height 24
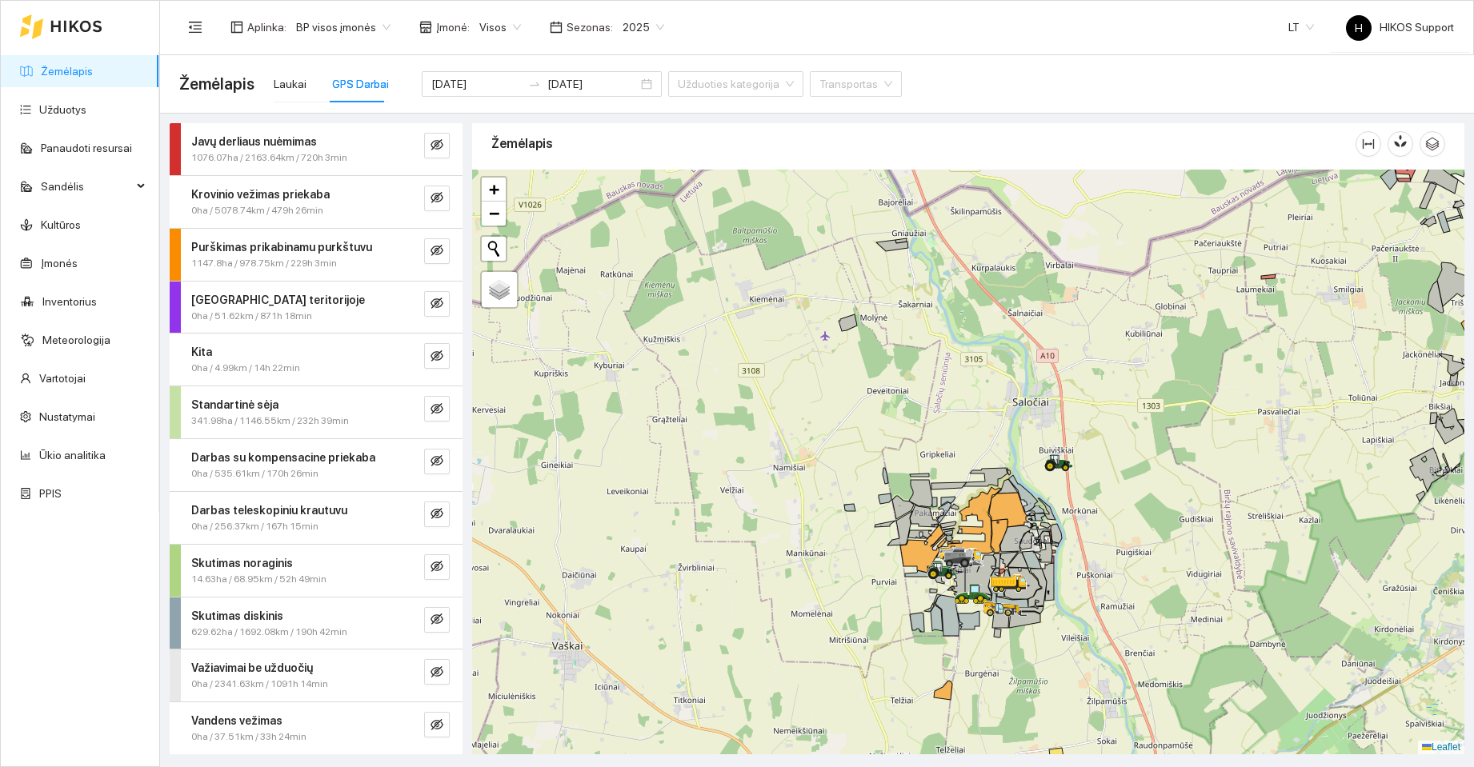
drag, startPoint x: 736, startPoint y: 422, endPoint x: 634, endPoint y: 286, distance: 169.1
click at [668, 324] on div at bounding box center [968, 462] width 992 height 585
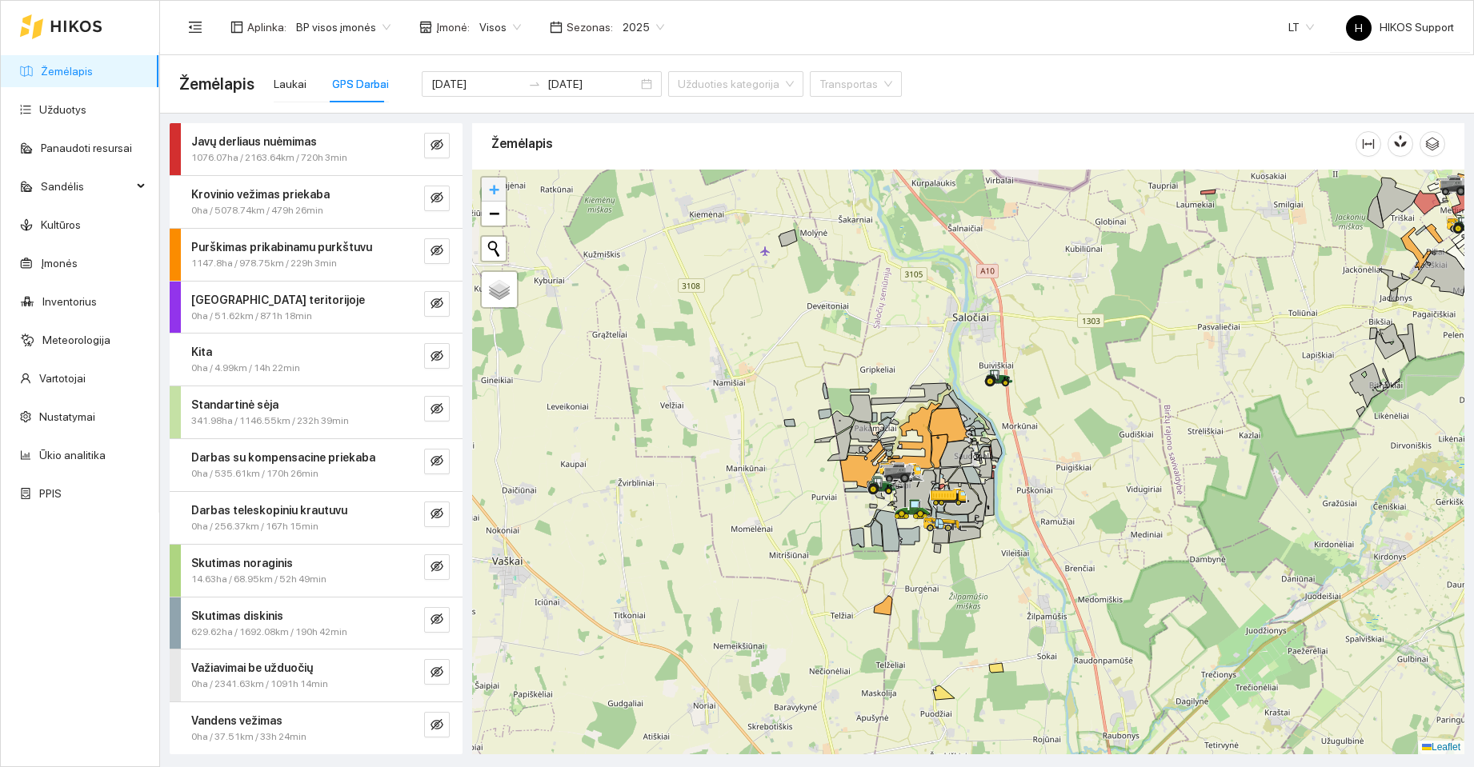
click at [498, 194] on span "+" at bounding box center [494, 189] width 10 height 20
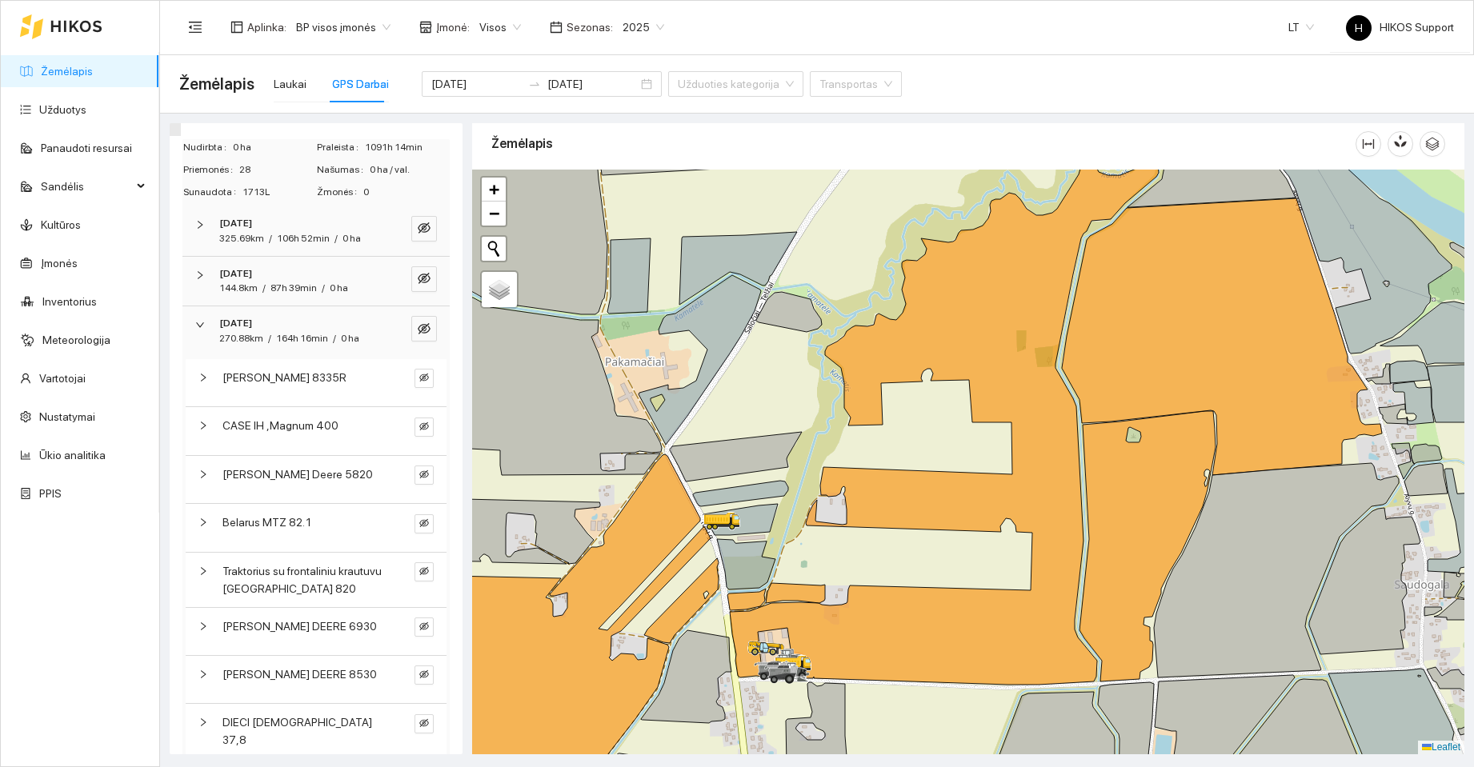
scroll to position [477, 0]
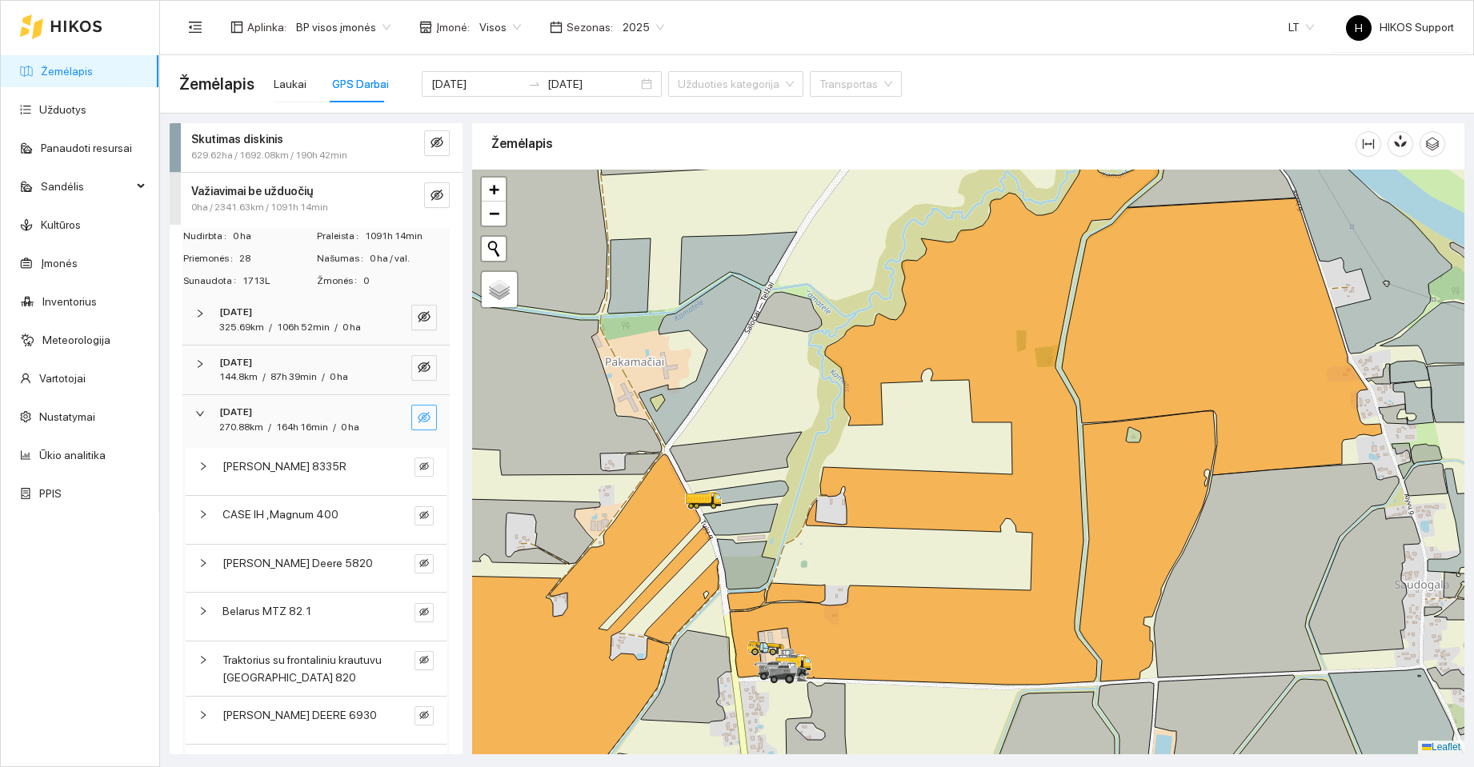
click at [418, 424] on icon "eye-invisible" at bounding box center [424, 417] width 13 height 13
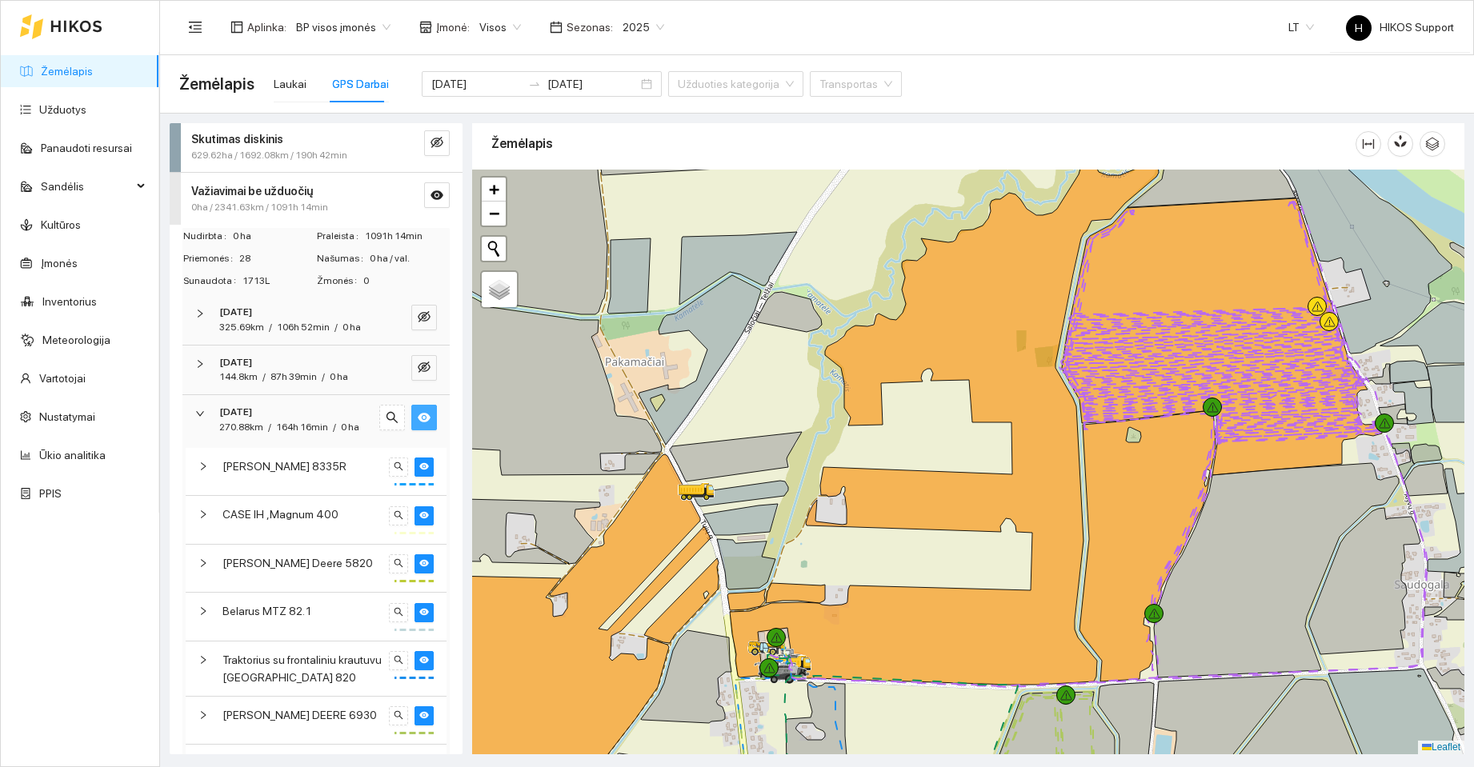
click at [418, 422] on icon "eye" at bounding box center [424, 418] width 13 height 10
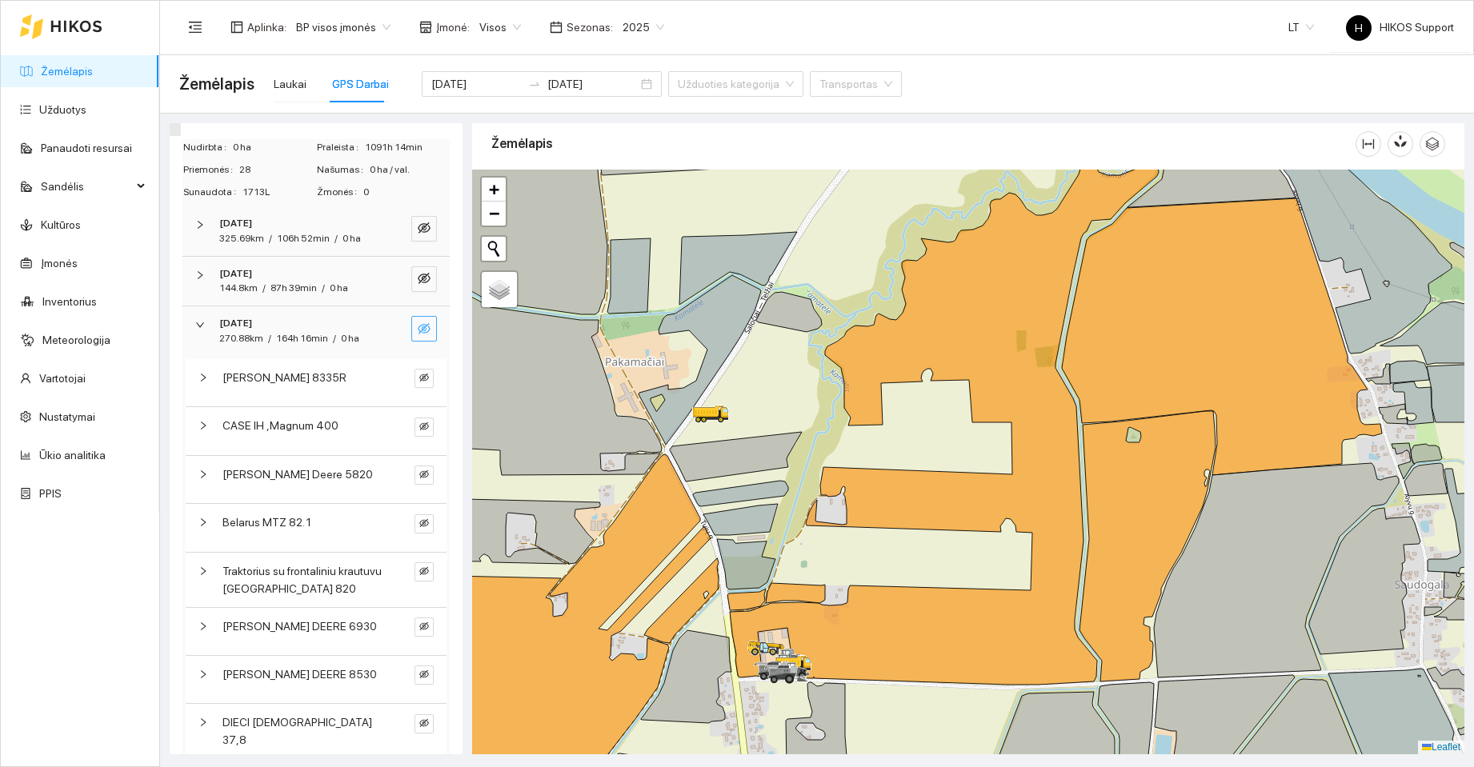
scroll to position [569, 0]
click at [418, 331] on icon "eye-invisible" at bounding box center [424, 325] width 13 height 11
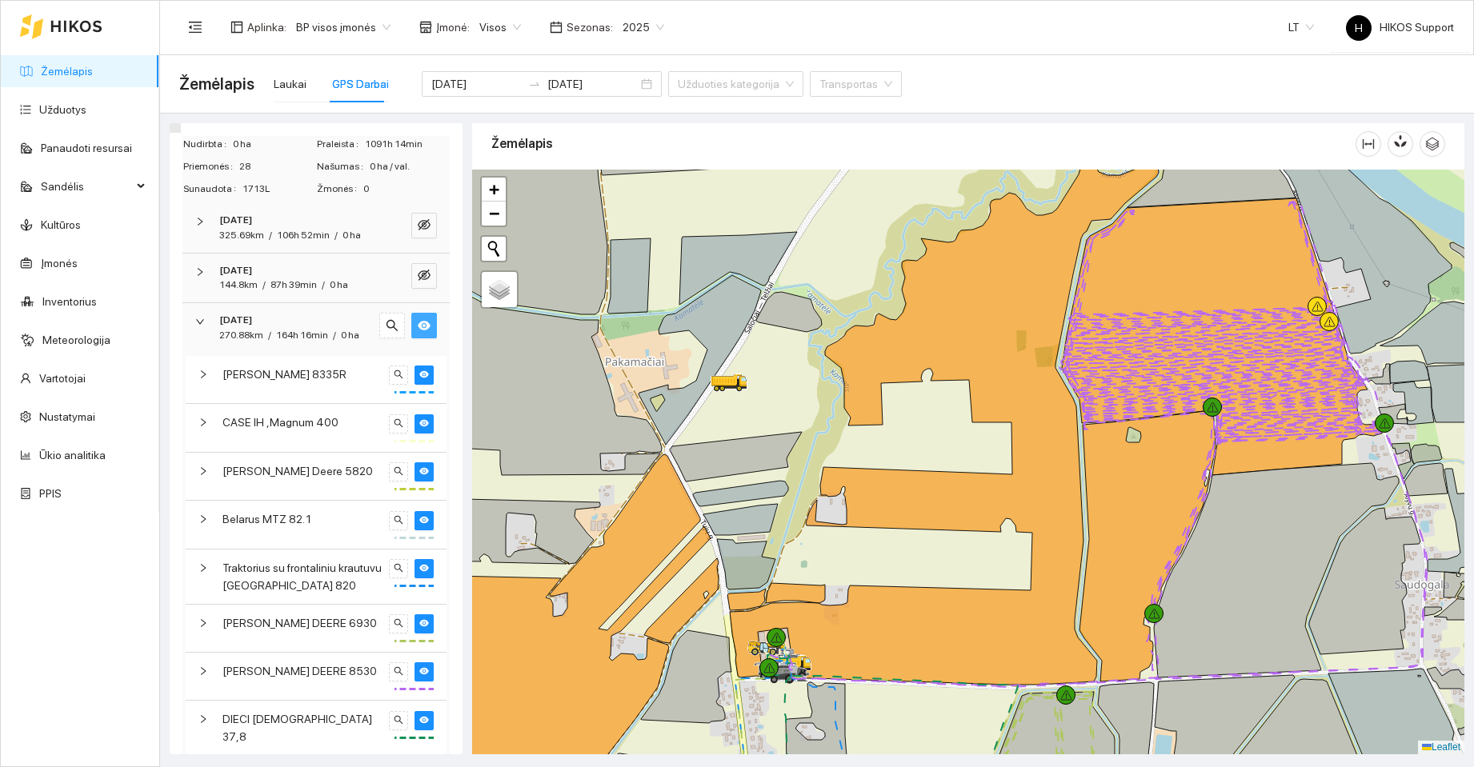
click at [418, 332] on icon "eye" at bounding box center [424, 325] width 13 height 13
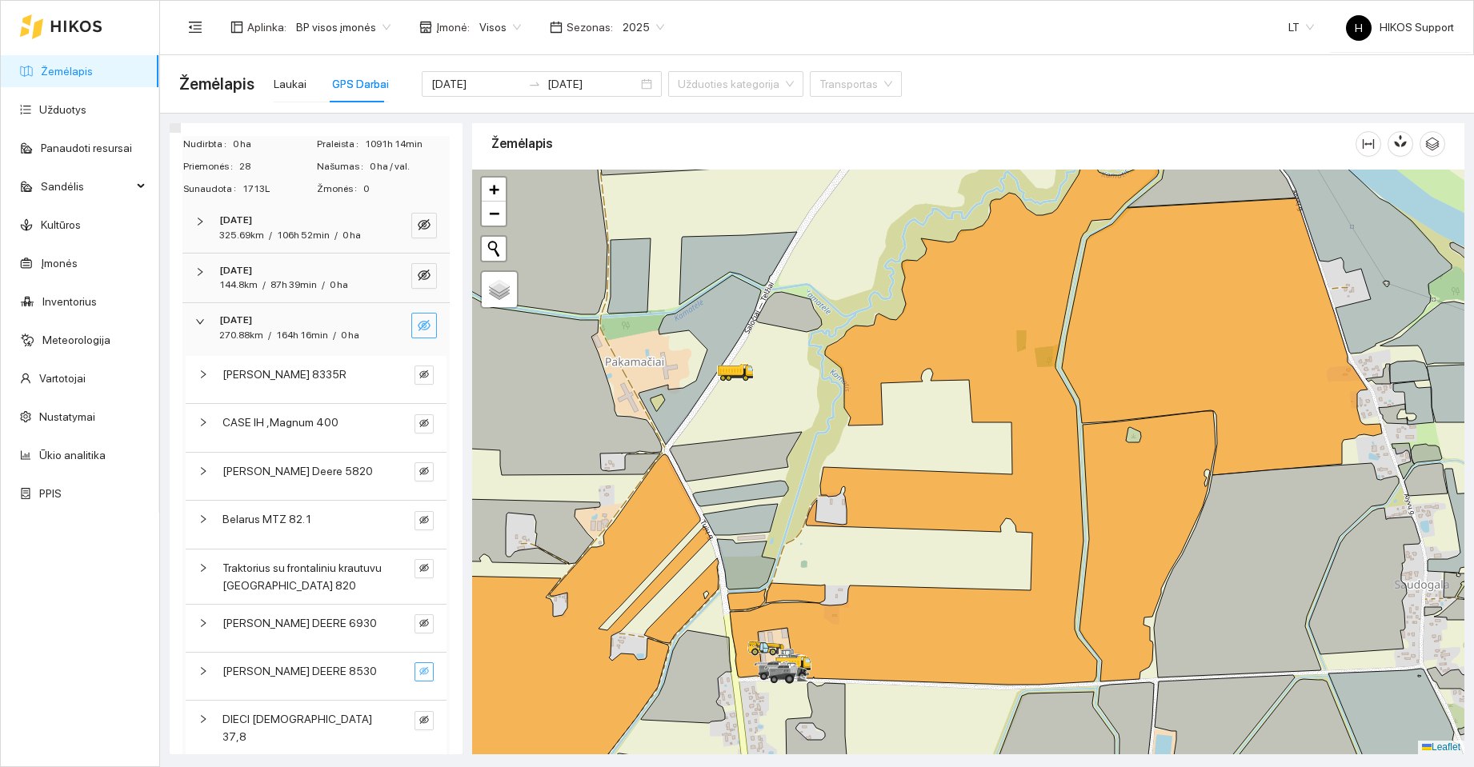
click at [419, 676] on icon "eye-invisible" at bounding box center [424, 671] width 10 height 10
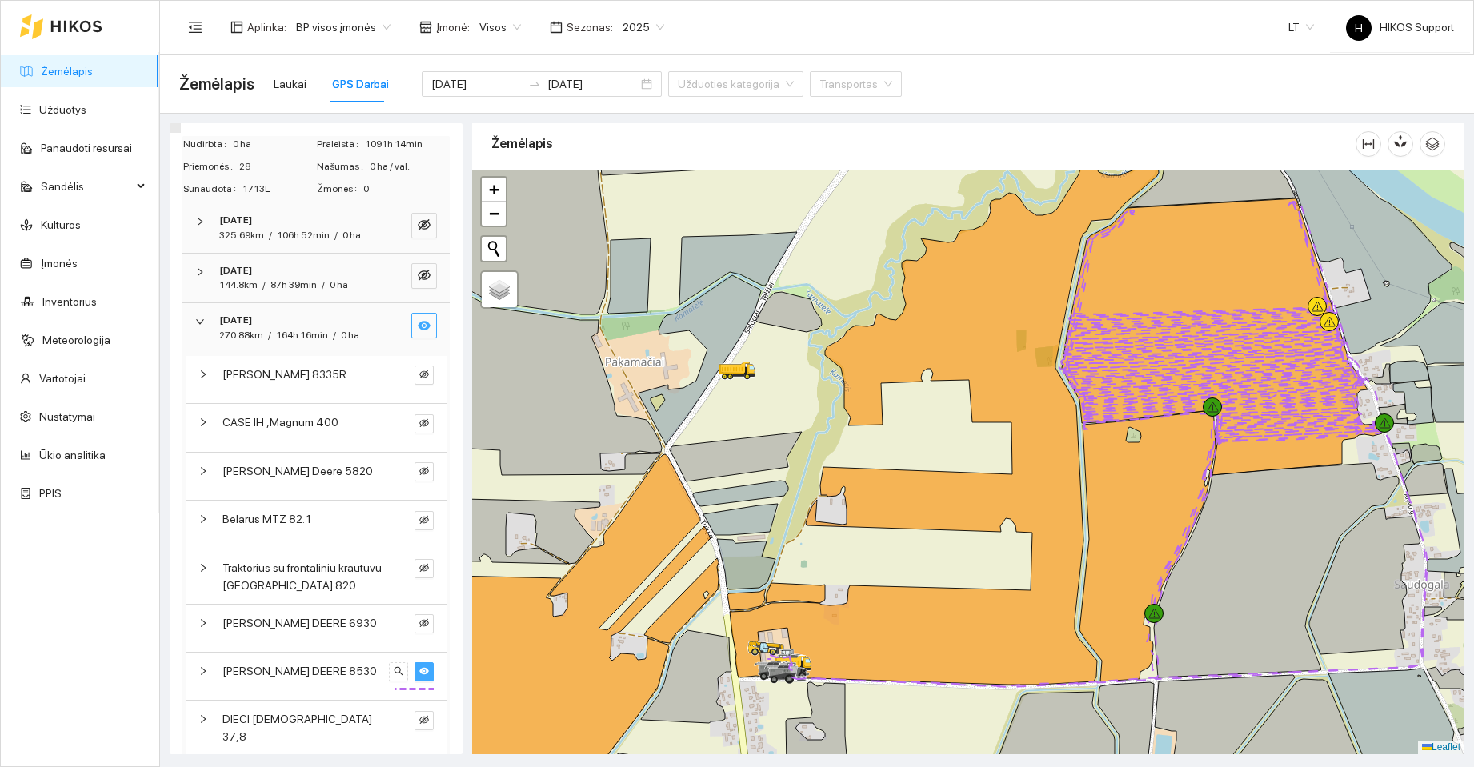
click at [331, 680] on div "[PERSON_NAME] DEERE 8530" at bounding box center [302, 671] width 161 height 18
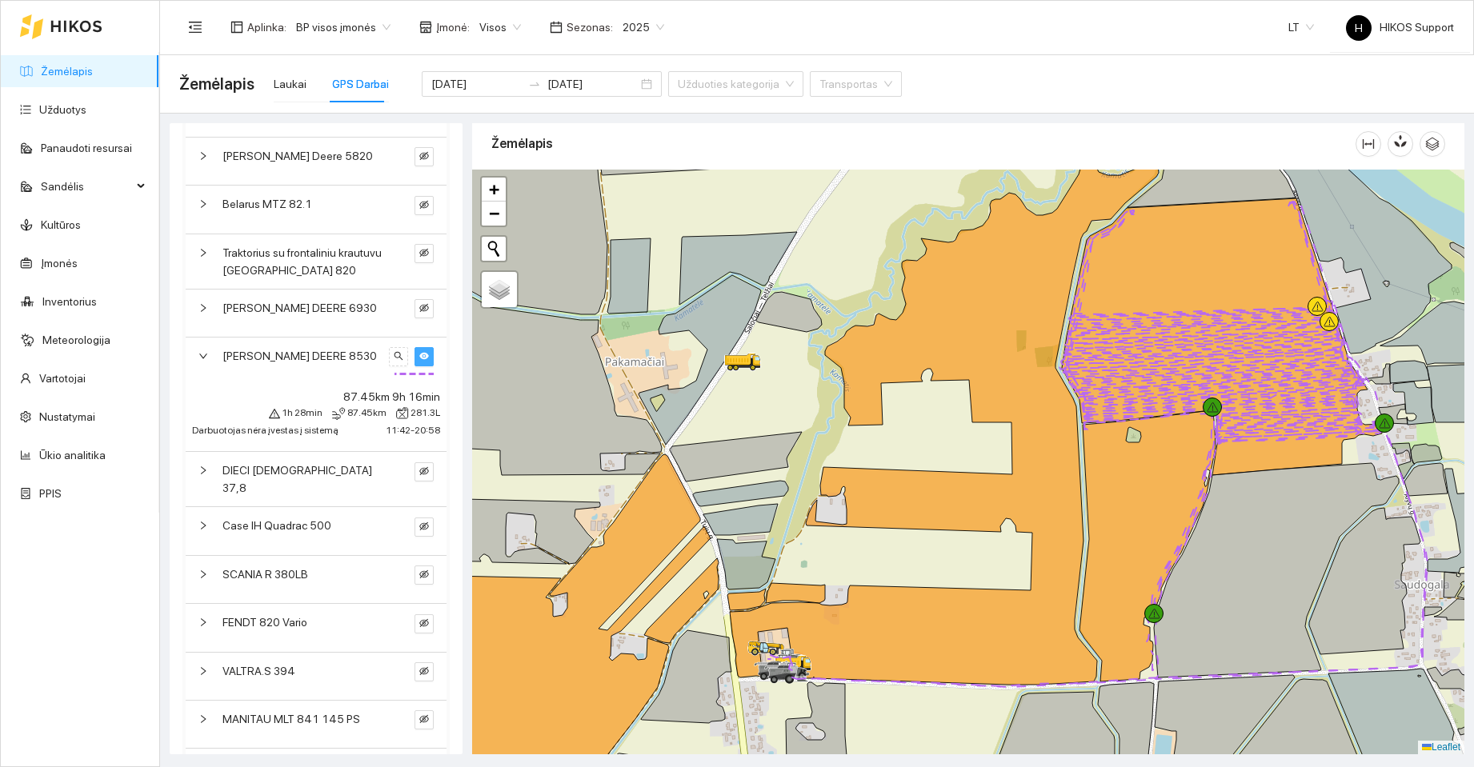
scroll to position [934, 0]
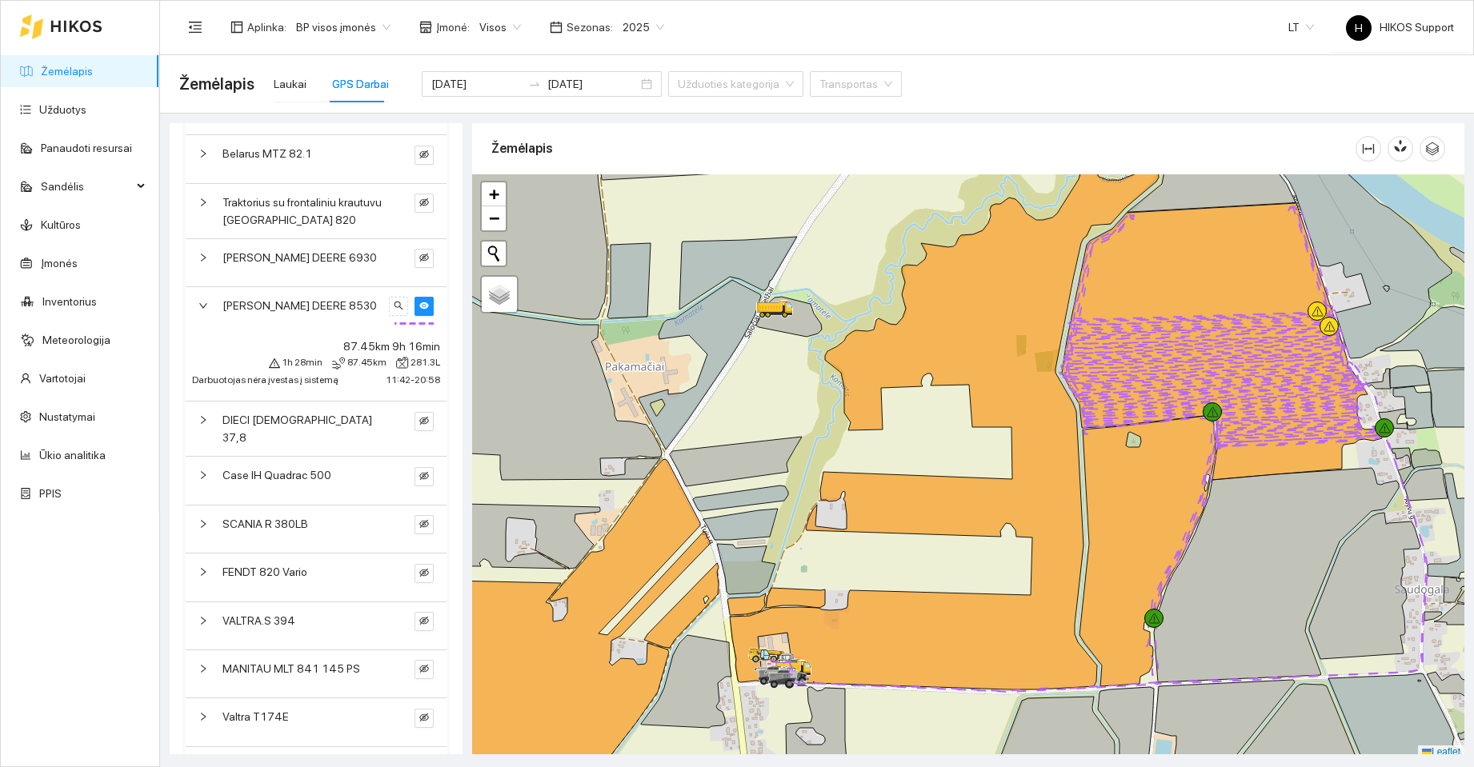
scroll to position [5, 0]
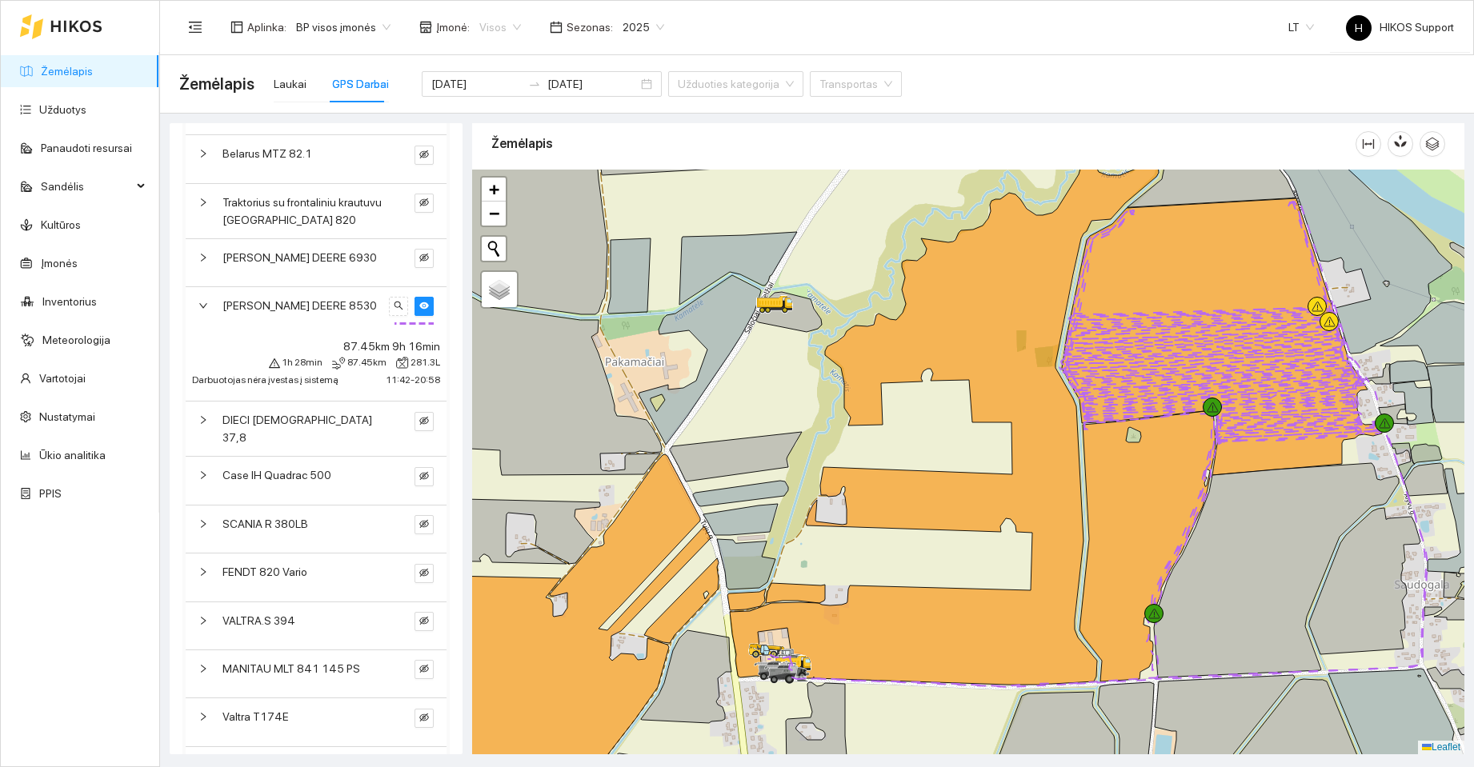
click at [508, 26] on span "Visos" at bounding box center [500, 27] width 42 height 24
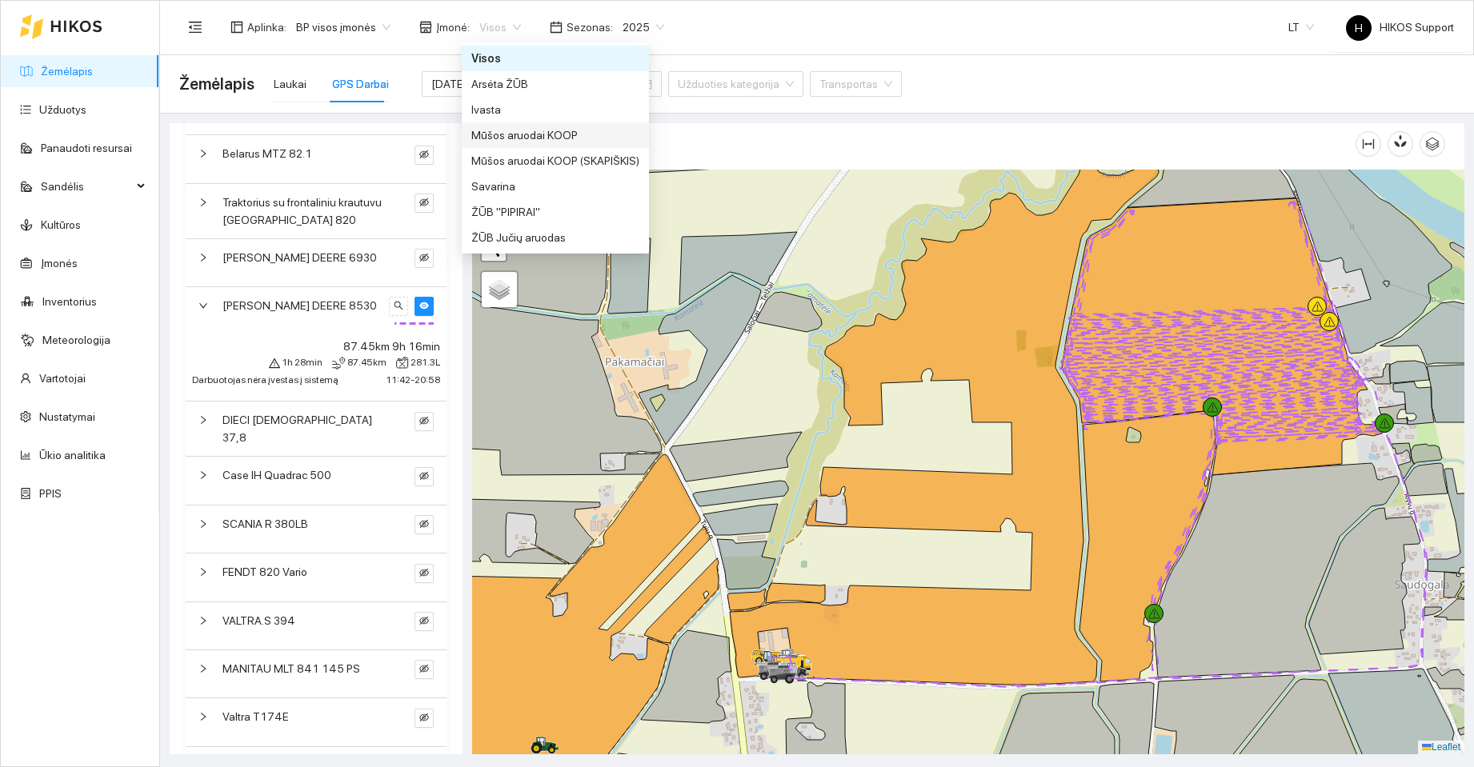
click at [518, 138] on div "Mūšos aruodai KOOP" at bounding box center [555, 135] width 168 height 18
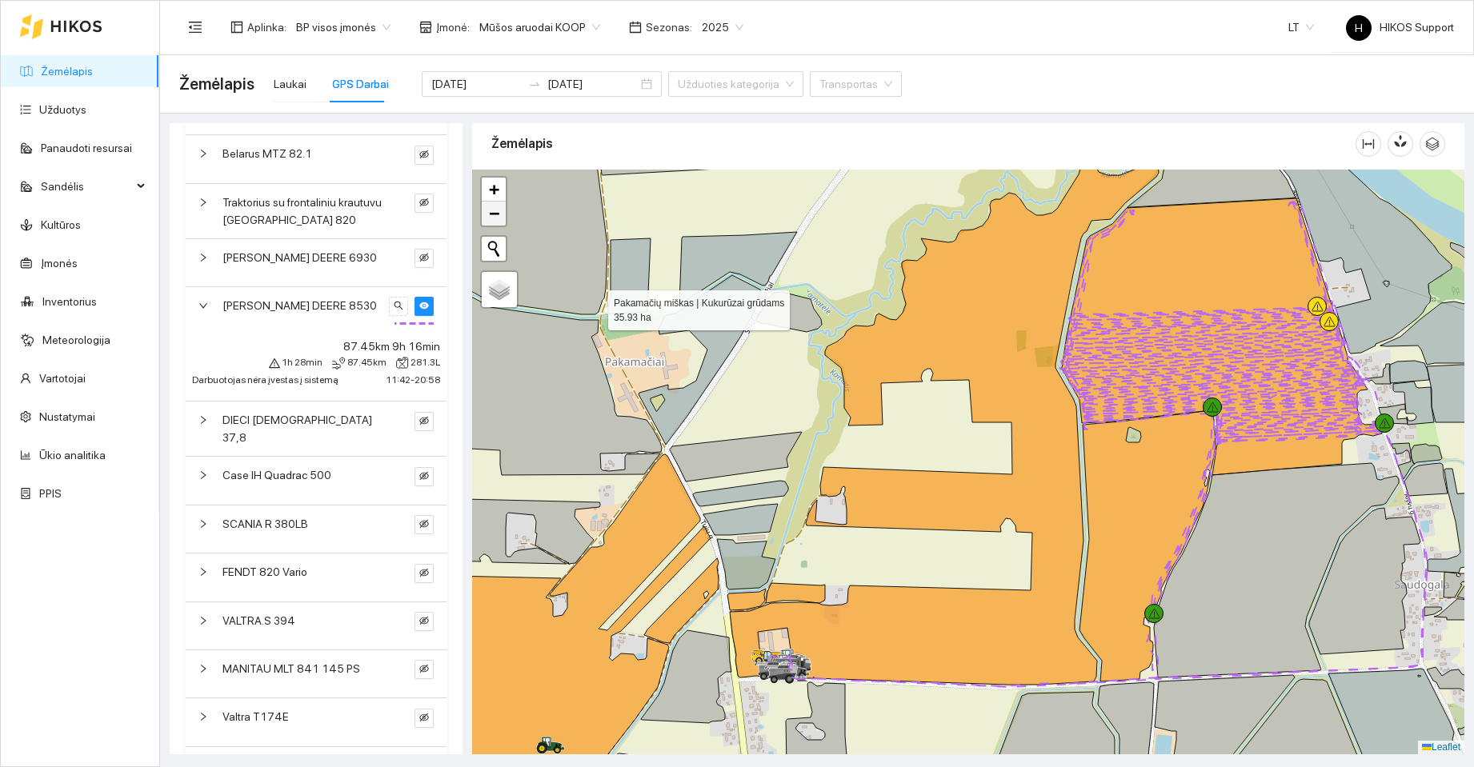
click at [491, 210] on span "−" at bounding box center [494, 213] width 10 height 20
click at [494, 213] on span "−" at bounding box center [494, 213] width 10 height 20
click at [496, 216] on span "−" at bounding box center [494, 213] width 10 height 20
click at [844, 314] on div at bounding box center [968, 462] width 992 height 585
click at [782, 448] on div at bounding box center [968, 462] width 992 height 585
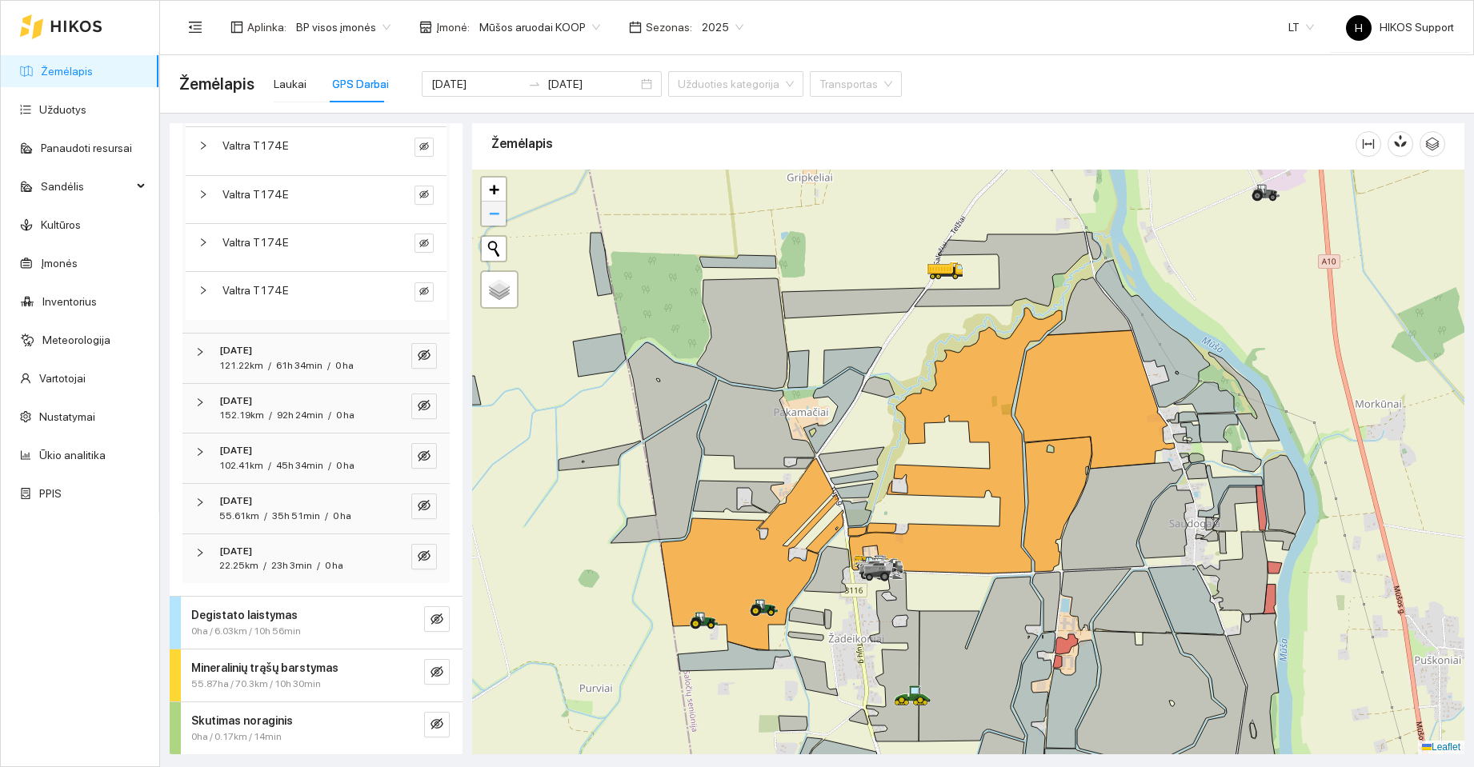
click at [494, 218] on span "−" at bounding box center [494, 213] width 10 height 20
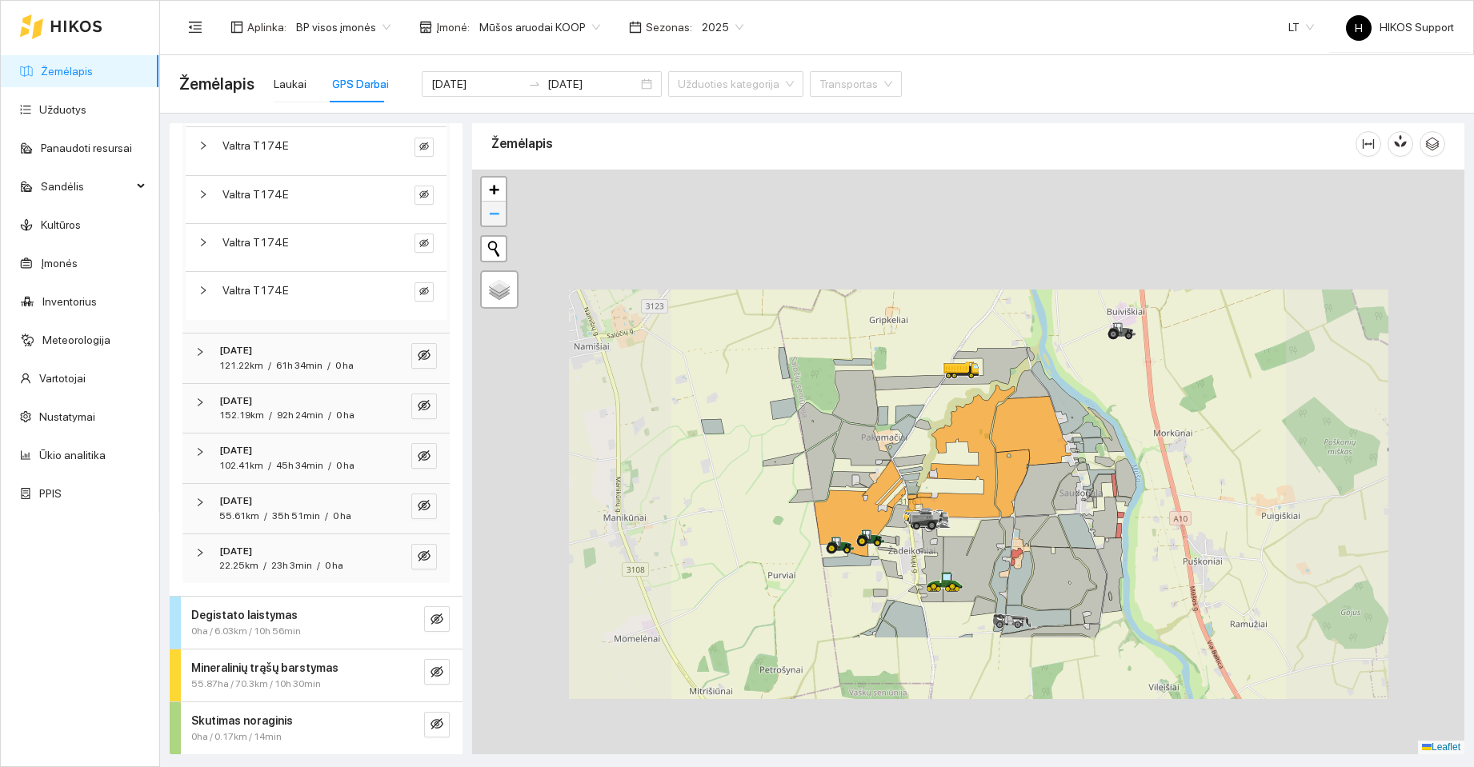
click at [494, 217] on span "−" at bounding box center [494, 213] width 10 height 20
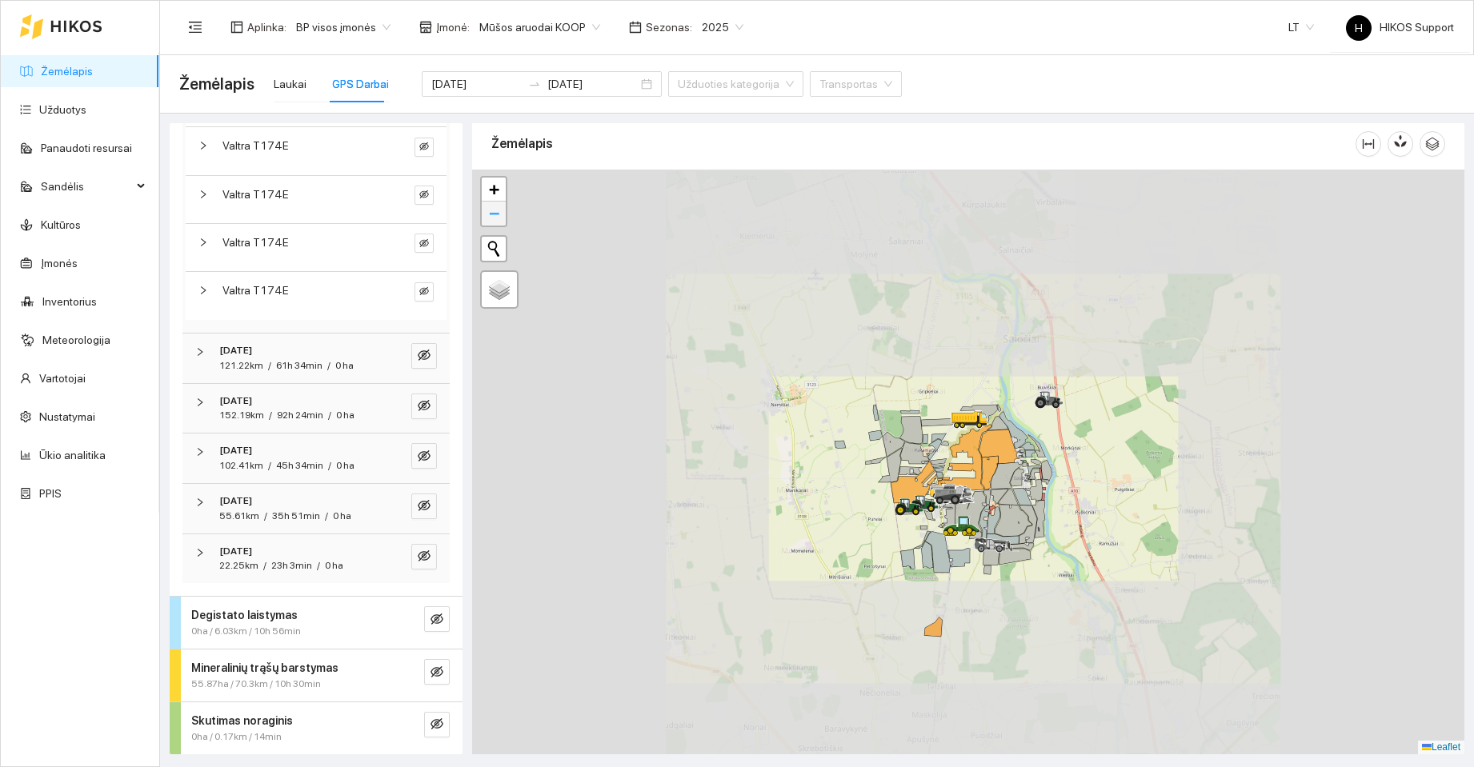
click at [494, 217] on span "−" at bounding box center [494, 213] width 10 height 20
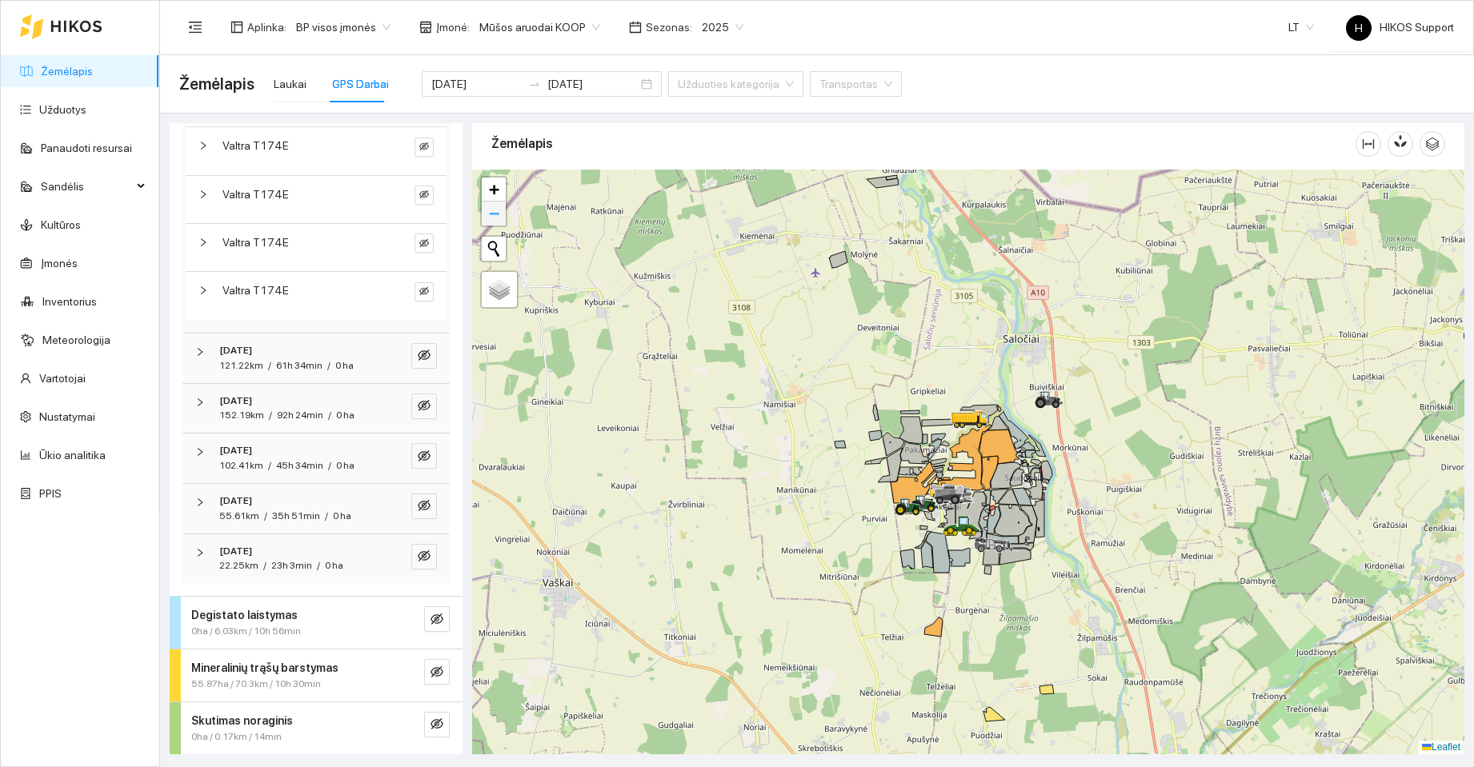
click at [494, 217] on span "−" at bounding box center [494, 213] width 10 height 20
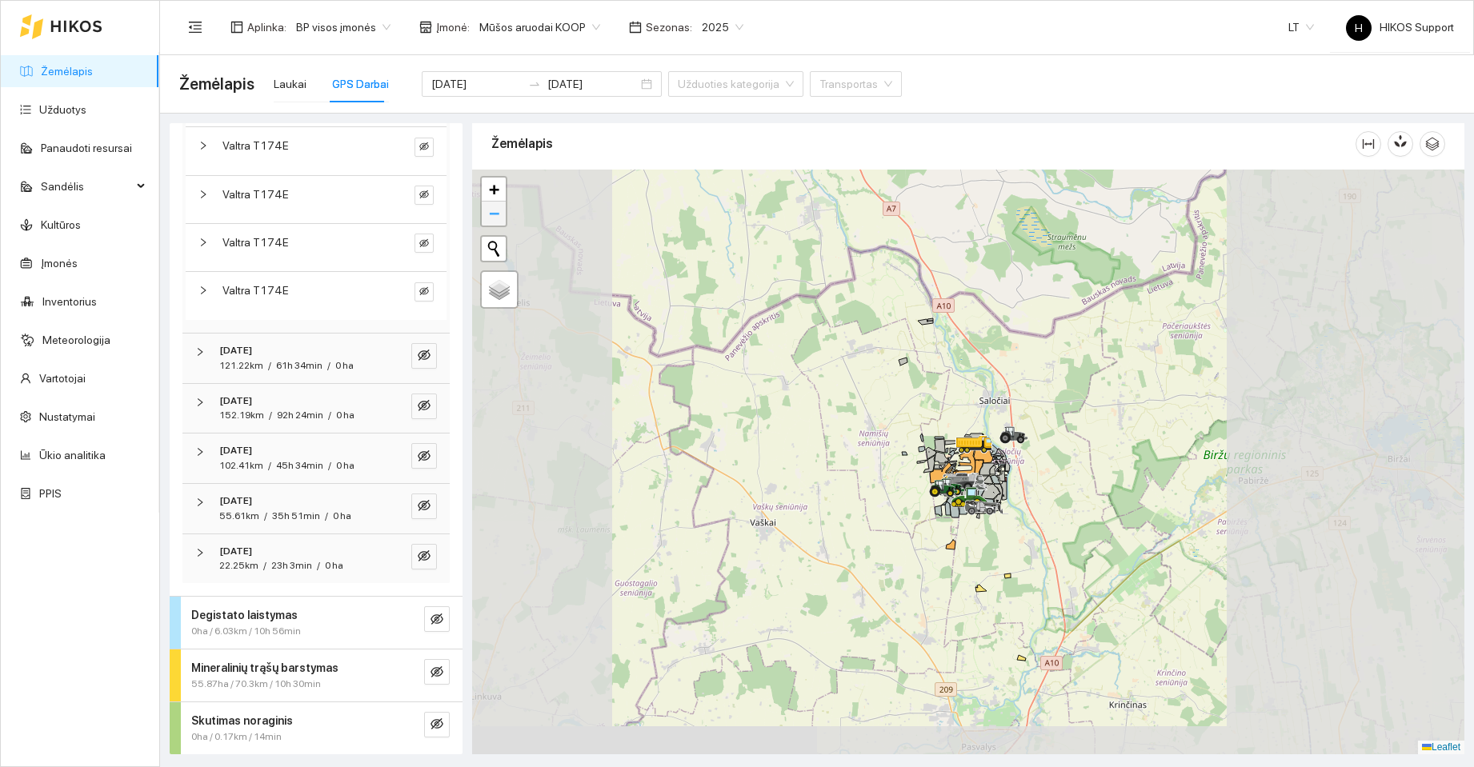
click at [494, 217] on span "−" at bounding box center [494, 213] width 10 height 20
